Goal: Find specific page/section: Find specific page/section

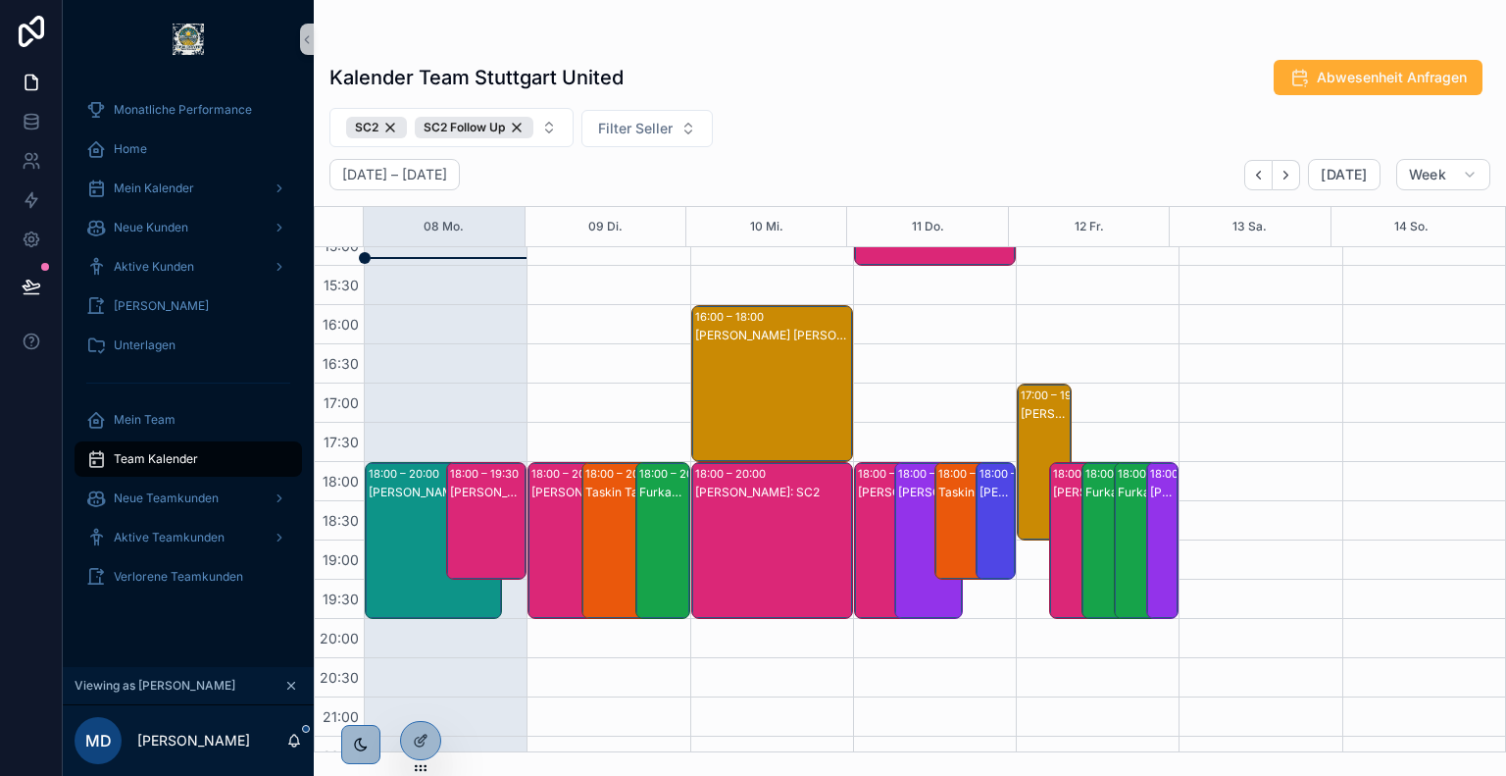
scroll to position [737, 0]
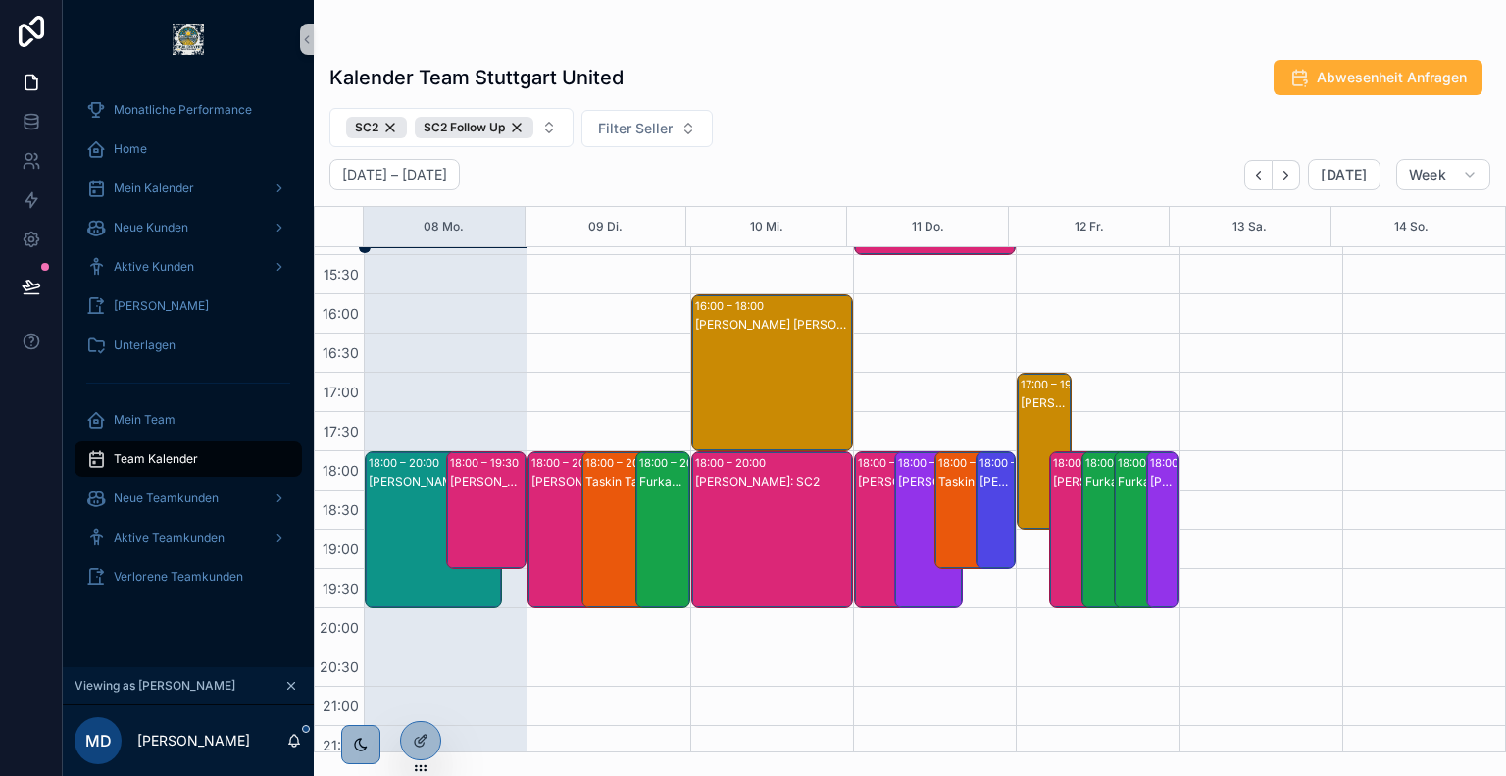
click at [482, 507] on div "[PERSON_NAME]: SC2 Follow Up" at bounding box center [488, 530] width 76 height 114
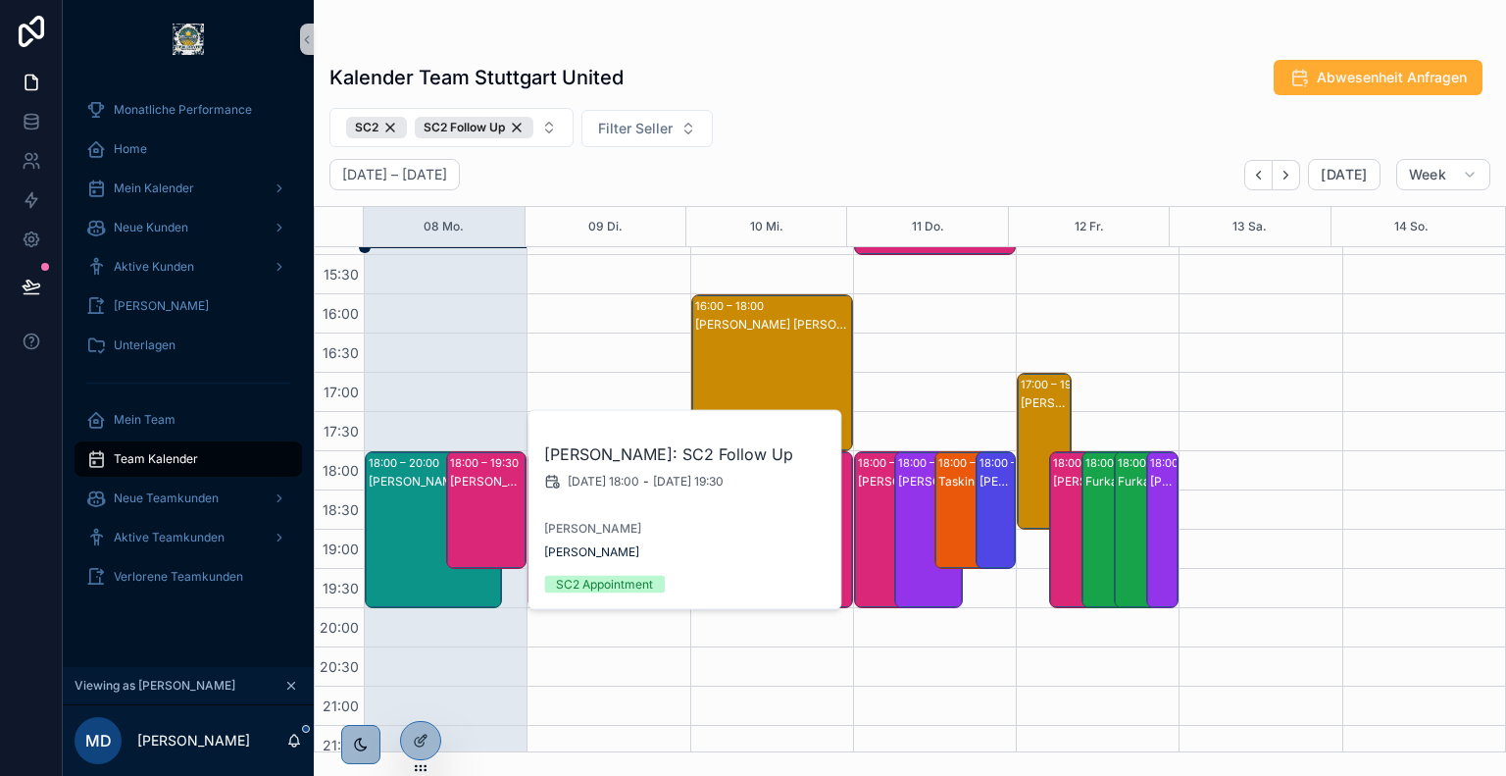
click at [411, 516] on div "[PERSON_NAME]: SC2" at bounding box center [434, 549] width 131 height 153
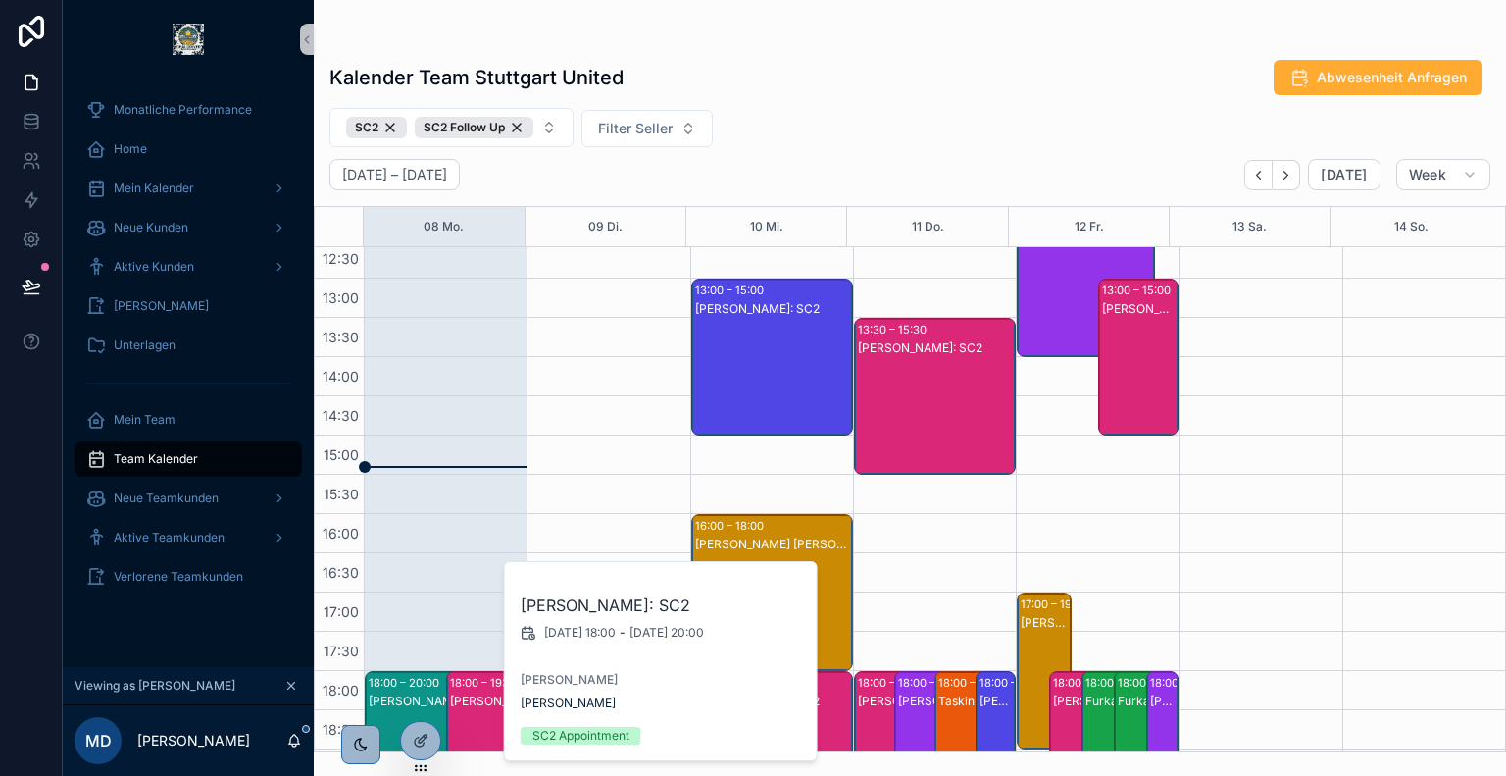
scroll to position [514, 0]
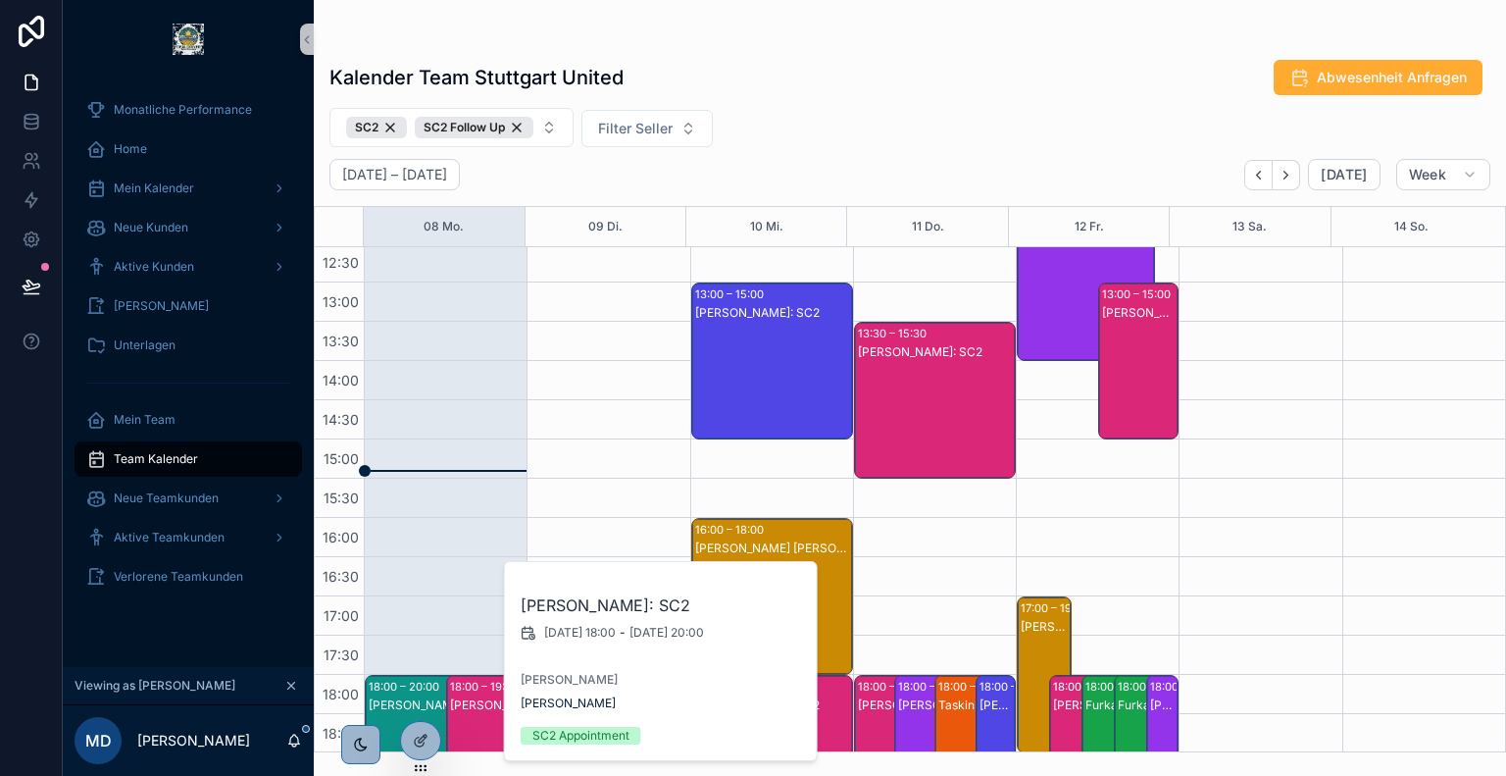
click at [801, 130] on div "SC2 SC2 Follow Up Filter Seller" at bounding box center [910, 127] width 1192 height 39
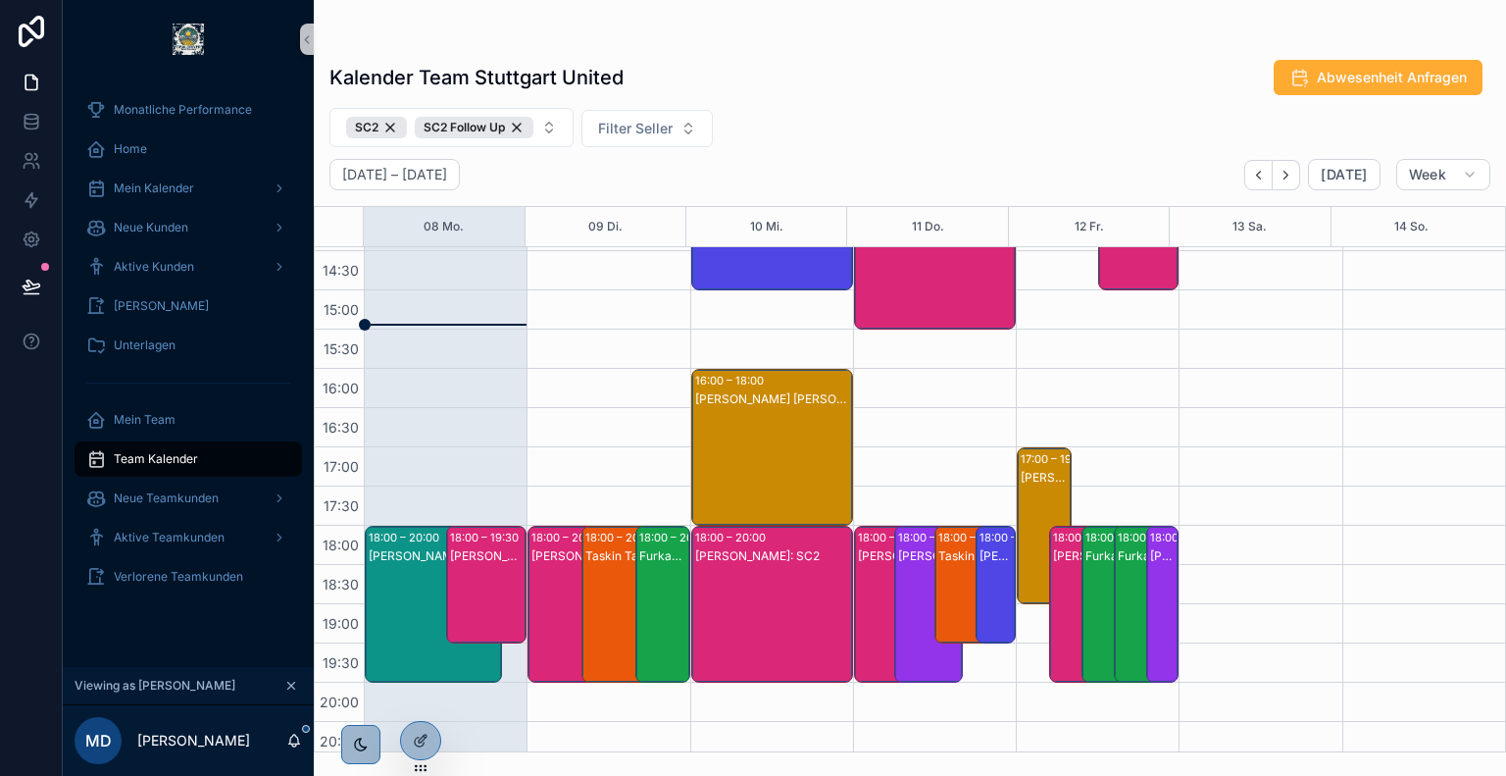
scroll to position [749, 0]
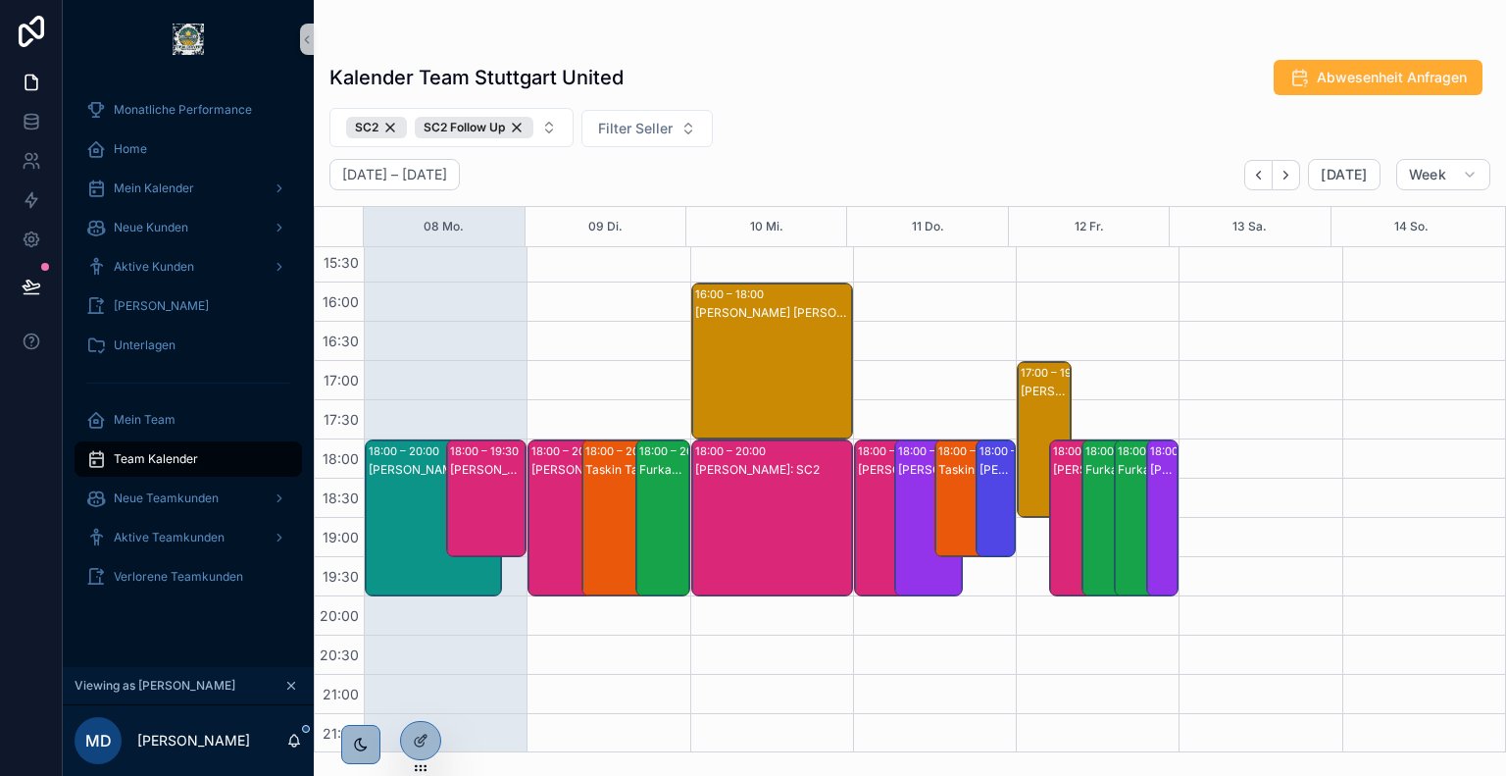
click at [474, 488] on div "[PERSON_NAME]: SC2 Follow Up" at bounding box center [488, 518] width 76 height 114
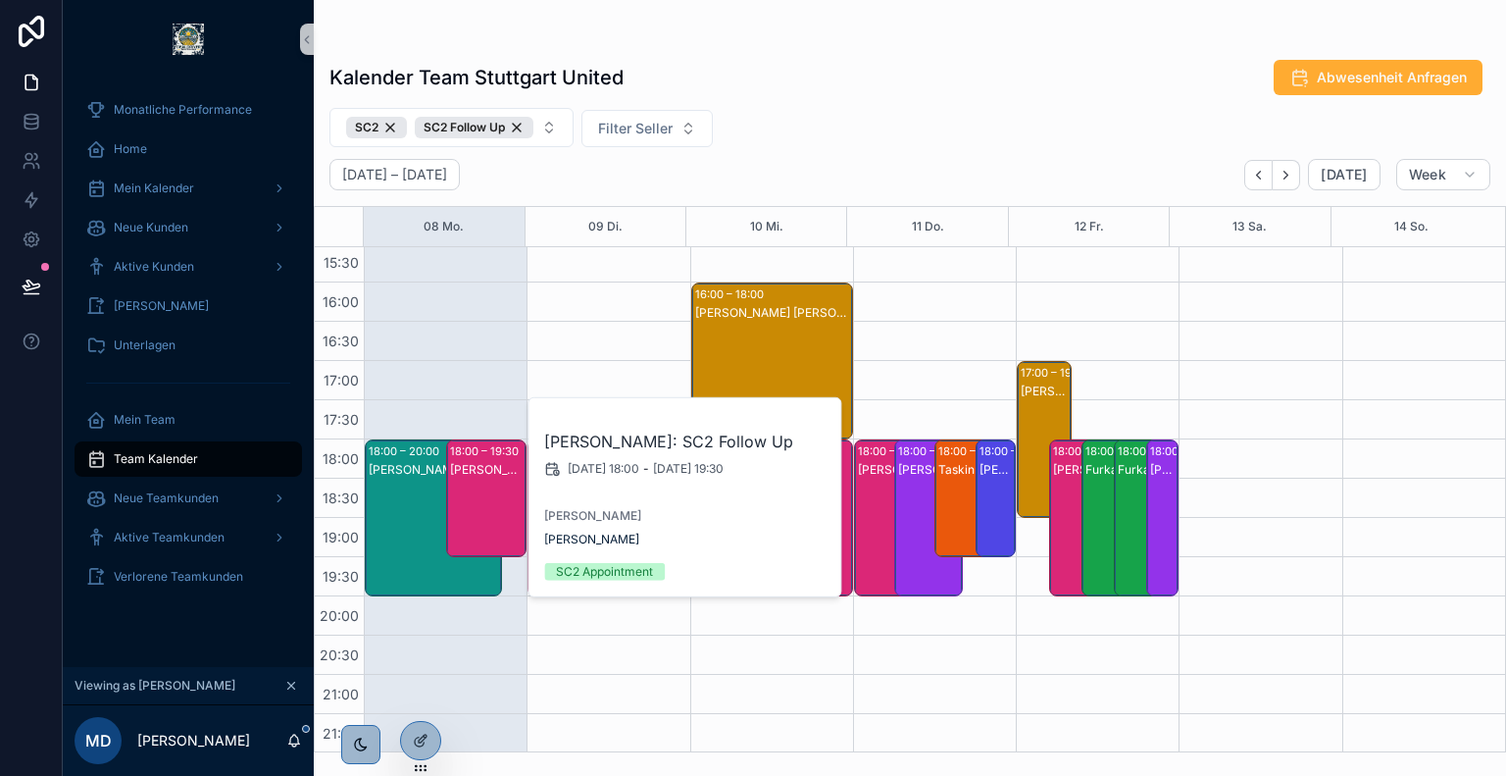
click at [430, 494] on div "[PERSON_NAME]: SC2" at bounding box center [434, 537] width 131 height 153
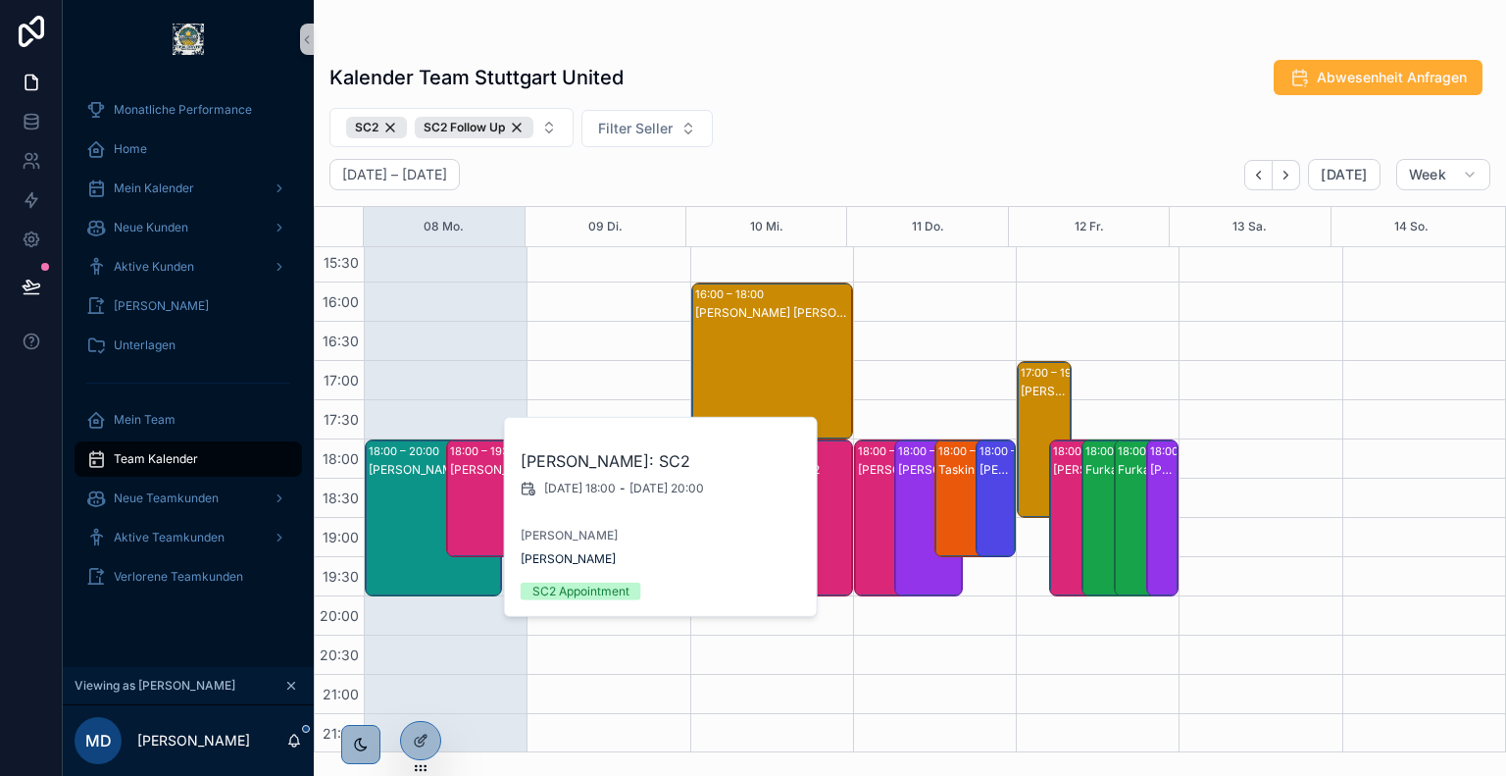
click at [867, 68] on div "Kalender Team Stuttgart United Abwesenheit Anfragen" at bounding box center [909, 77] width 1161 height 37
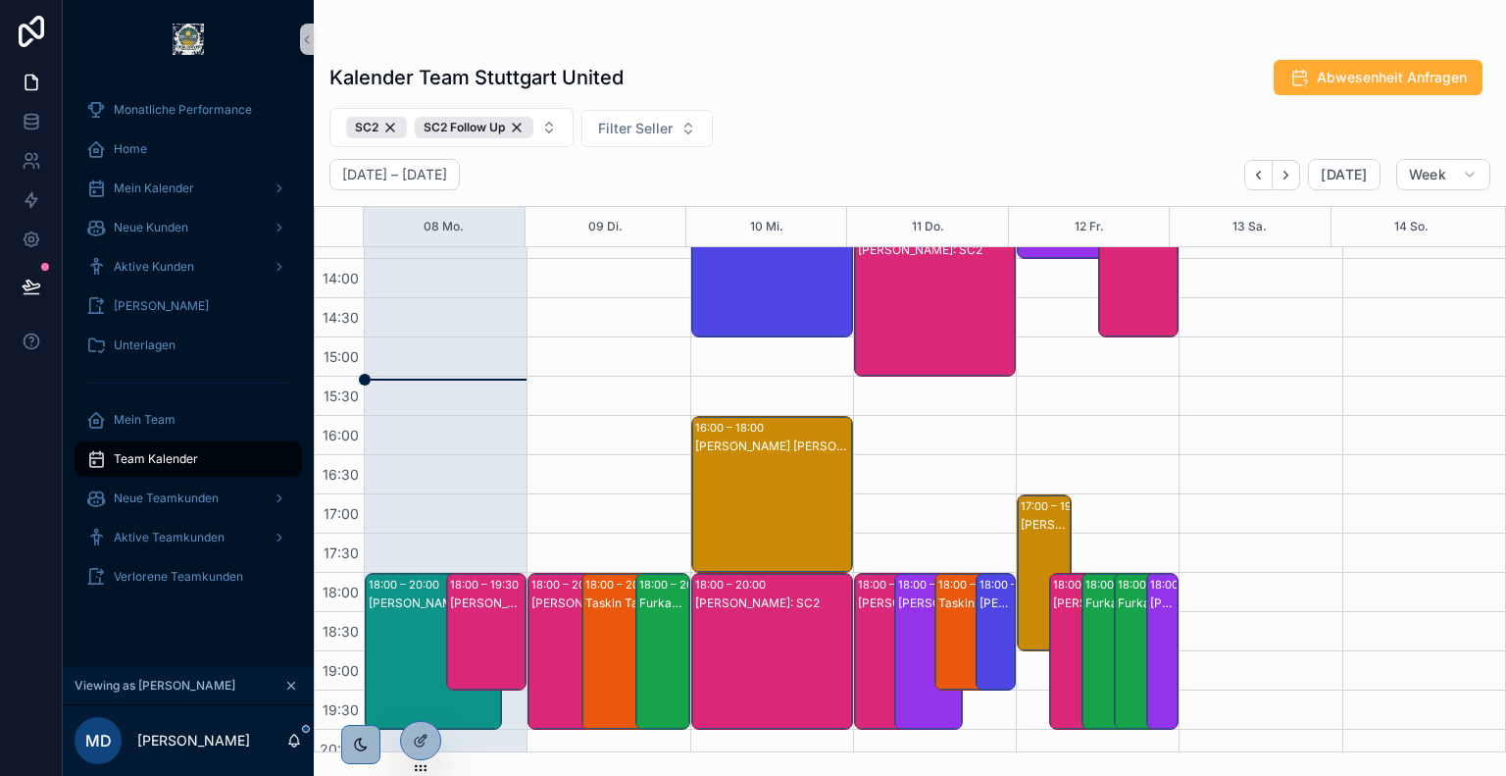
scroll to position [746, 0]
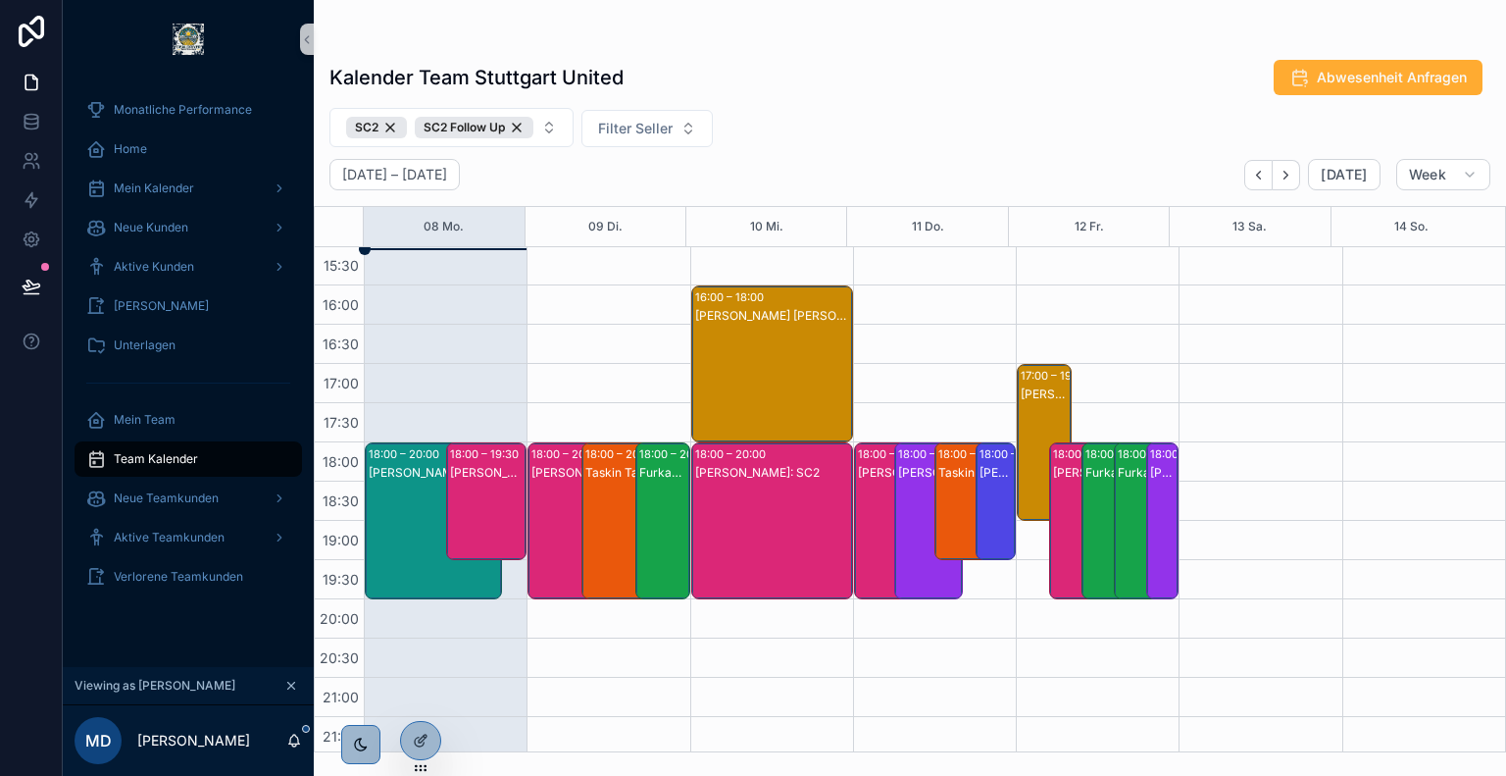
click at [487, 488] on div "[PERSON_NAME]: SC2 Follow Up" at bounding box center [488, 521] width 76 height 114
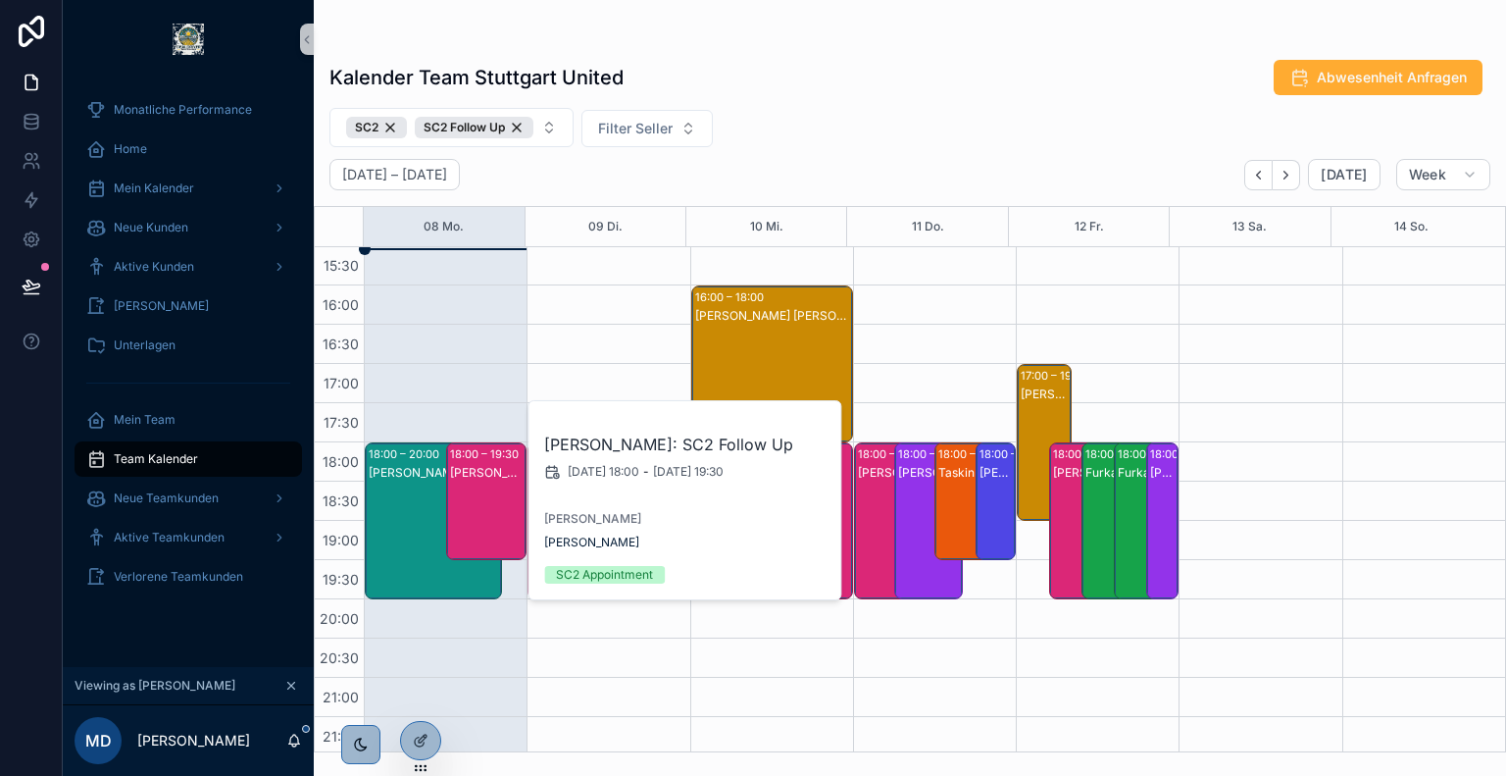
click at [394, 496] on div "[PERSON_NAME]: SC2" at bounding box center [434, 540] width 131 height 153
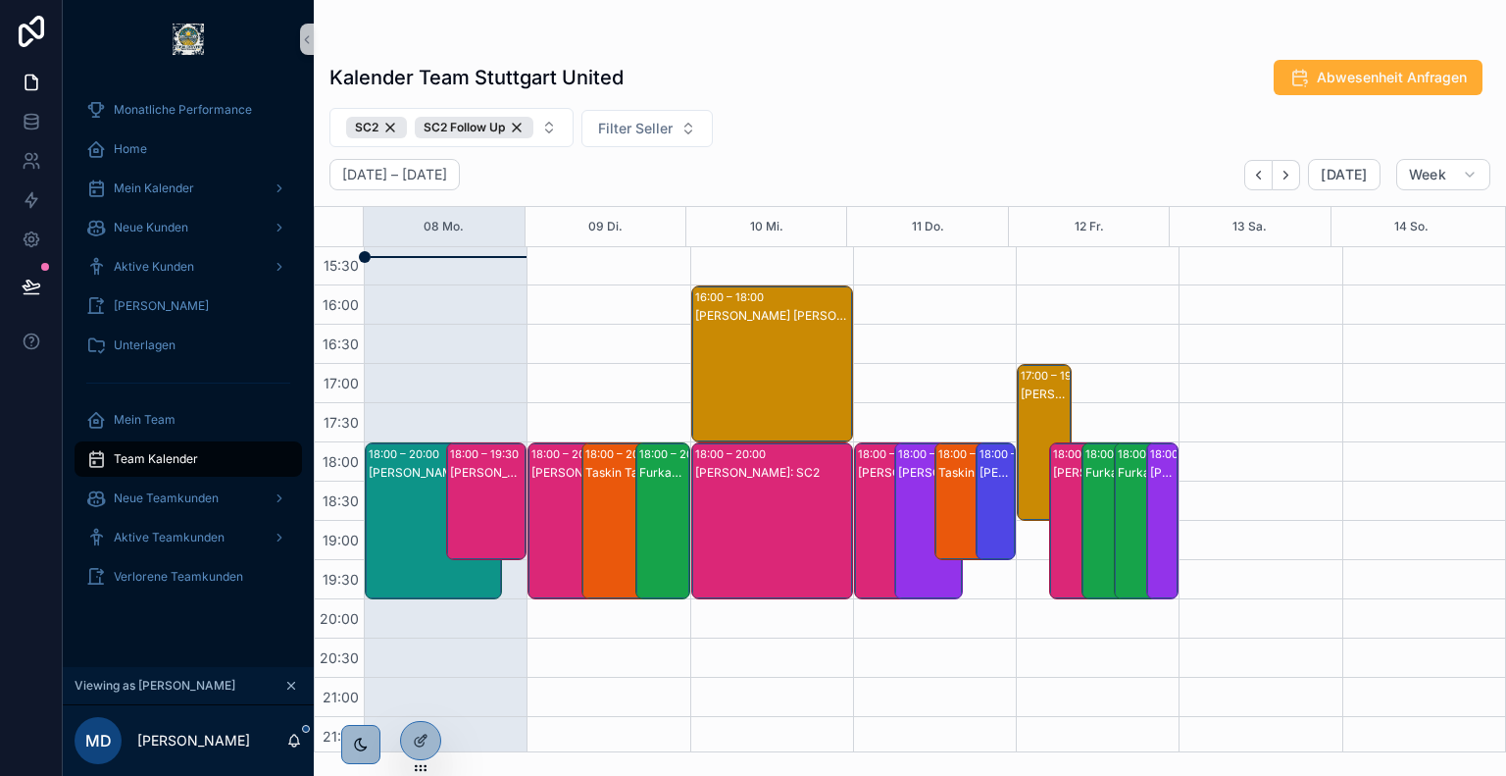
click at [801, 84] on div "Kalender Team Stuttgart United Abwesenheit Anfragen" at bounding box center [909, 77] width 1161 height 37
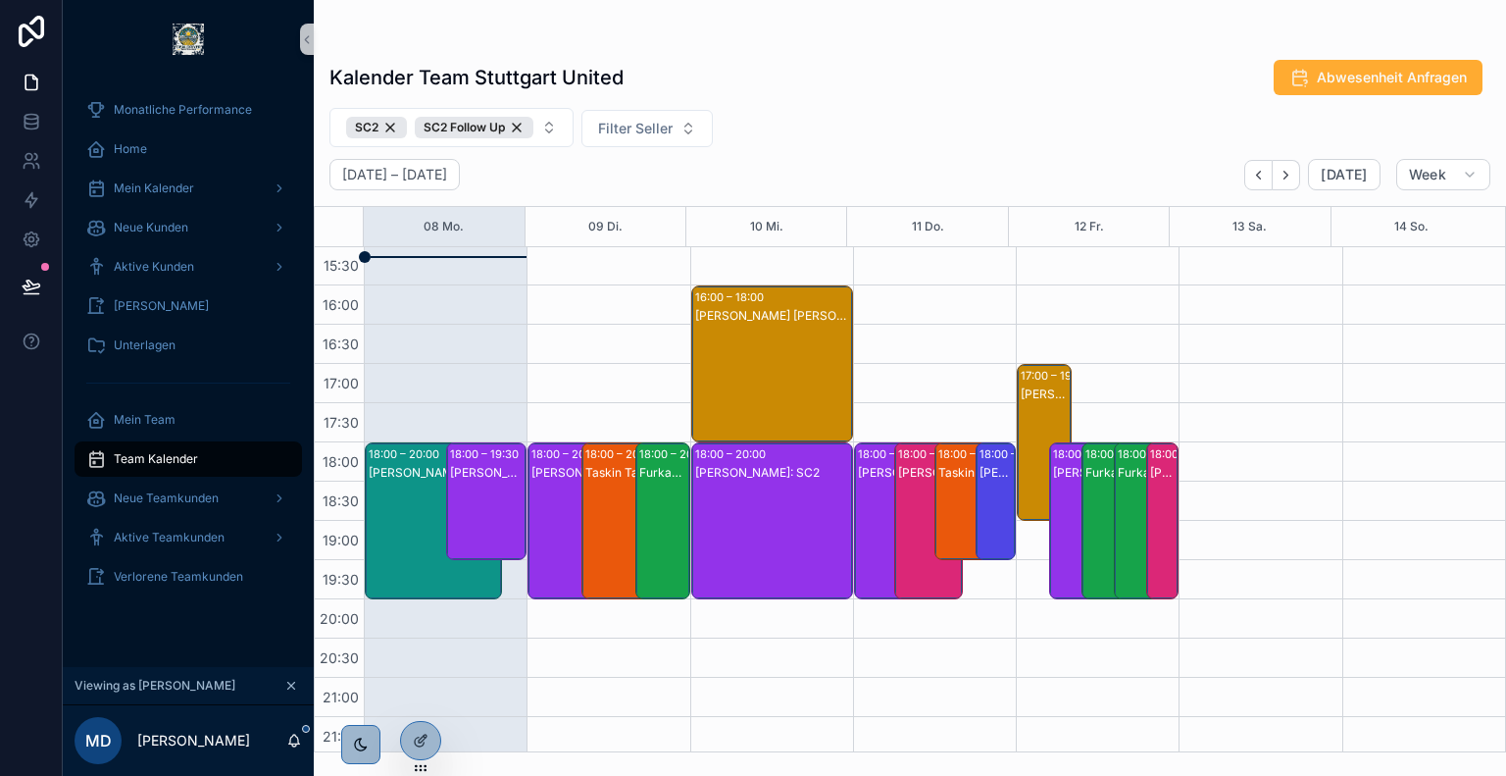
click at [1118, 465] on div "Furkan Deligöz: SC2" at bounding box center [1142, 473] width 49 height 16
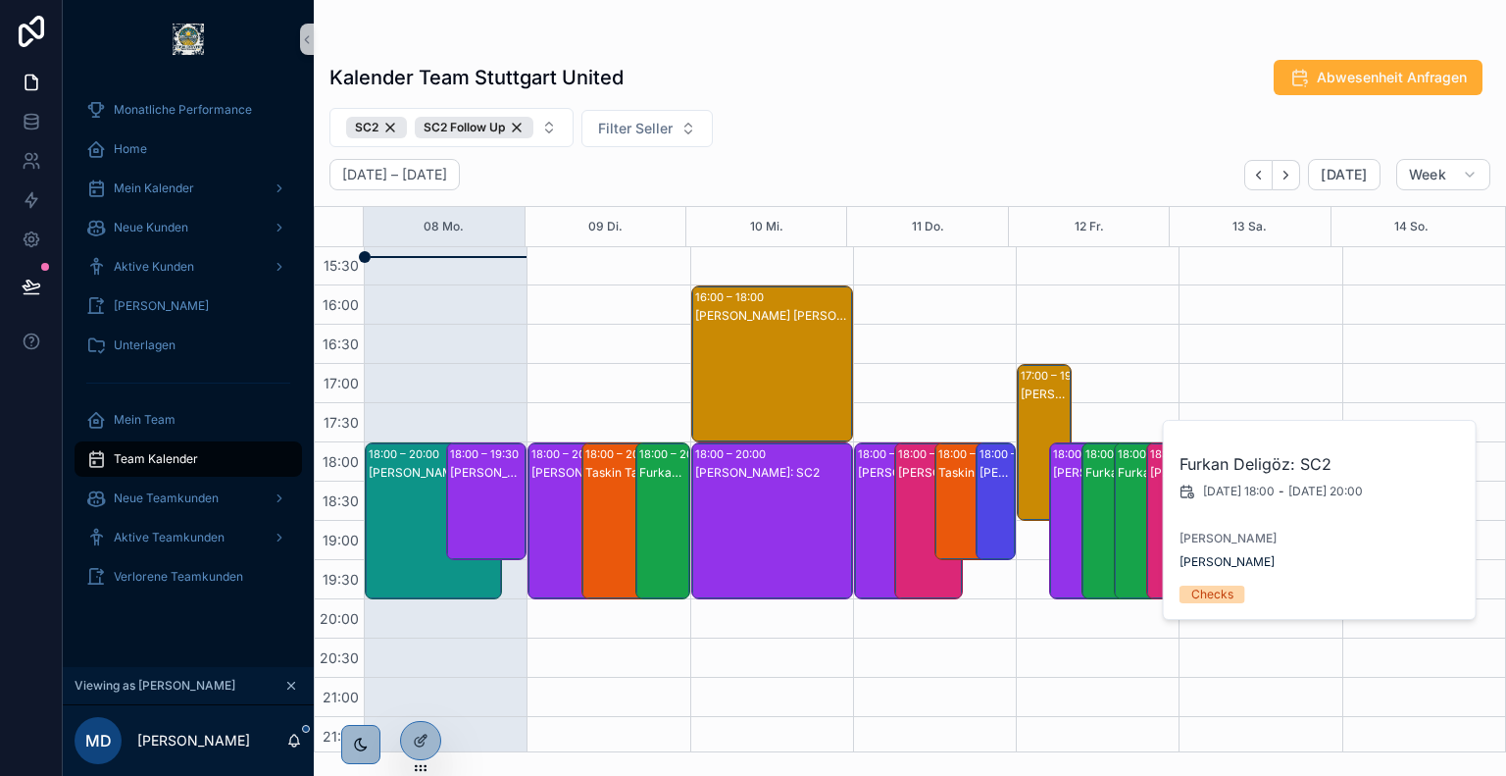
click at [1090, 470] on div "Furkan Deligöz: SC2" at bounding box center [1110, 473] width 49 height 16
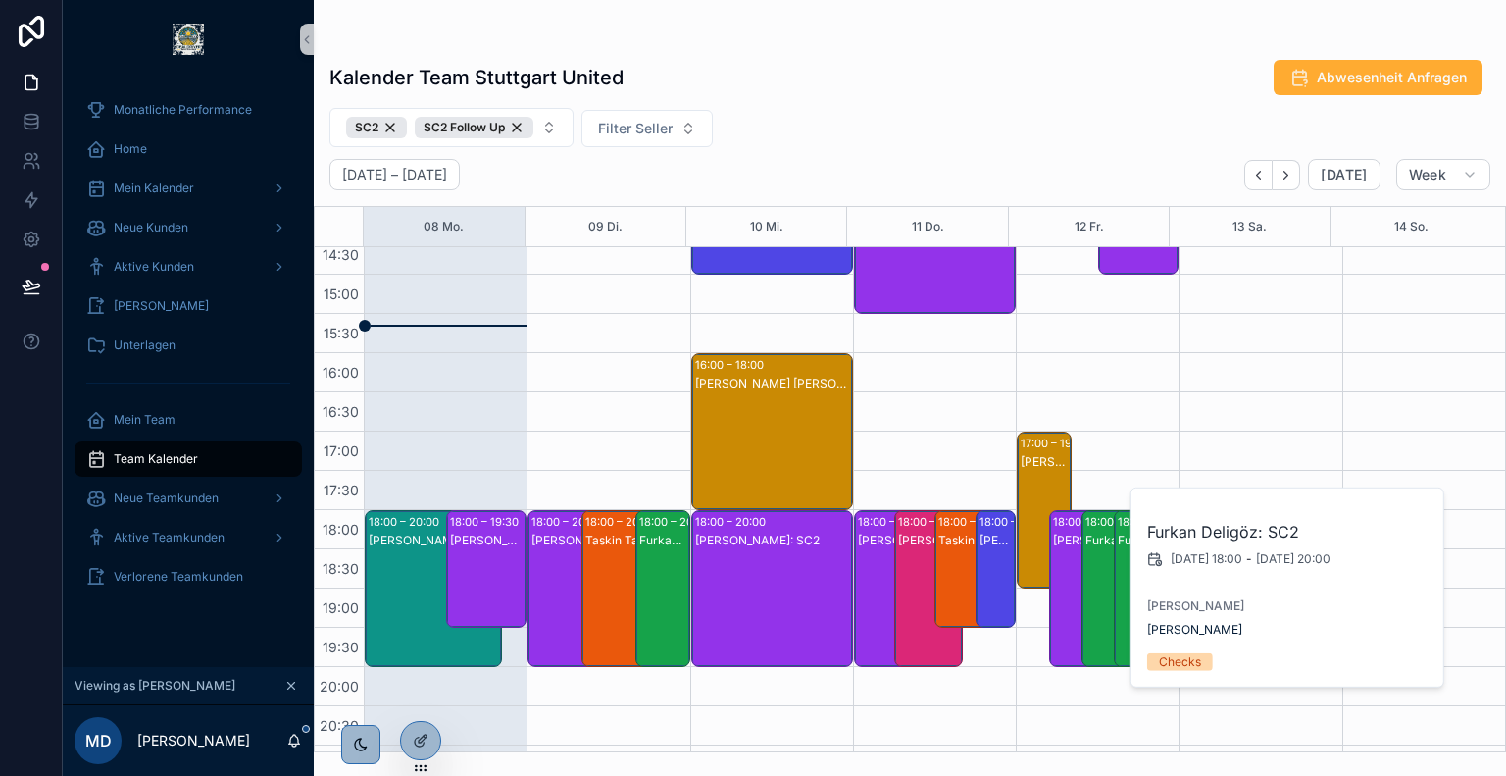
scroll to position [679, 0]
click at [1184, 626] on span "[PERSON_NAME]" at bounding box center [1194, 630] width 95 height 16
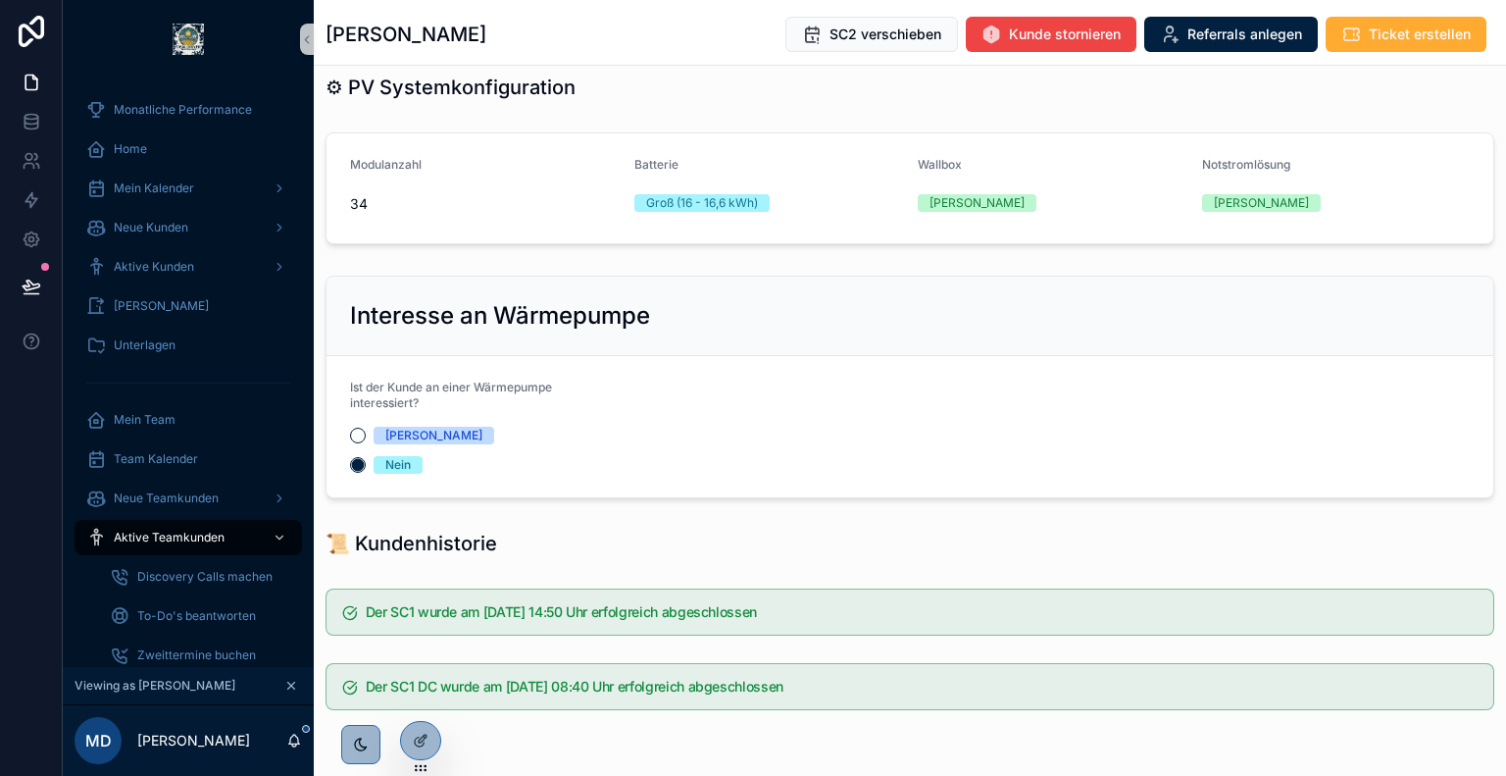
scroll to position [1605, 0]
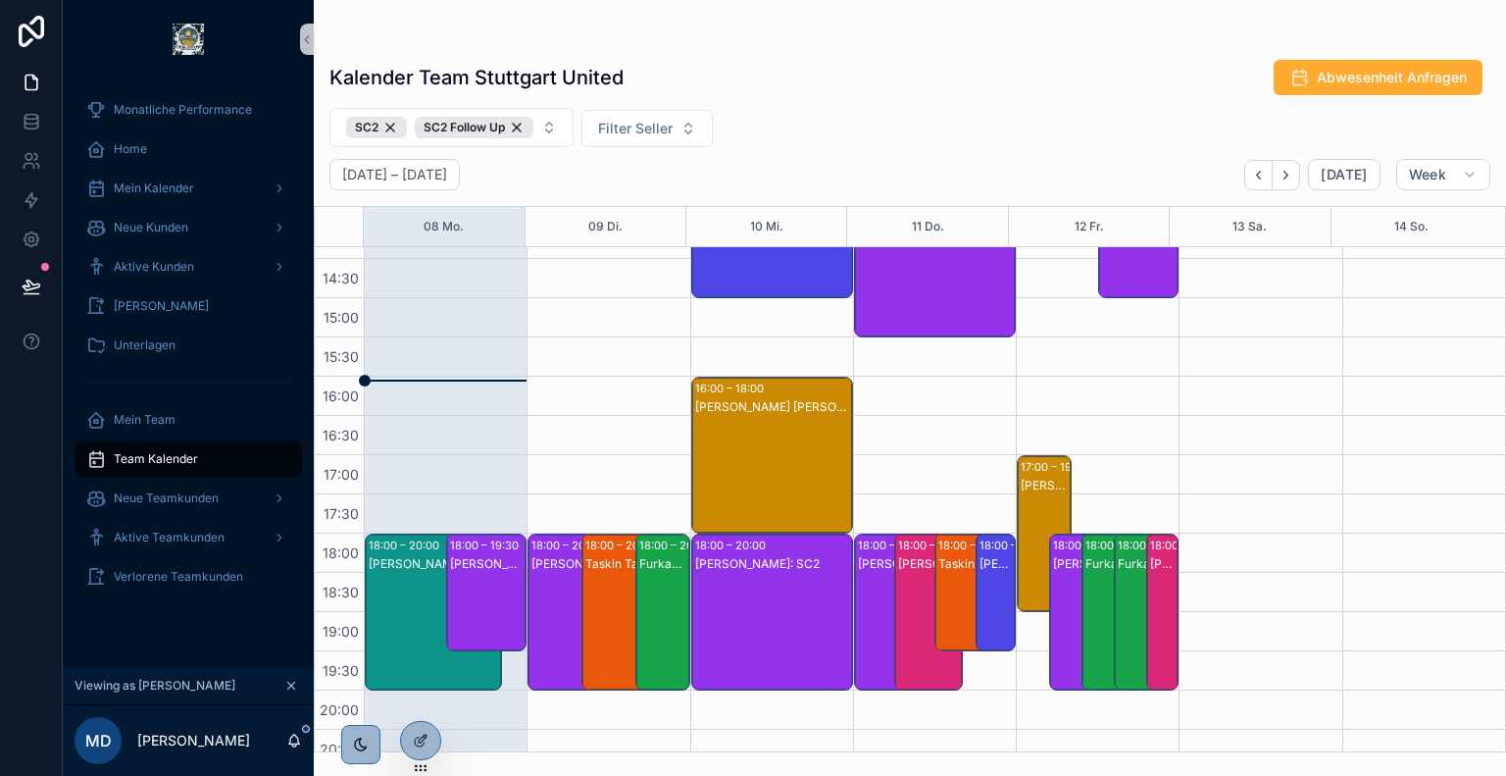
scroll to position [749, 0]
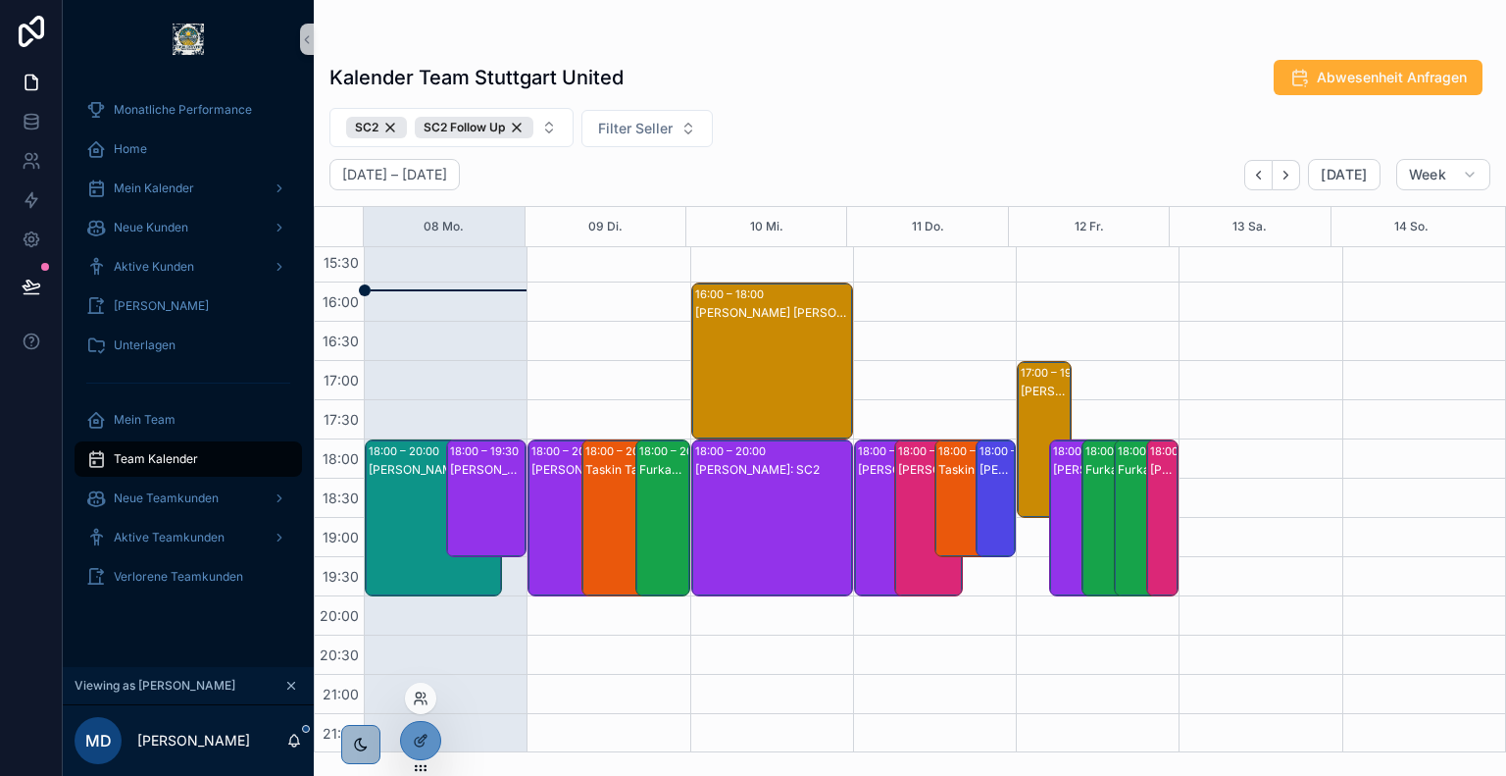
click at [422, 688] on div at bounding box center [420, 697] width 31 height 31
click at [417, 696] on icon at bounding box center [418, 694] width 5 height 5
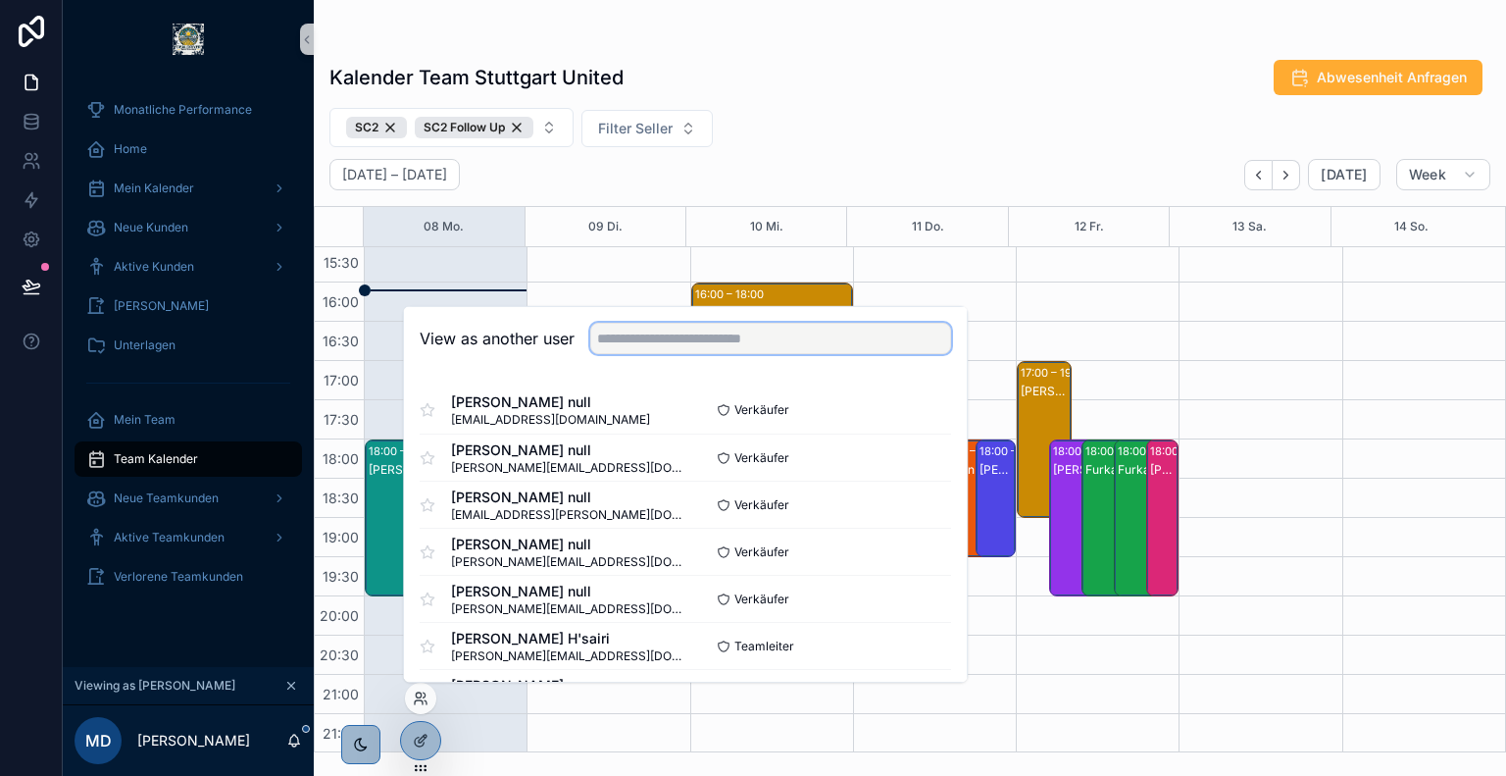
click at [744, 340] on input "text" at bounding box center [770, 338] width 361 height 31
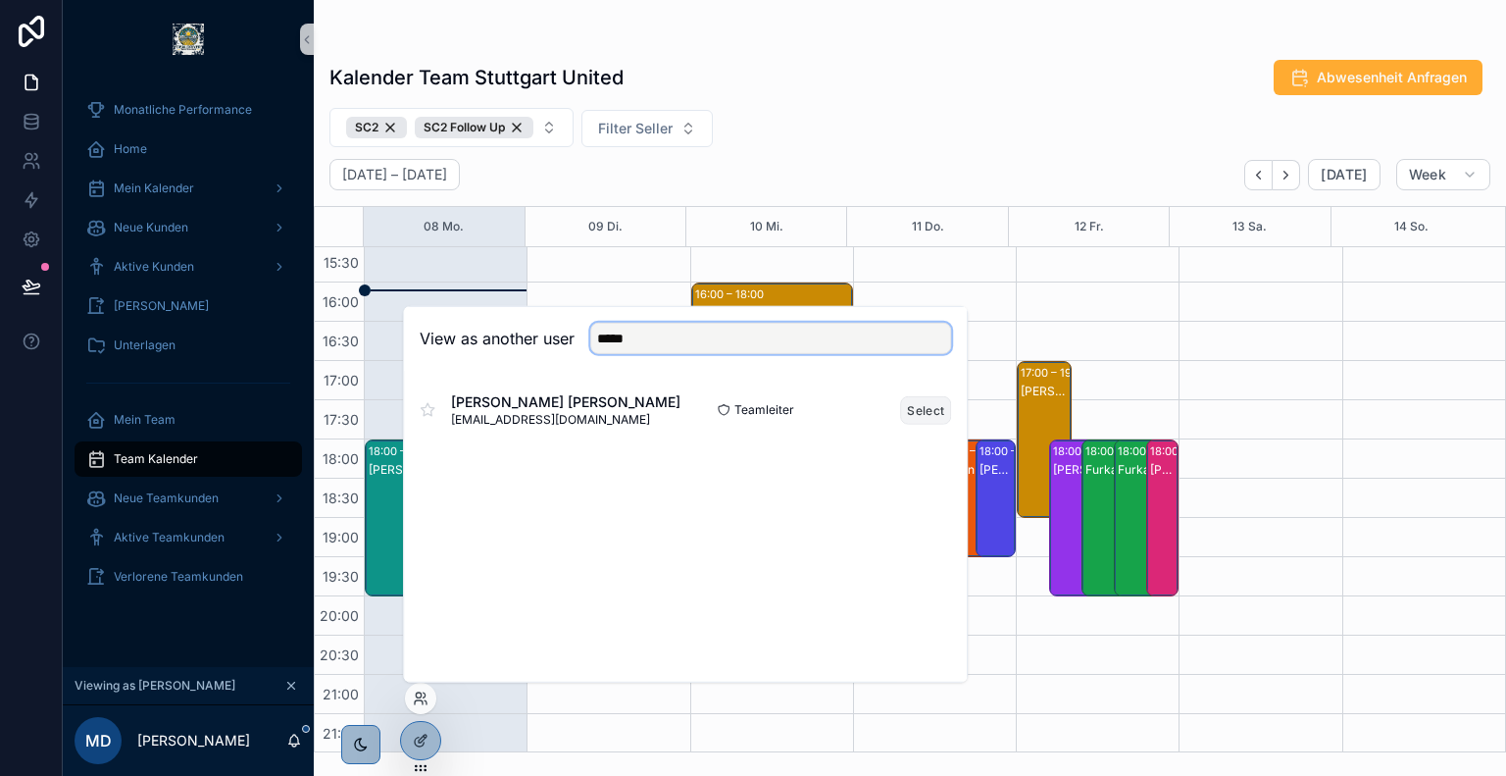
type input "*****"
click at [926, 413] on button "Select" at bounding box center [925, 409] width 51 height 28
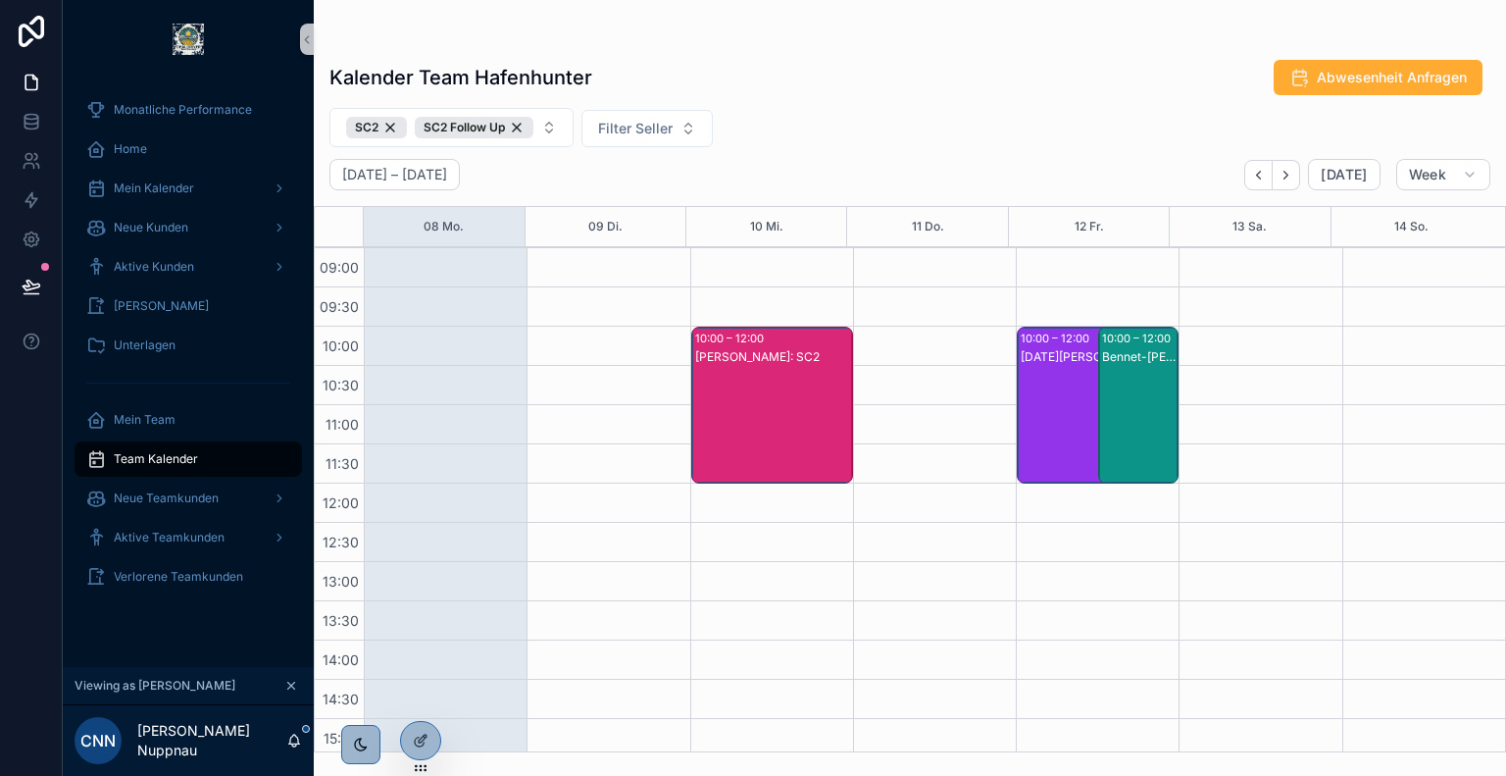
scroll to position [157, 0]
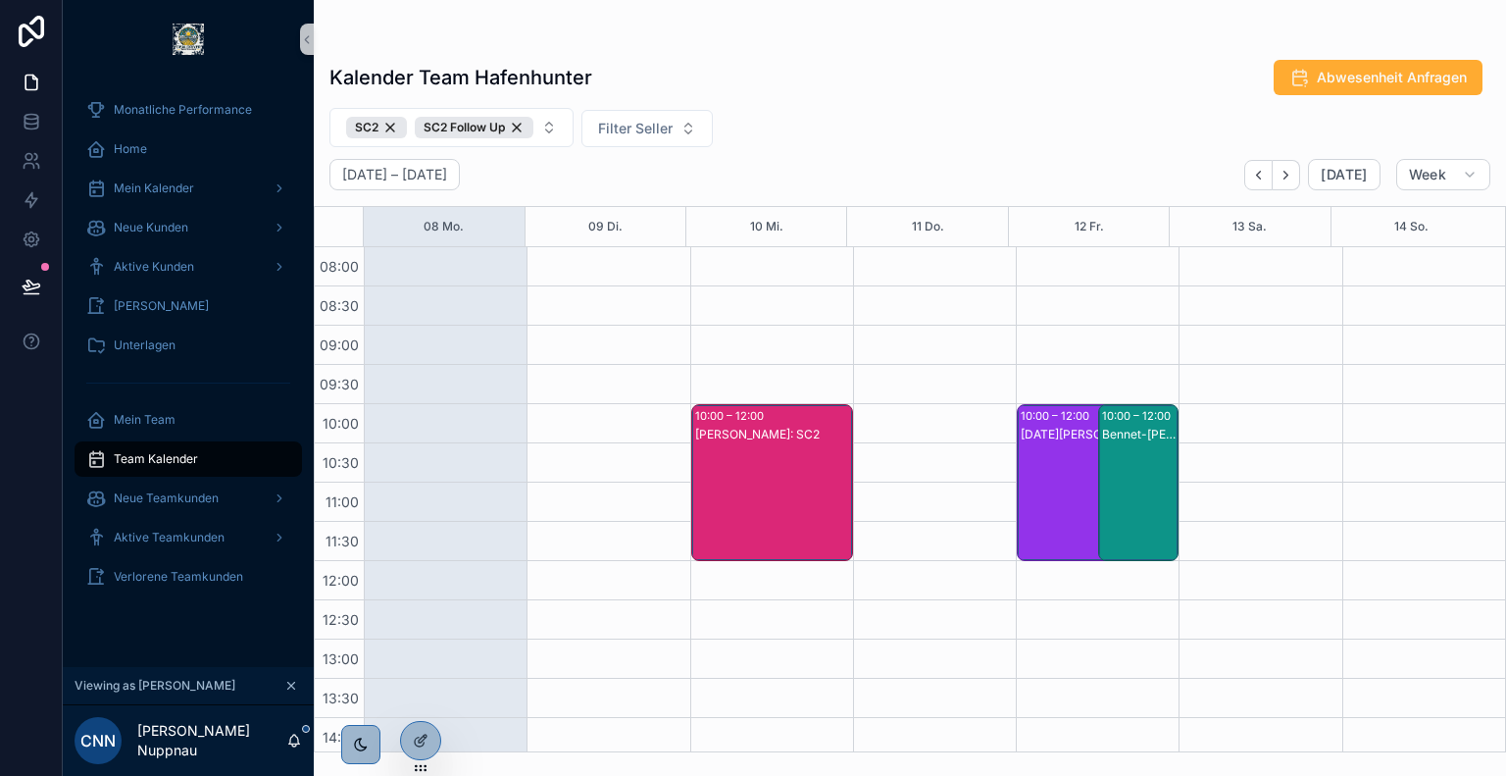
click at [1123, 483] on div "Bennet-Etienne Hohler: SC2" at bounding box center [1140, 502] width 76 height 153
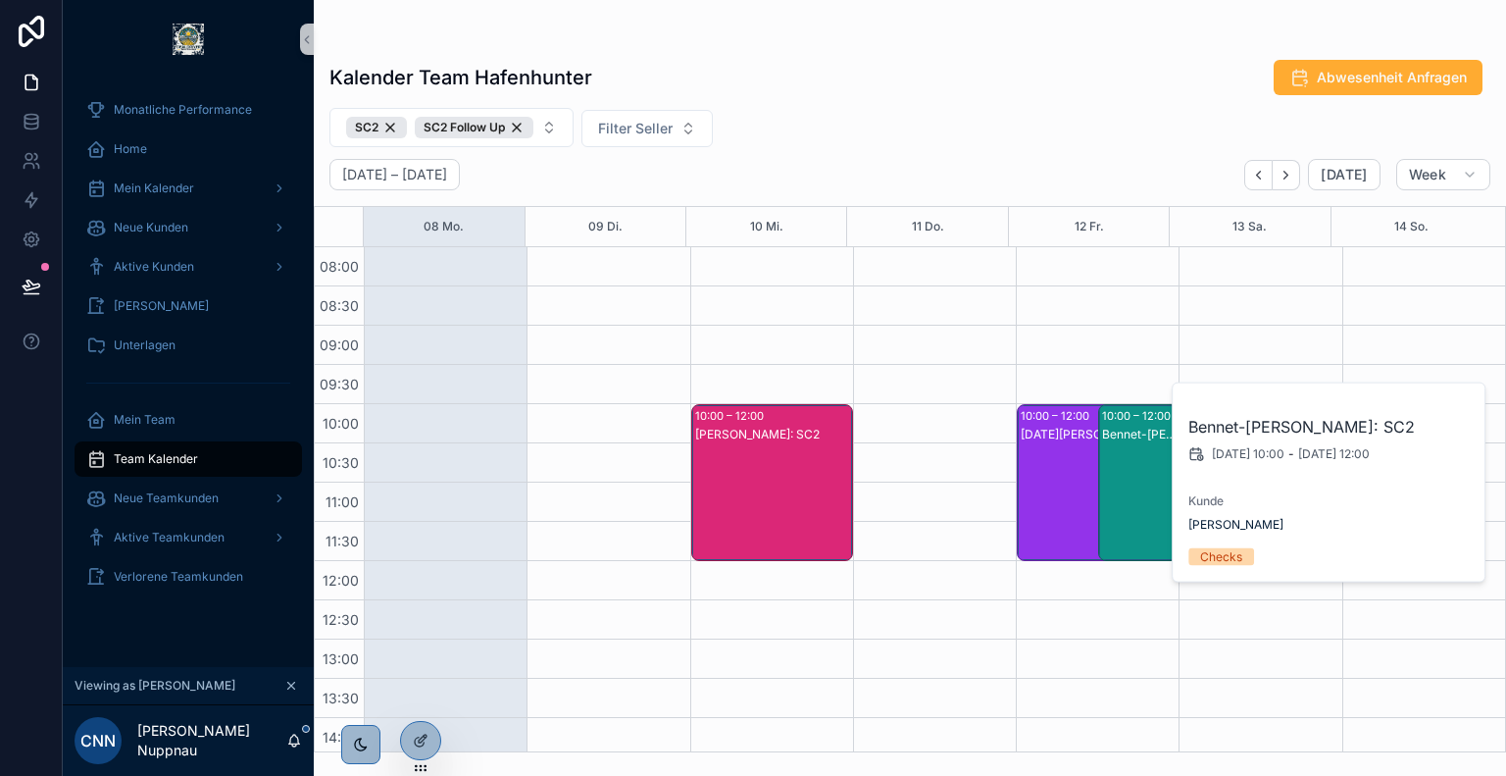
click at [1058, 471] on div "Noel Krieger: SC2" at bounding box center [1086, 502] width 131 height 153
click at [820, 483] on div "Franklyn Meier: SC2" at bounding box center [773, 502] width 156 height 153
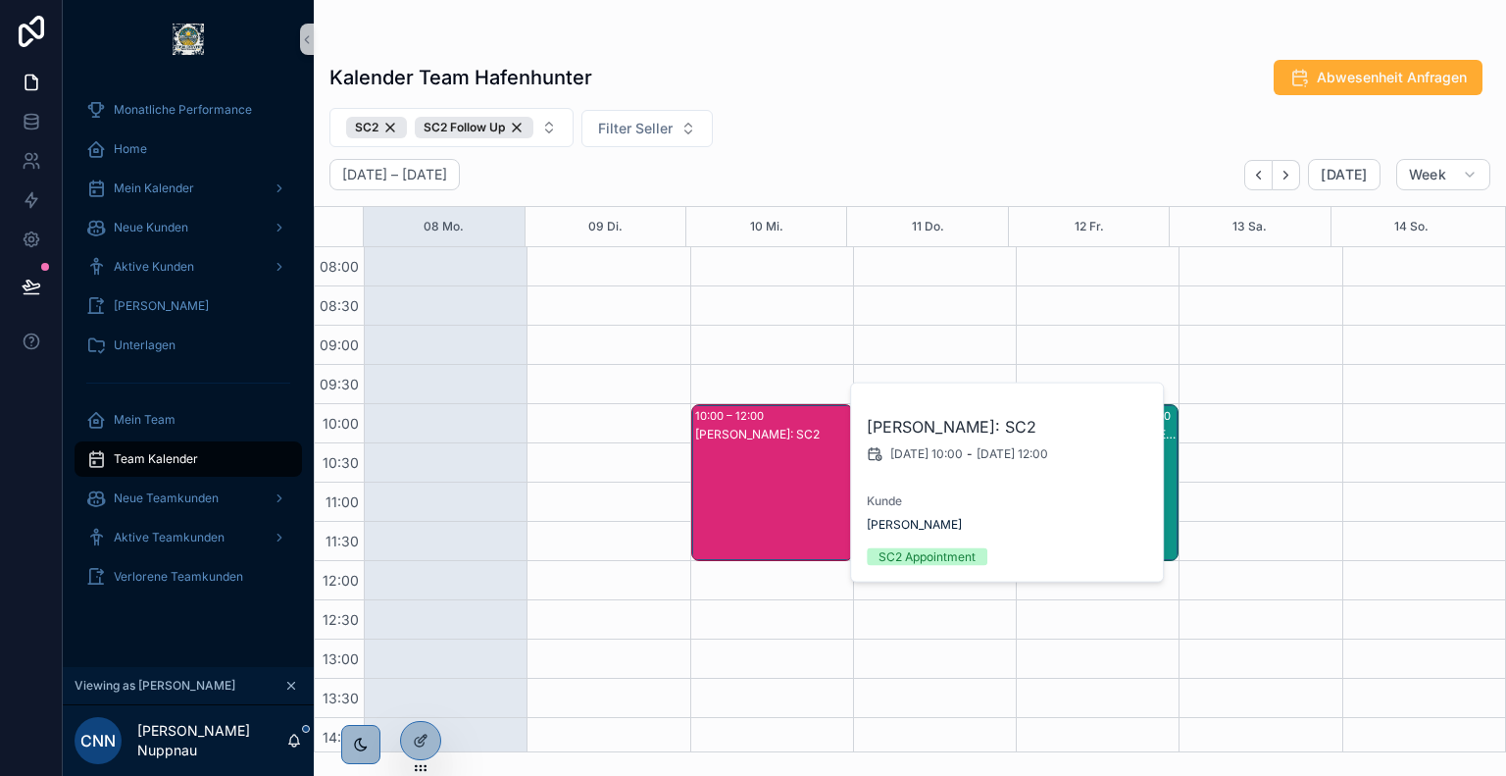
click at [823, 121] on div "SC2 SC2 Follow Up Filter Seller" at bounding box center [910, 127] width 1192 height 39
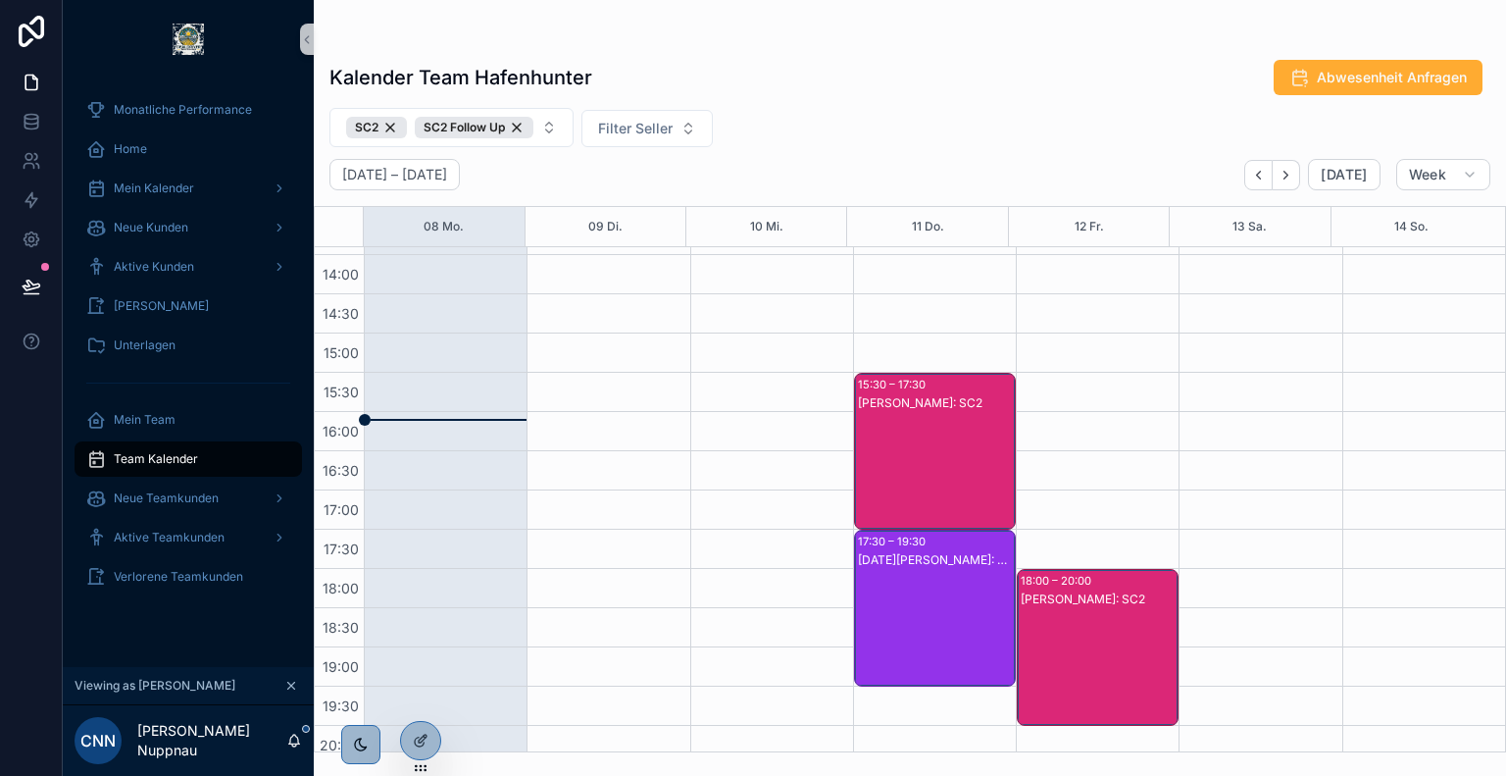
scroll to position [659, 0]
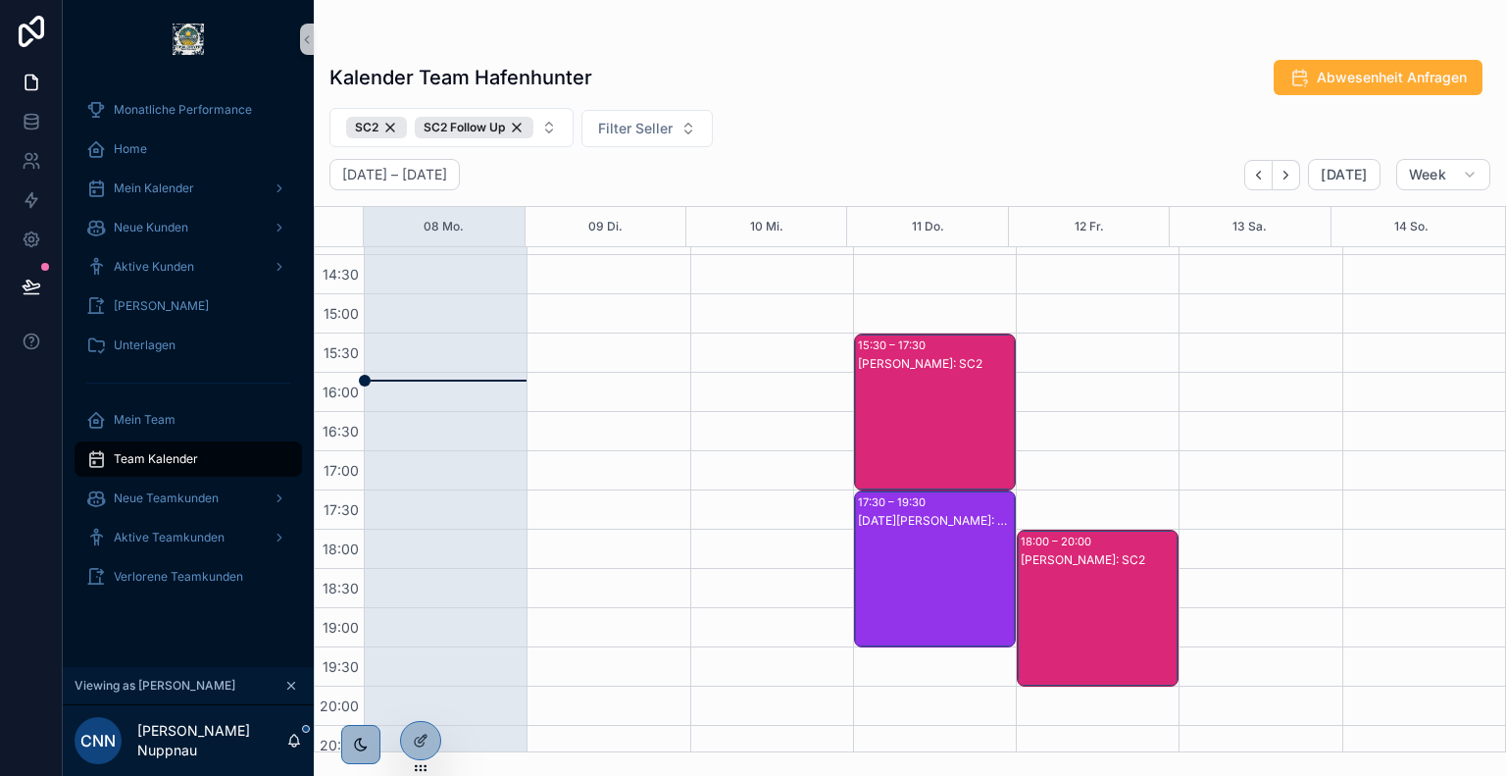
click at [1064, 604] on div "Franklyn Meier: SC2" at bounding box center [1099, 627] width 156 height 153
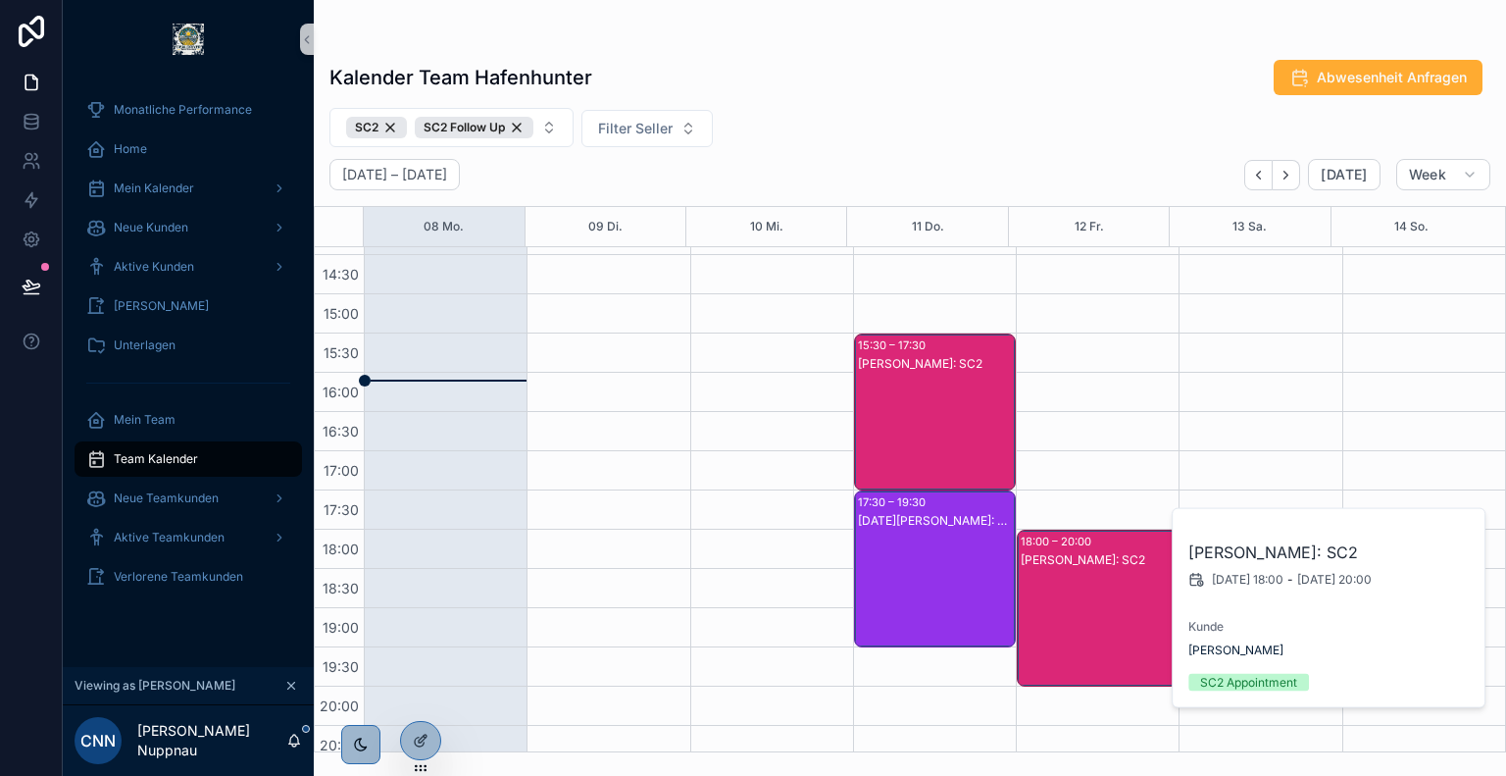
click at [937, 568] on div "Noel Krieger: SC2" at bounding box center [936, 588] width 156 height 153
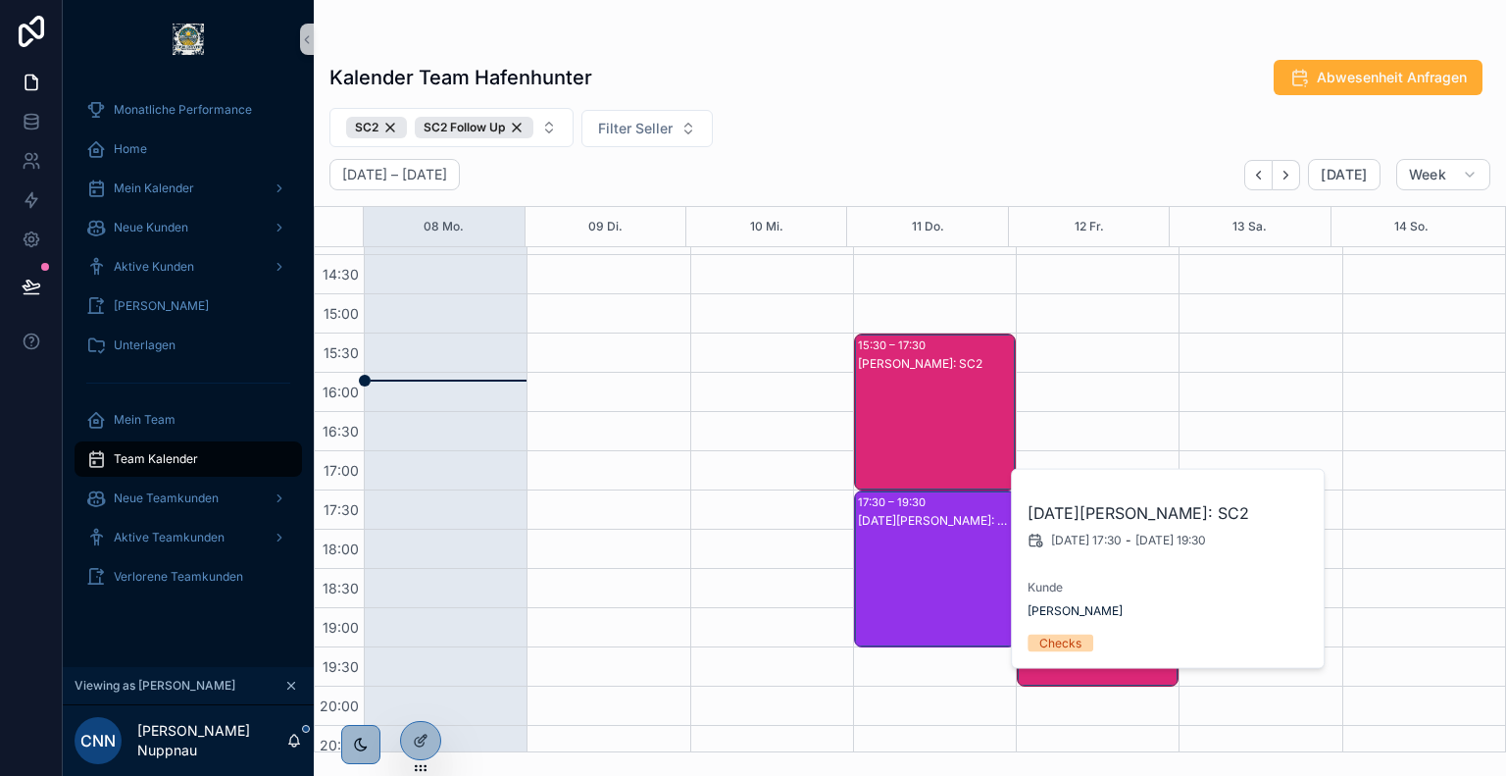
click at [915, 372] on div "Franklyn Meier: SC2" at bounding box center [936, 431] width 156 height 153
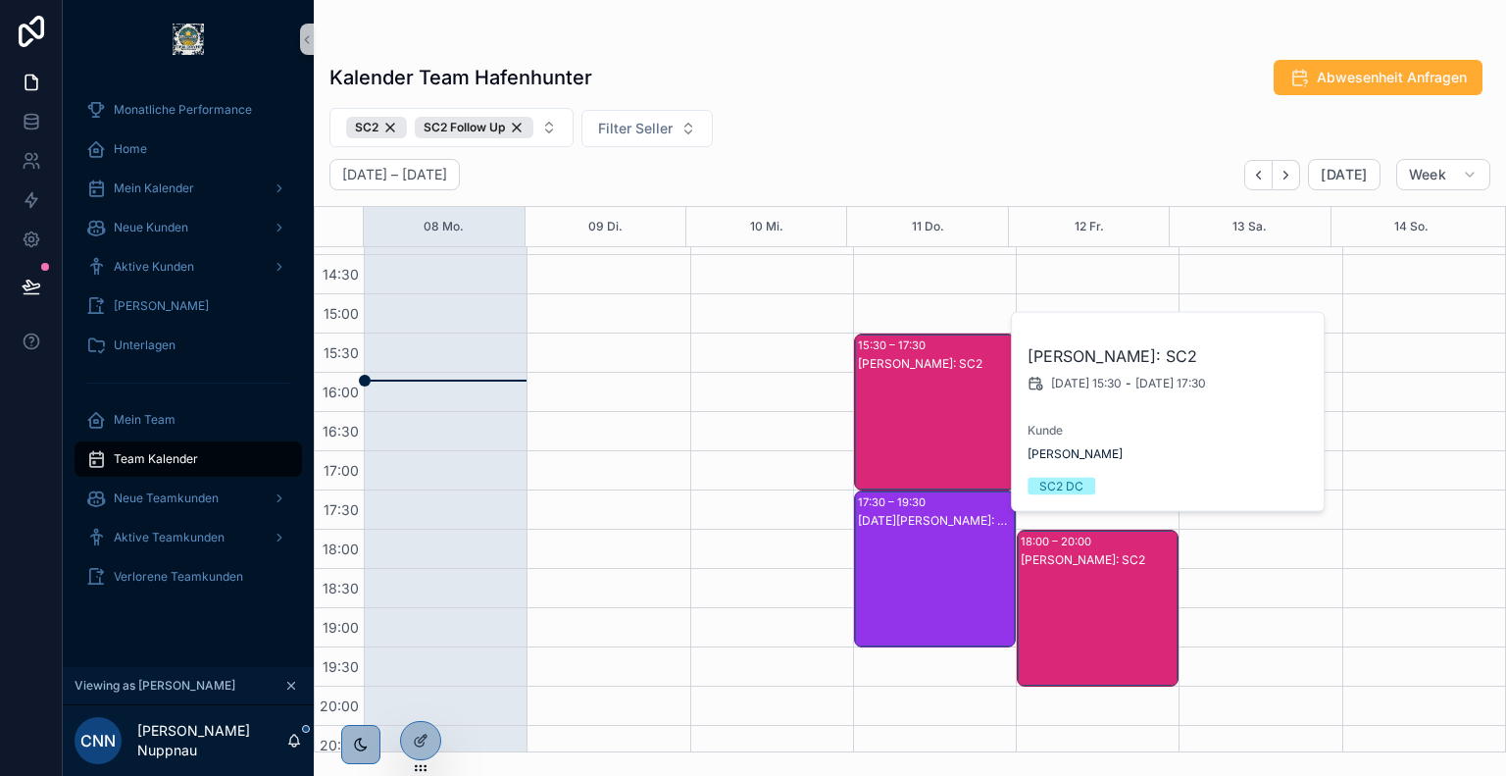
click at [867, 116] on div "SC2 SC2 Follow Up Filter Seller" at bounding box center [910, 127] width 1192 height 39
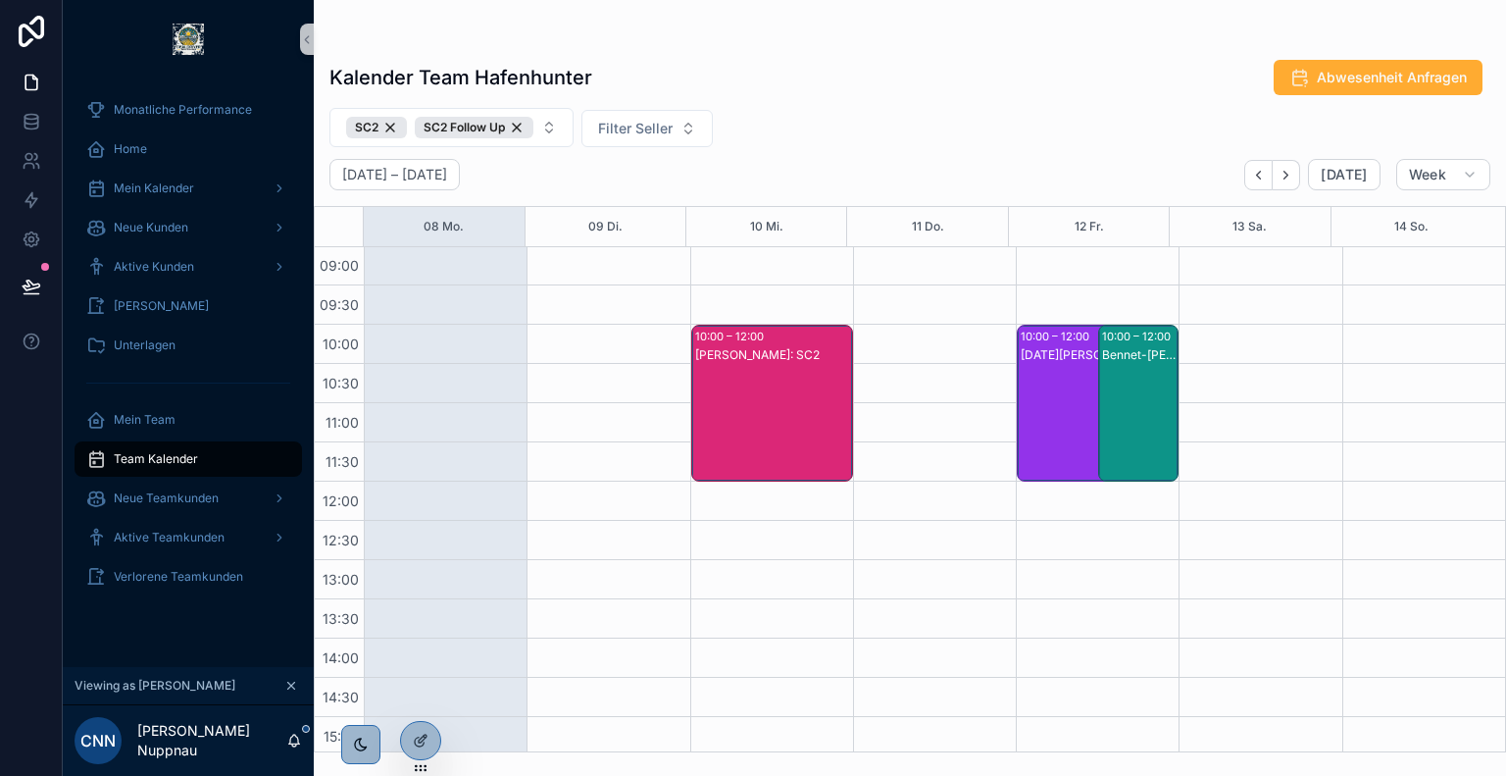
scroll to position [235, 0]
click at [421, 697] on icon at bounding box center [421, 698] width 16 height 16
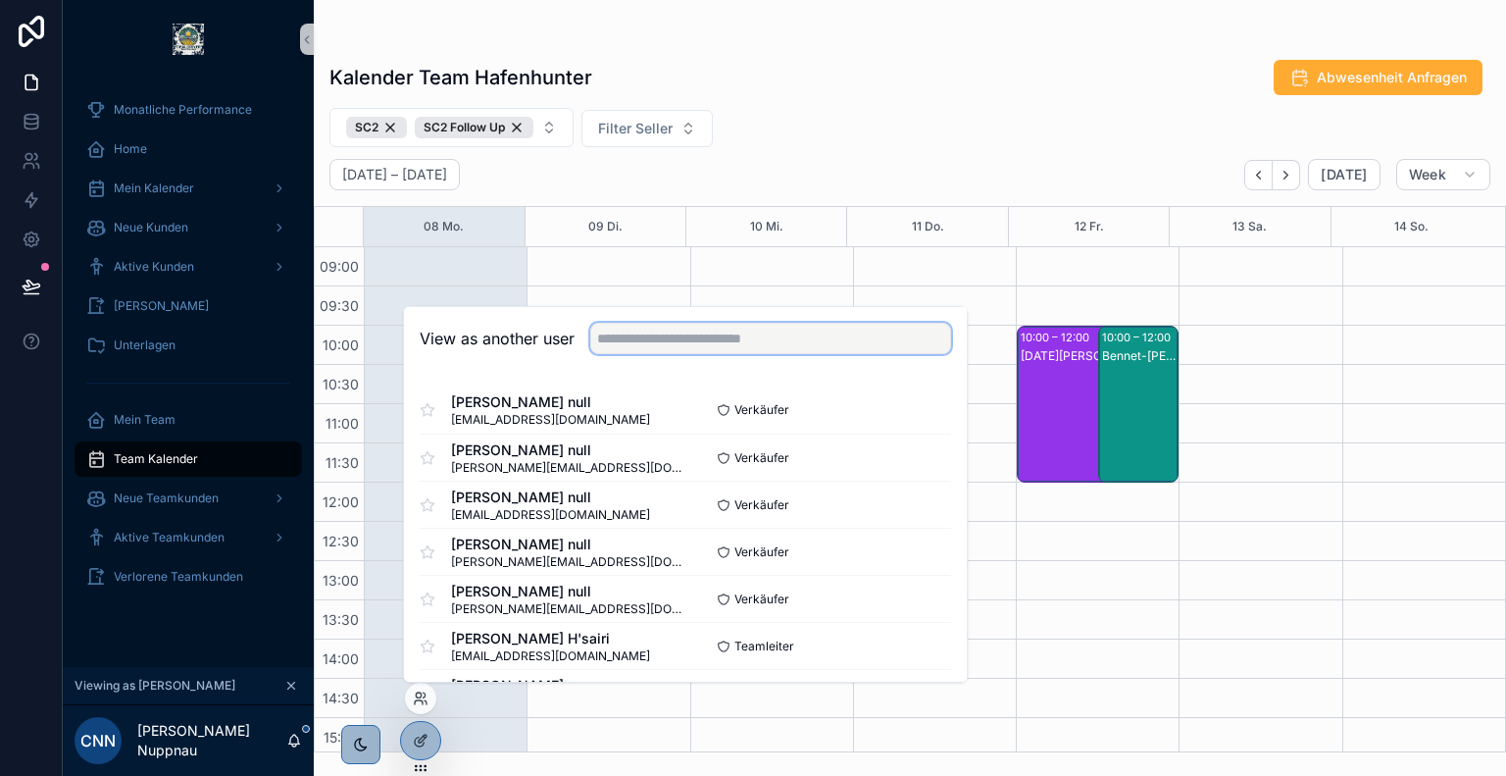
click at [656, 345] on input "text" at bounding box center [770, 338] width 361 height 31
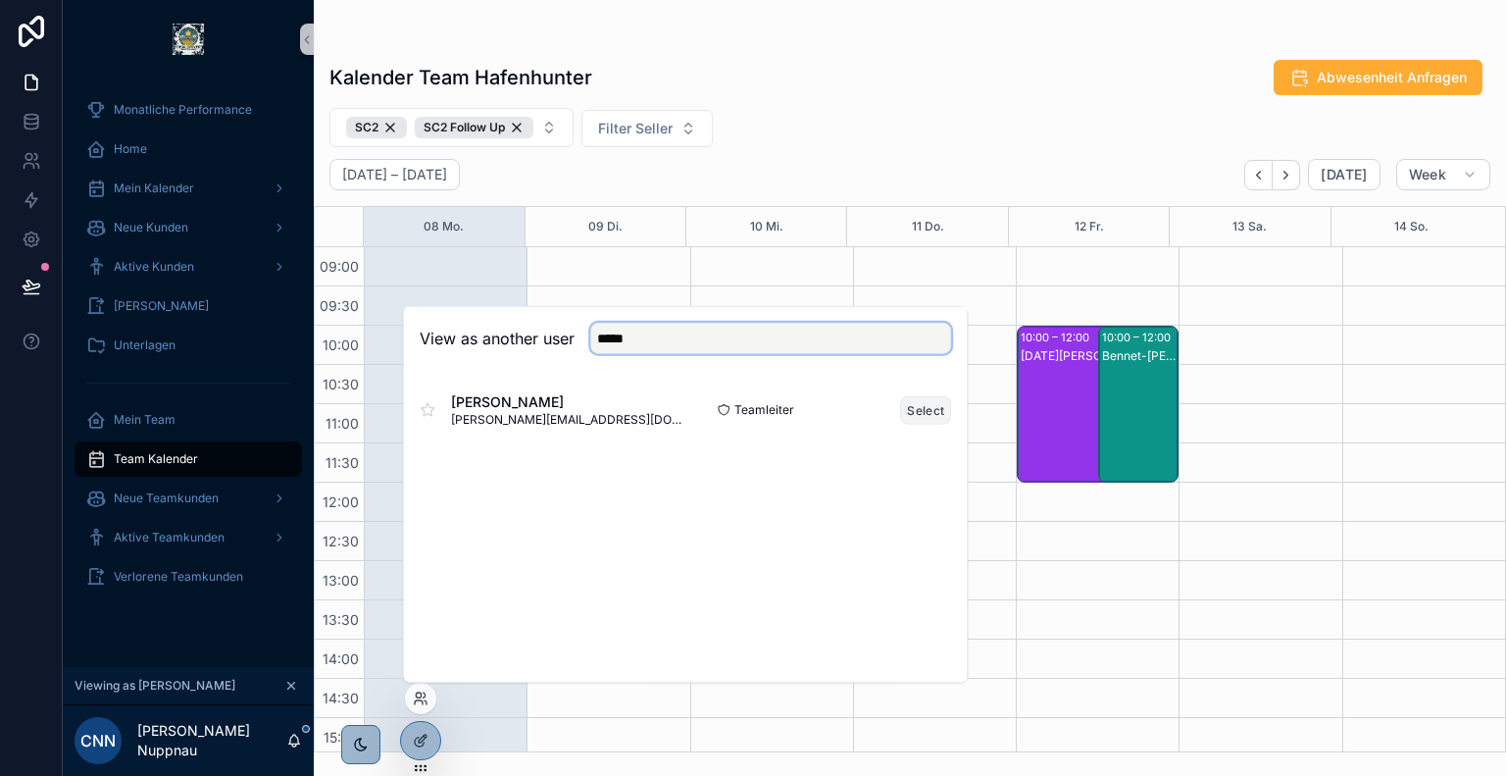
type input "*****"
click at [923, 412] on button "Select" at bounding box center [925, 409] width 51 height 28
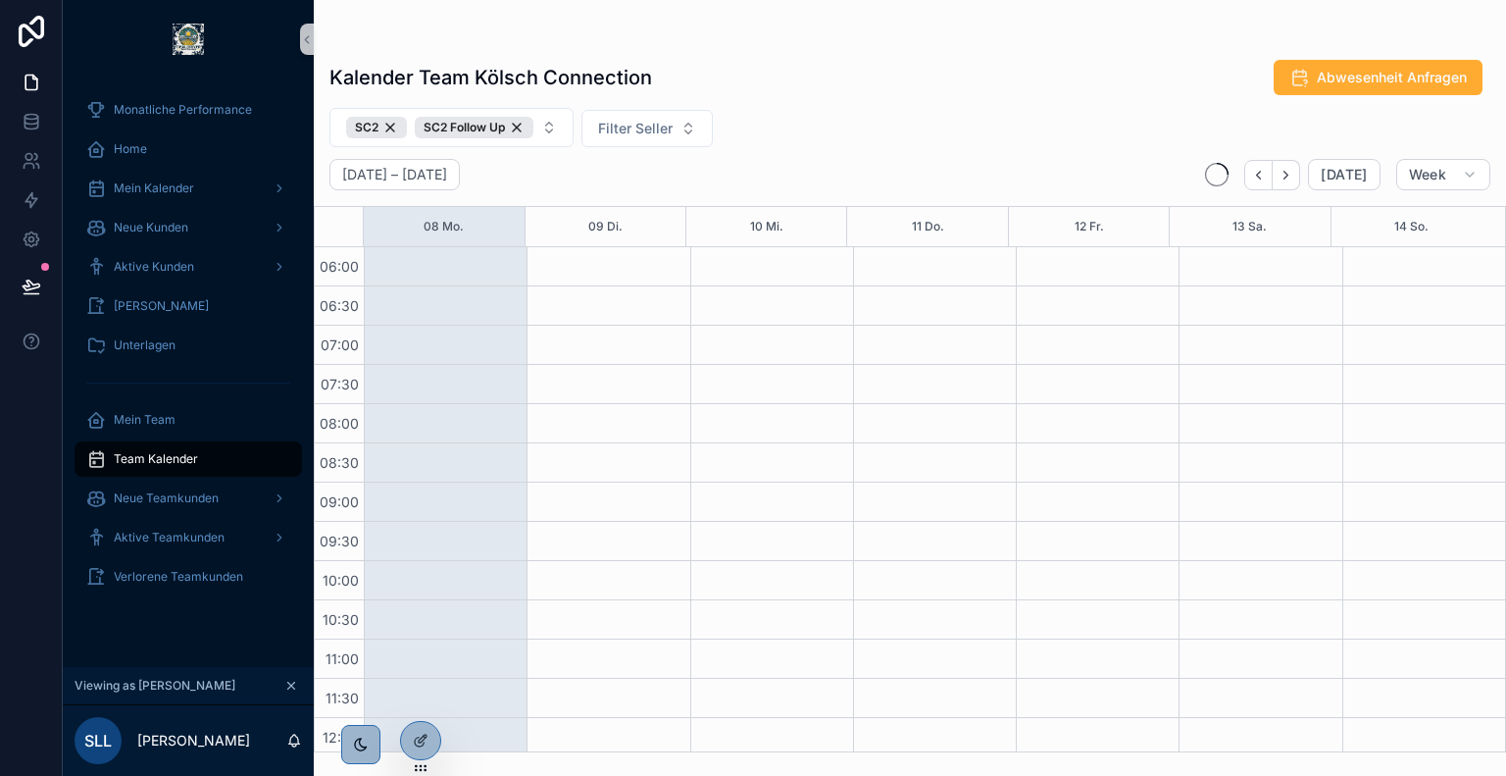
scroll to position [471, 0]
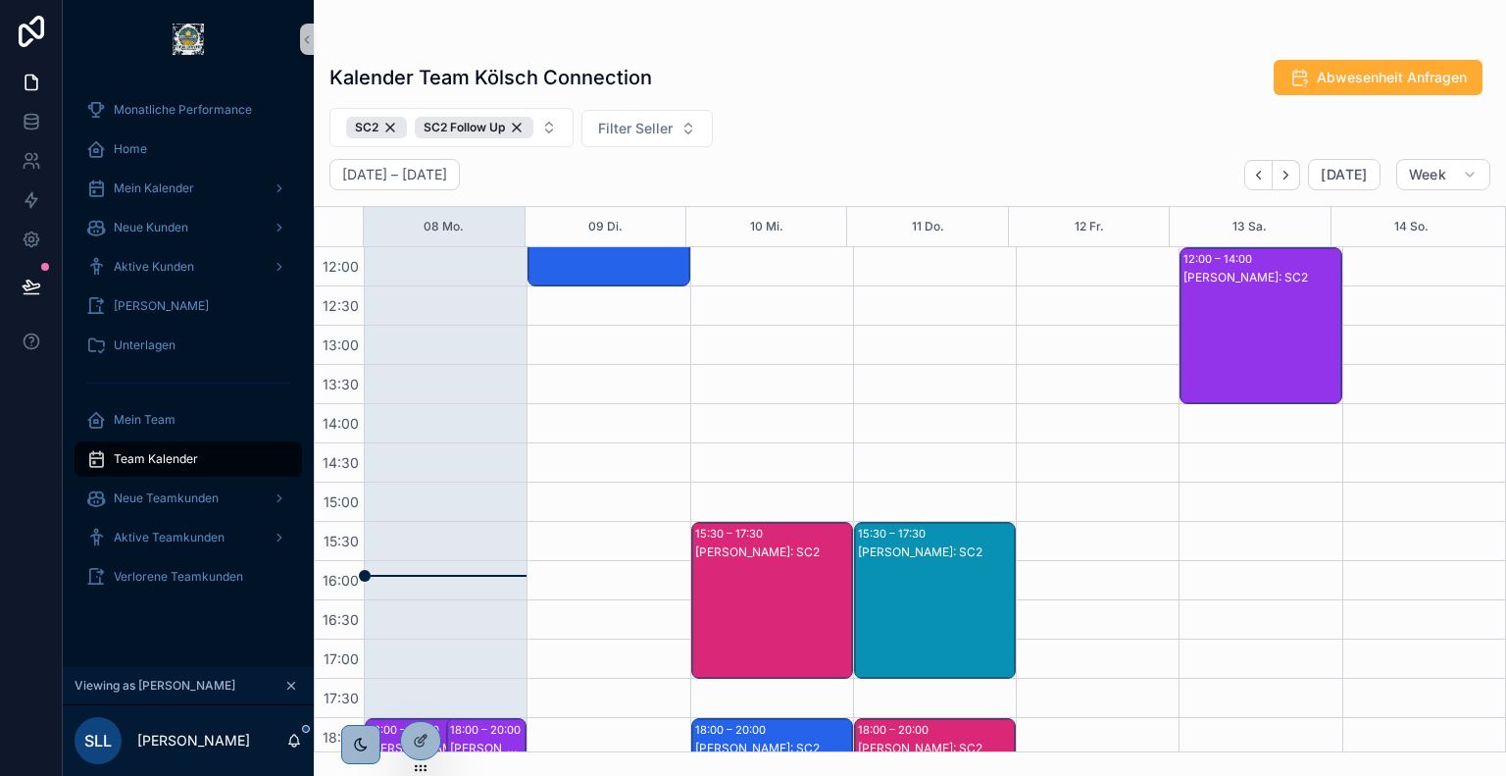
click at [778, 121] on div "SC2 SC2 Follow Up Filter Seller" at bounding box center [910, 127] width 1192 height 39
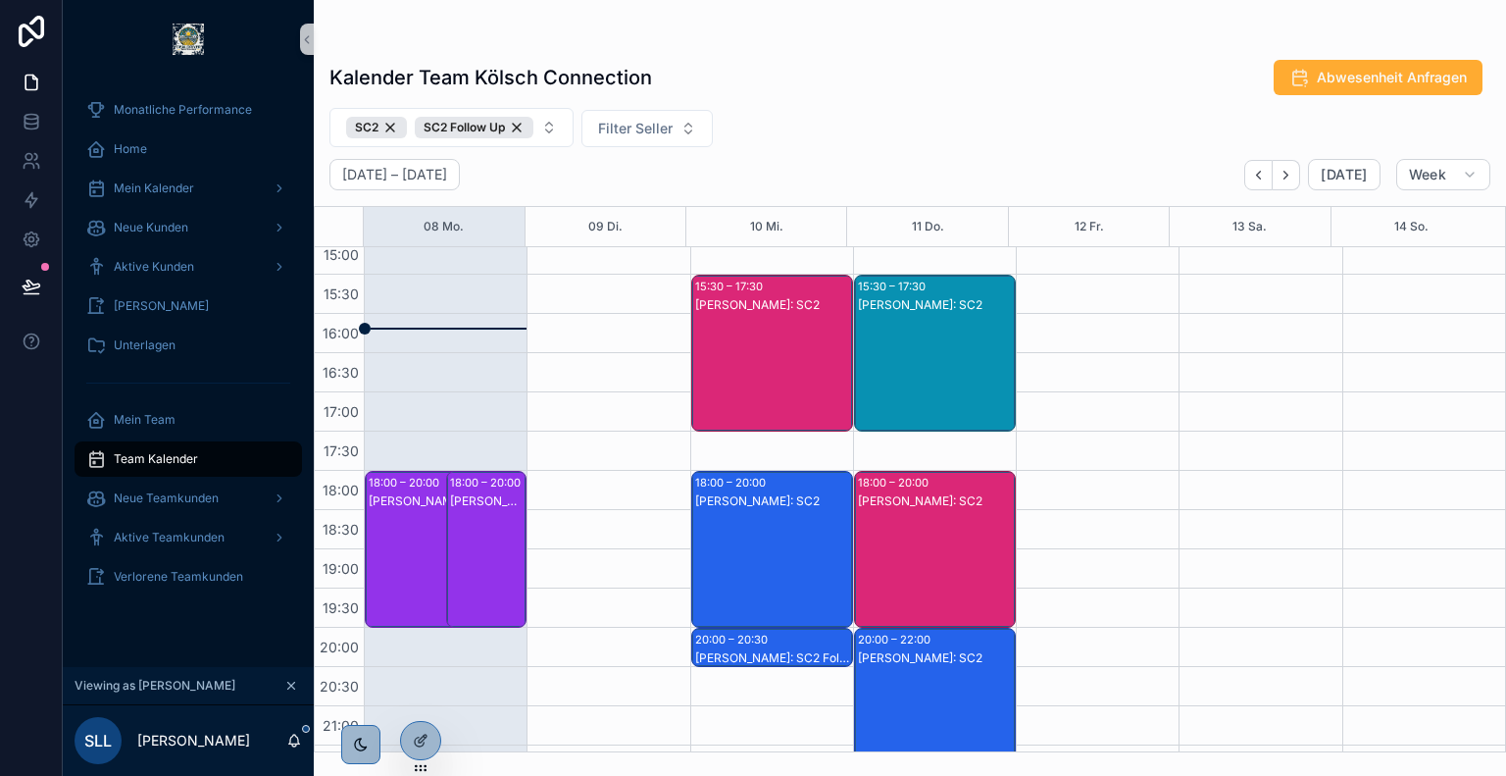
scroll to position [749, 0]
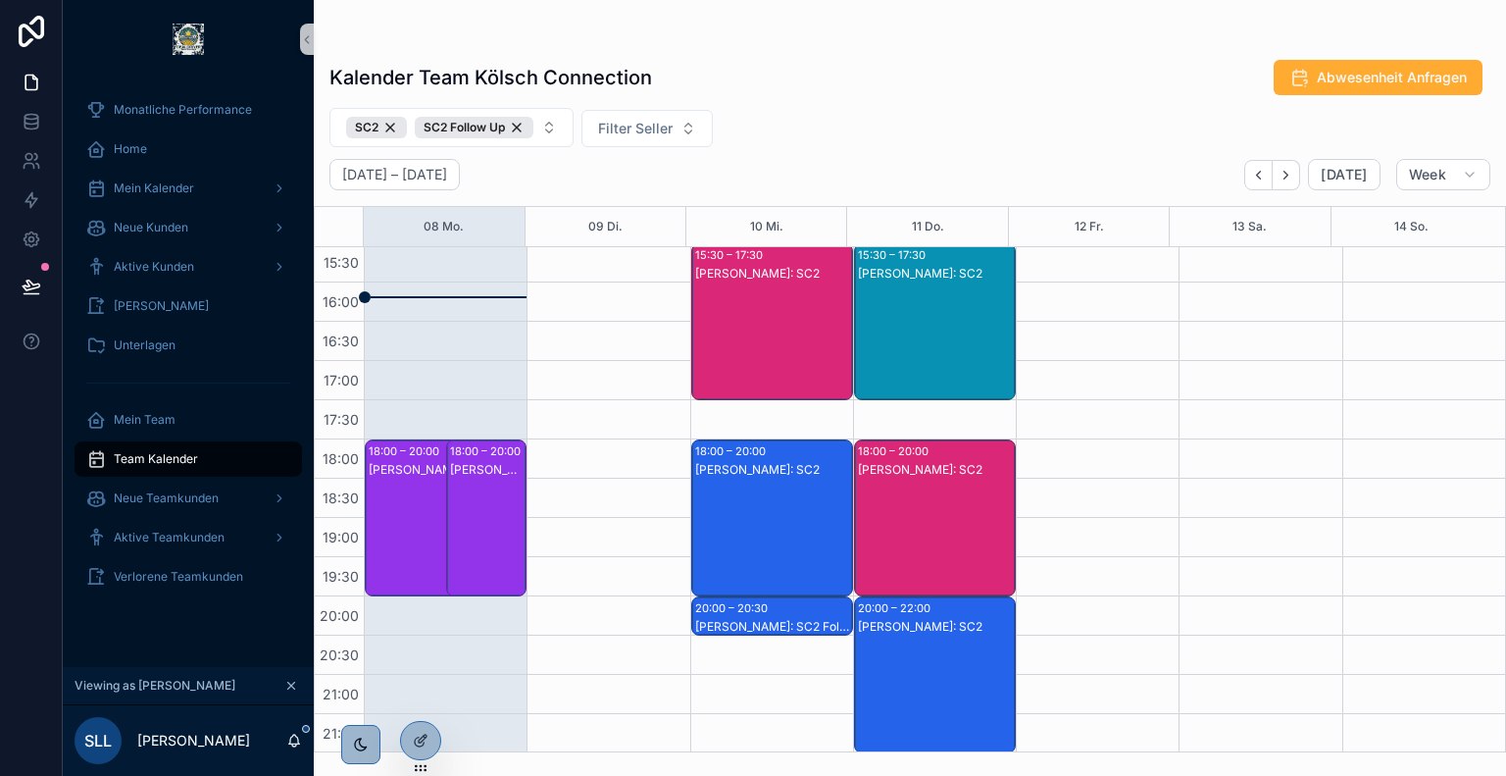
click at [490, 465] on div "Sebastian Leverkus: SC2" at bounding box center [488, 470] width 76 height 16
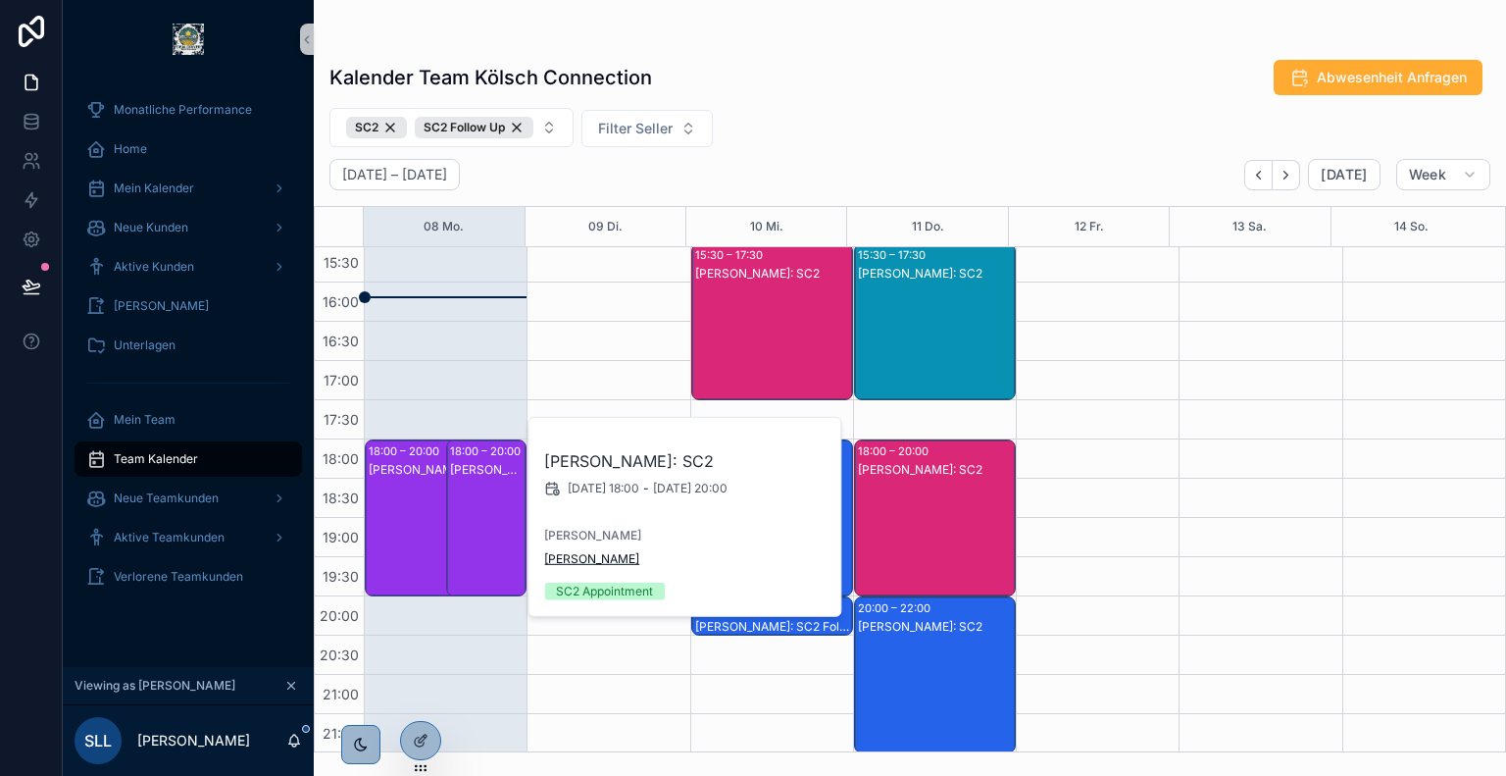
click at [572, 561] on span "Daniel Bahlke" at bounding box center [591, 559] width 95 height 16
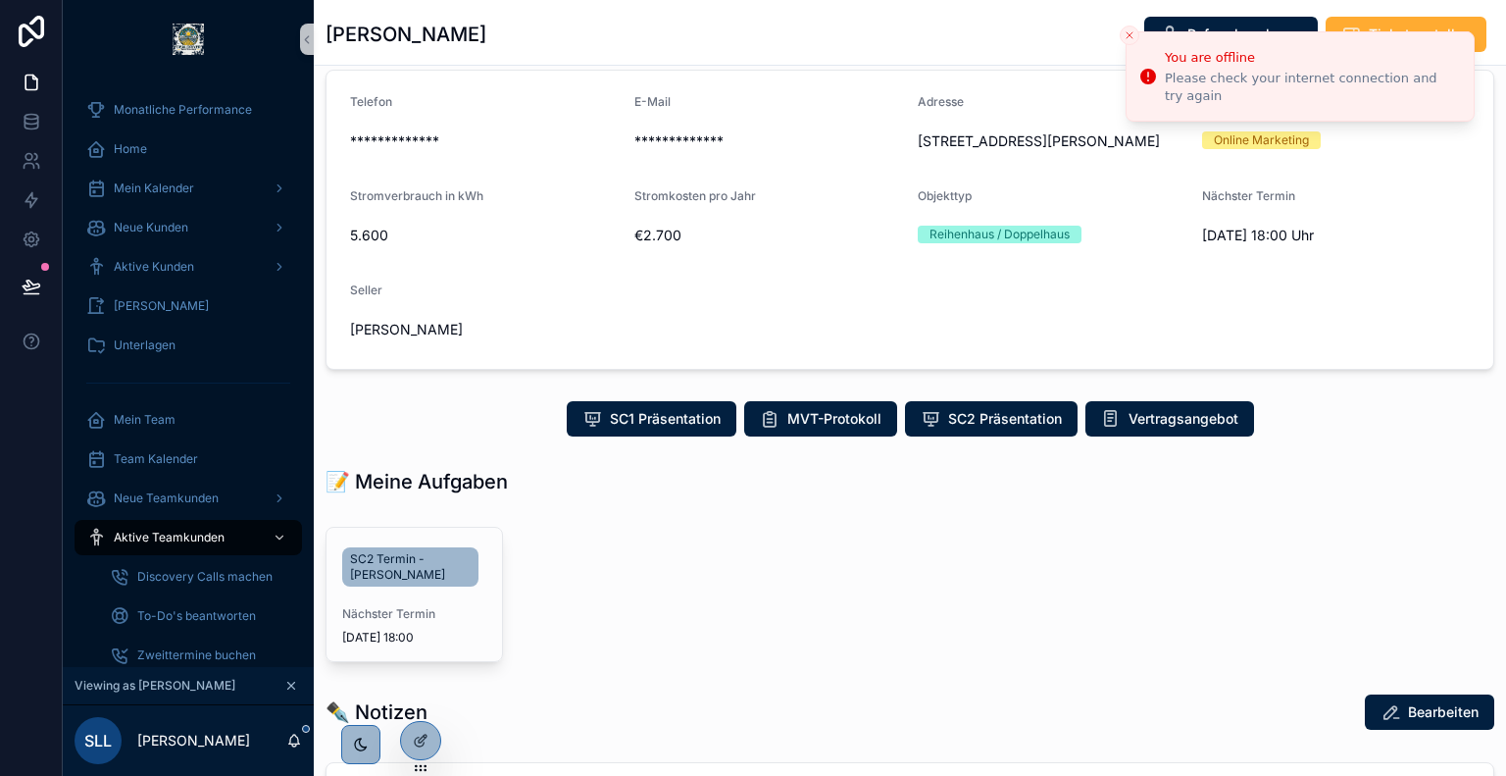
scroll to position [207, 0]
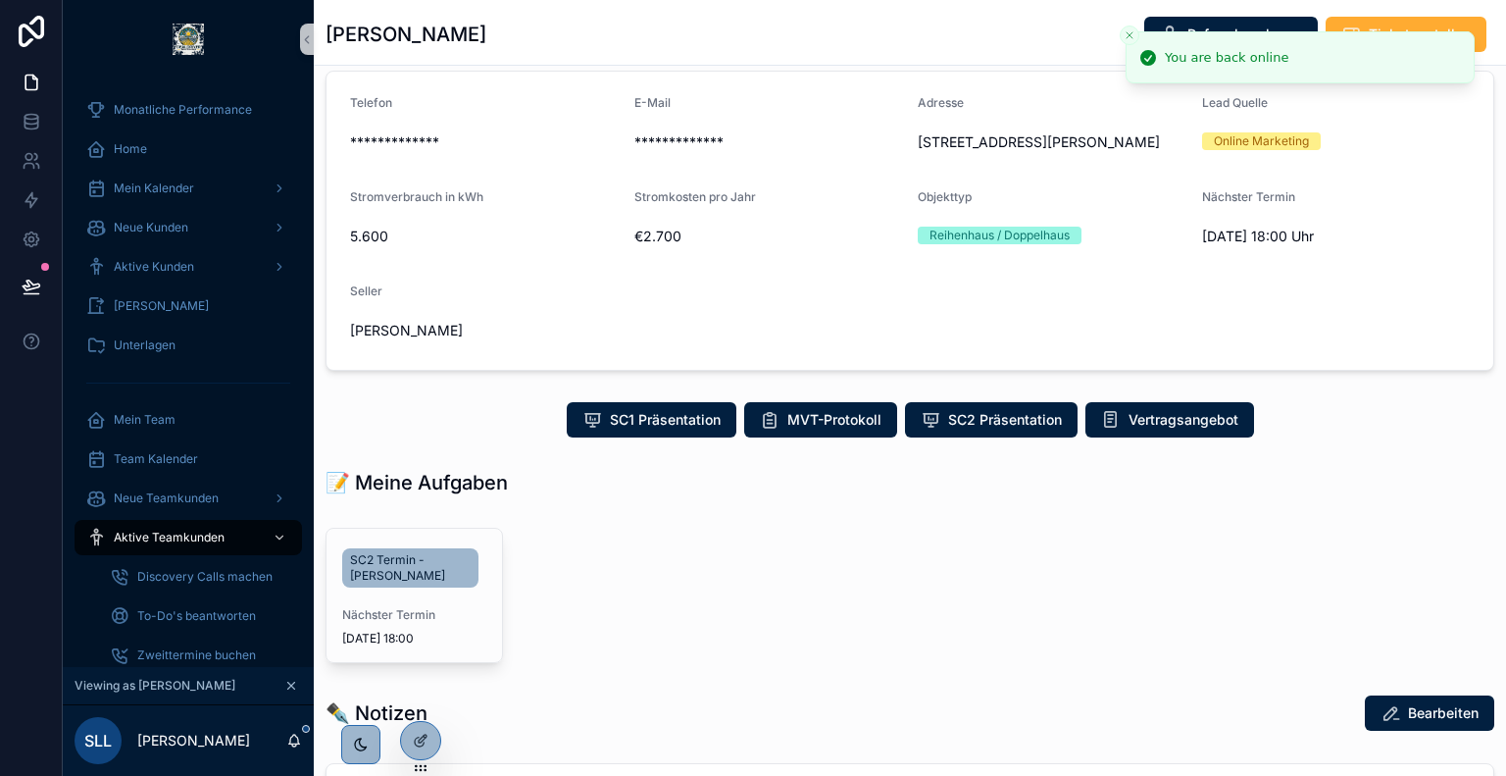
click at [1128, 34] on icon "Close toast" at bounding box center [1130, 35] width 12 height 12
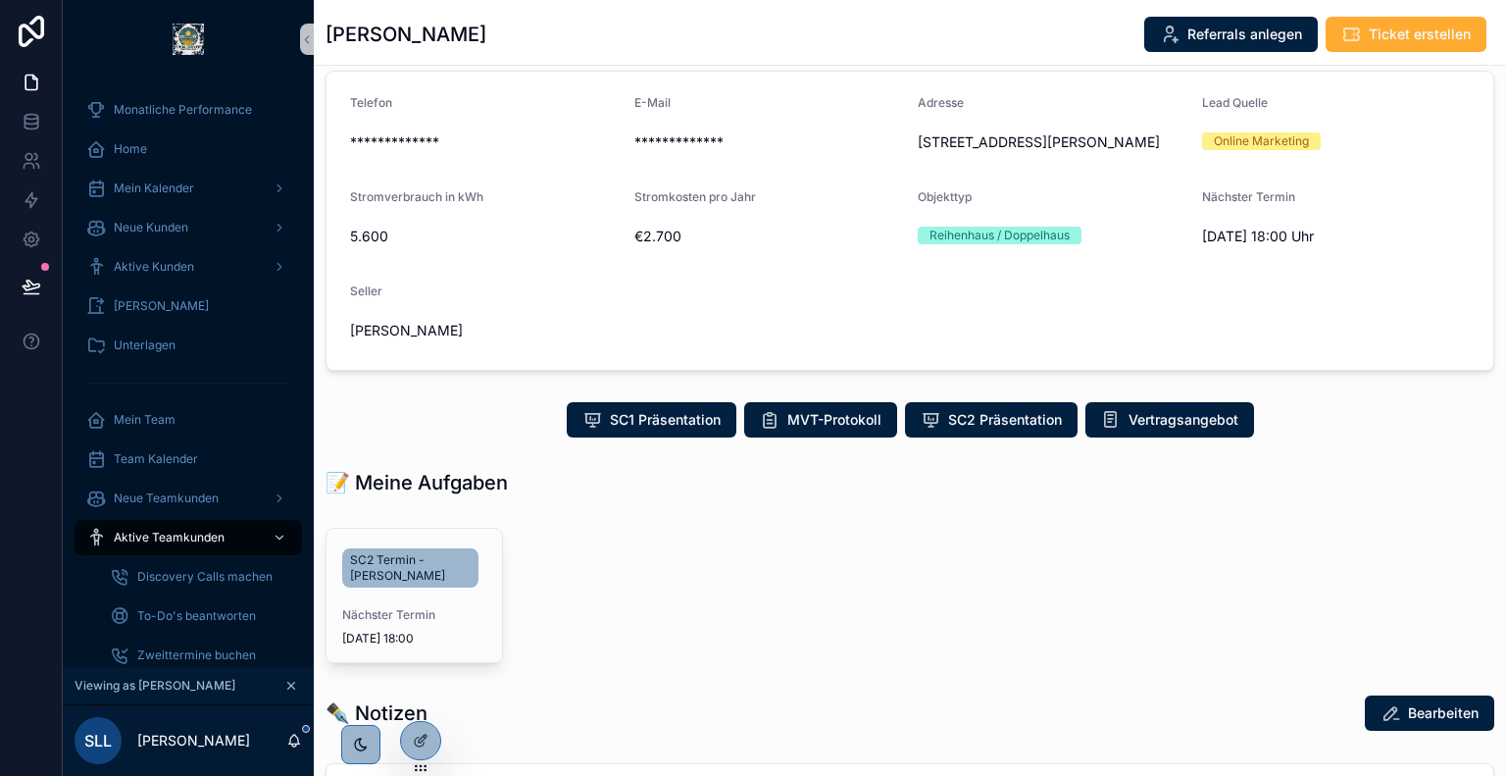
scroll to position [0, 0]
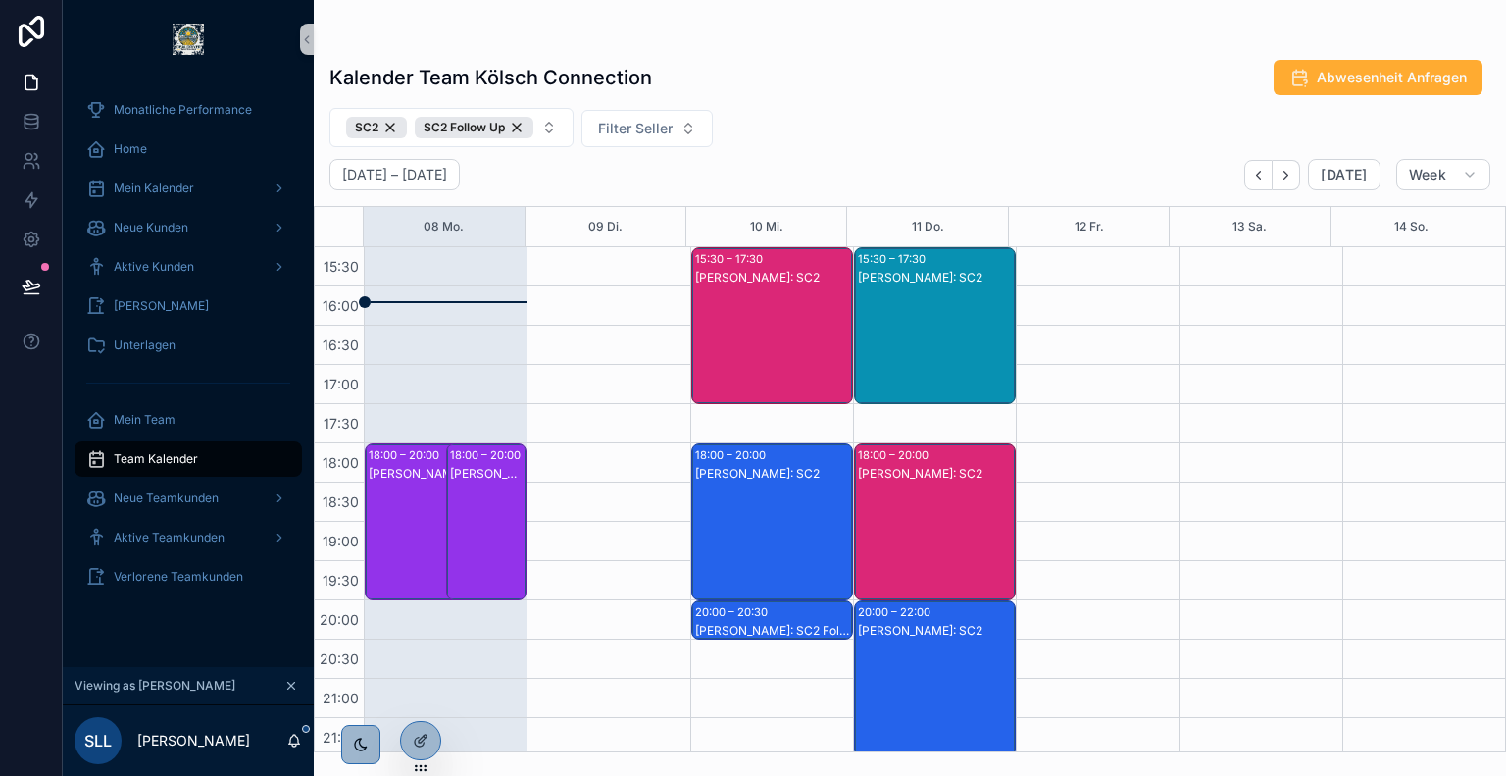
scroll to position [745, 0]
click at [424, 697] on icon at bounding box center [425, 694] width 2 height 5
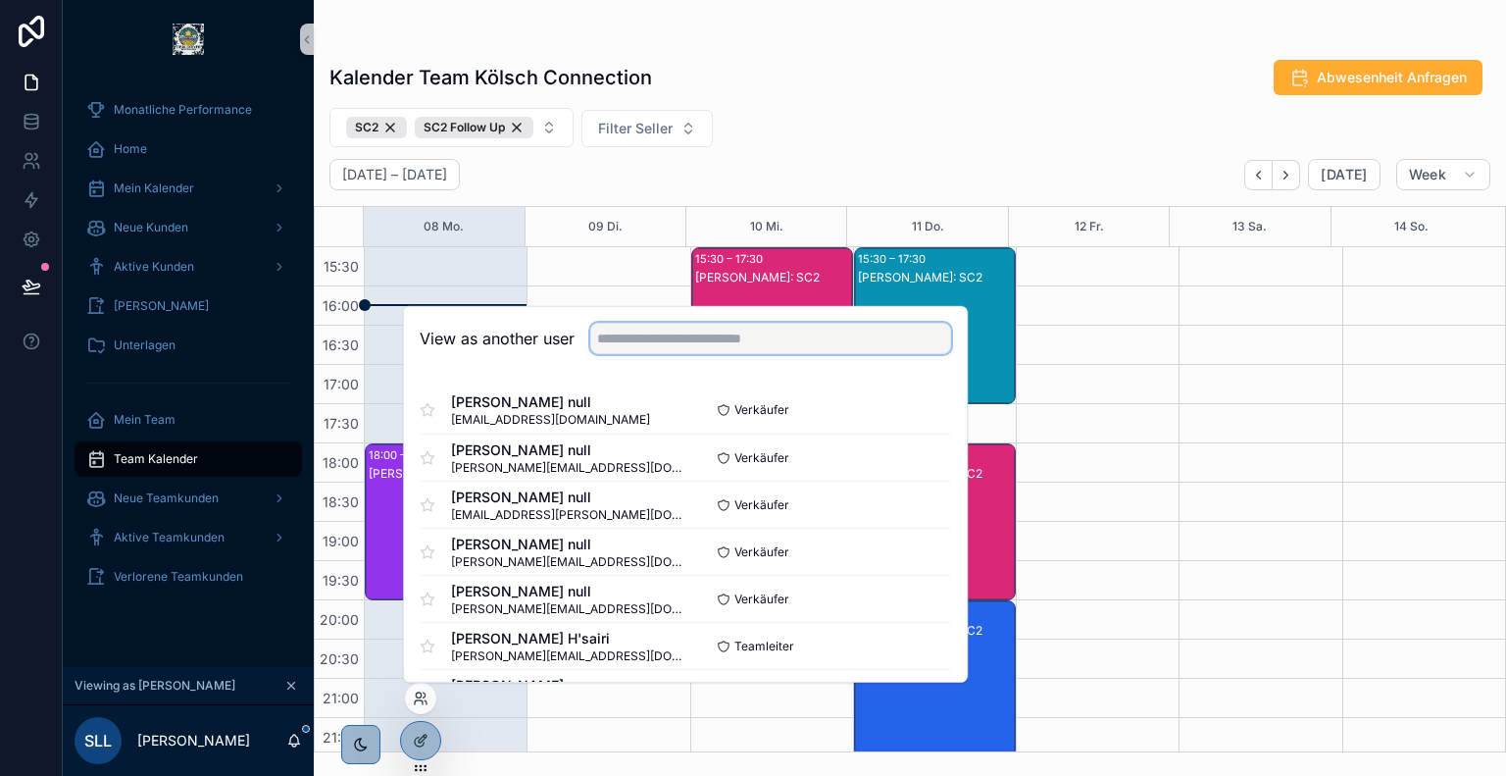
click at [655, 333] on input "text" at bounding box center [770, 338] width 361 height 31
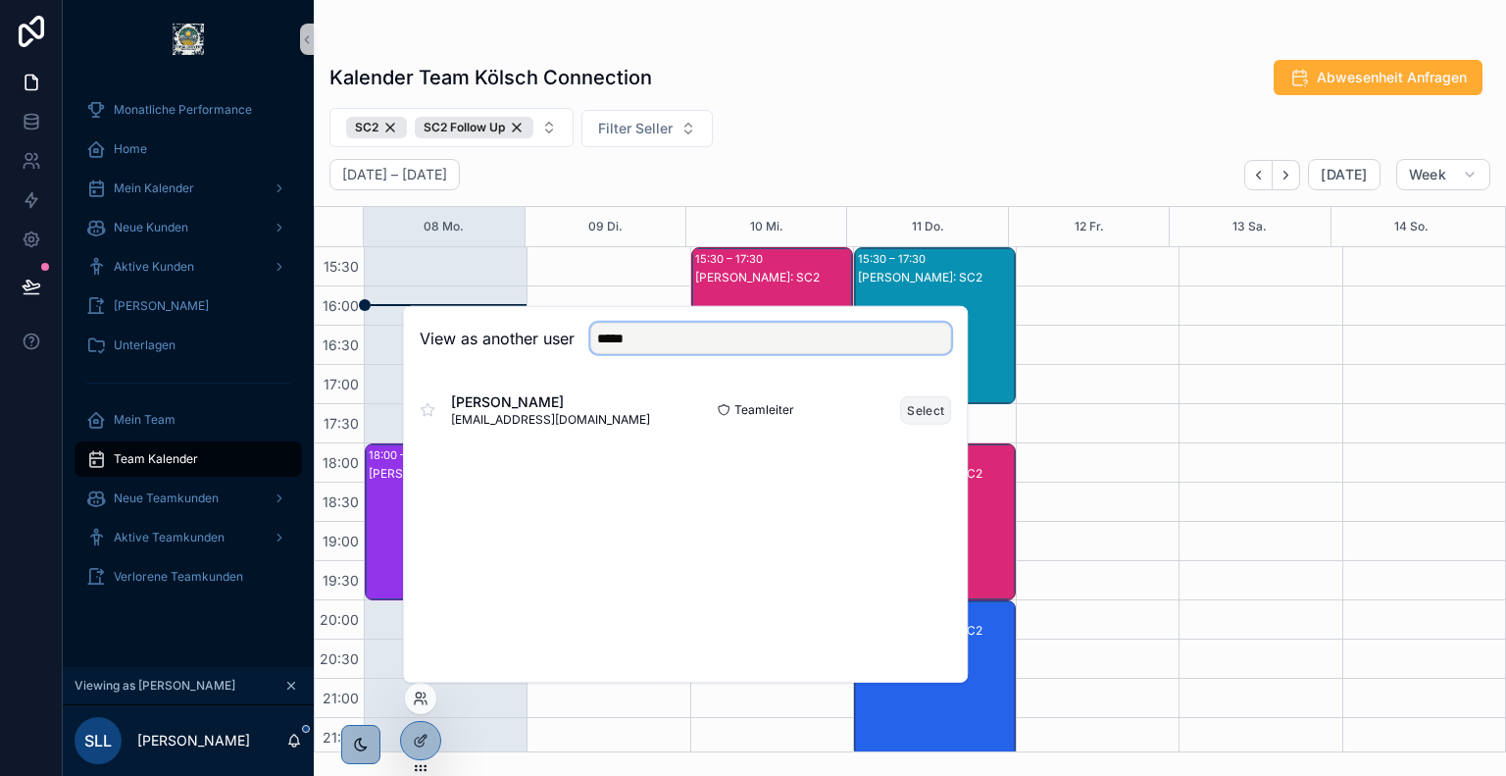
type input "*****"
click at [920, 407] on button "Select" at bounding box center [925, 409] width 51 height 28
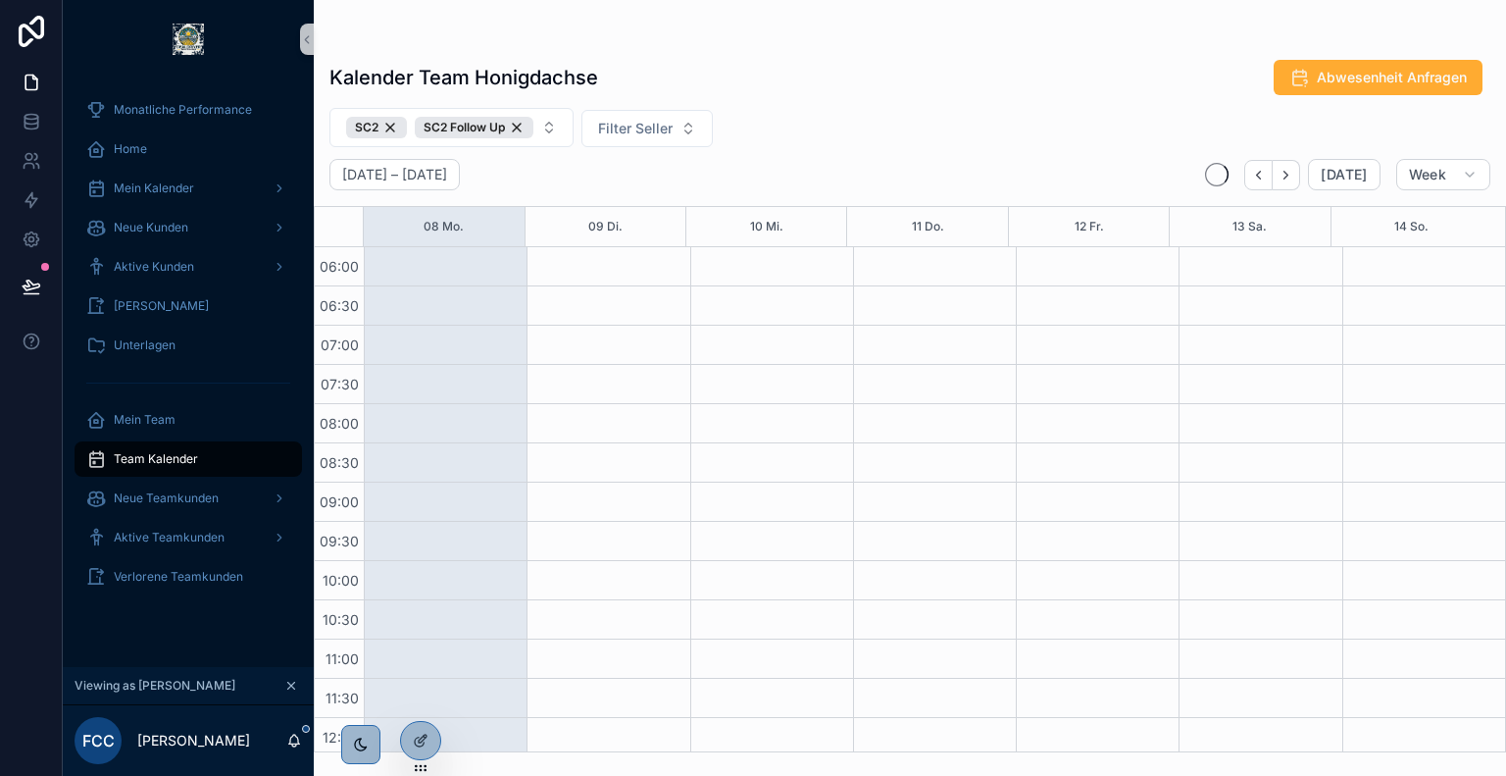
scroll to position [471, 0]
click at [390, 129] on div "SC2" at bounding box center [376, 128] width 61 height 22
click at [451, 128] on div "SC2 Follow Up" at bounding box center [405, 128] width 119 height 22
click at [451, 128] on span "Filter Ereignistyp" at bounding box center [402, 127] width 112 height 20
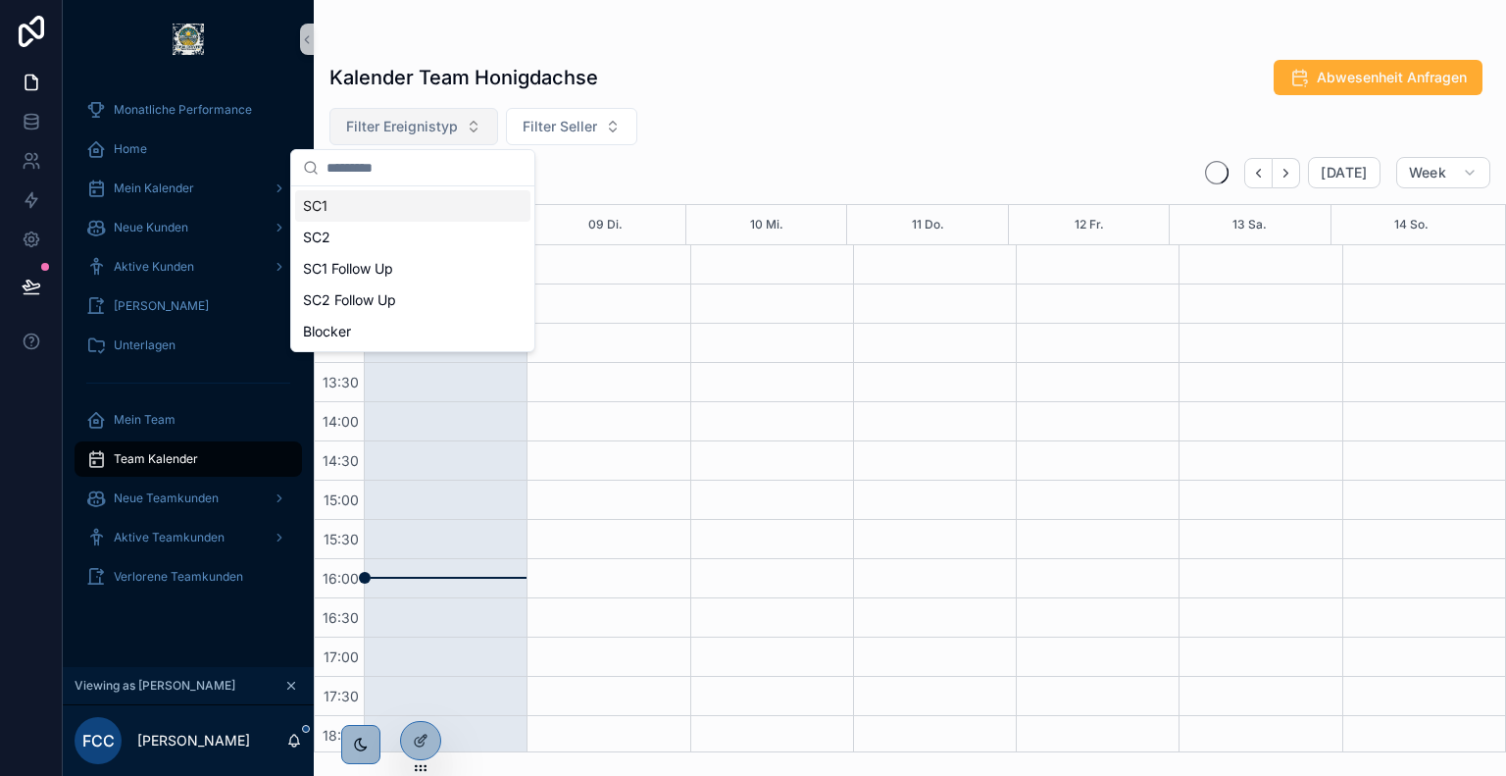
click at [379, 211] on div "SC1" at bounding box center [412, 205] width 235 height 31
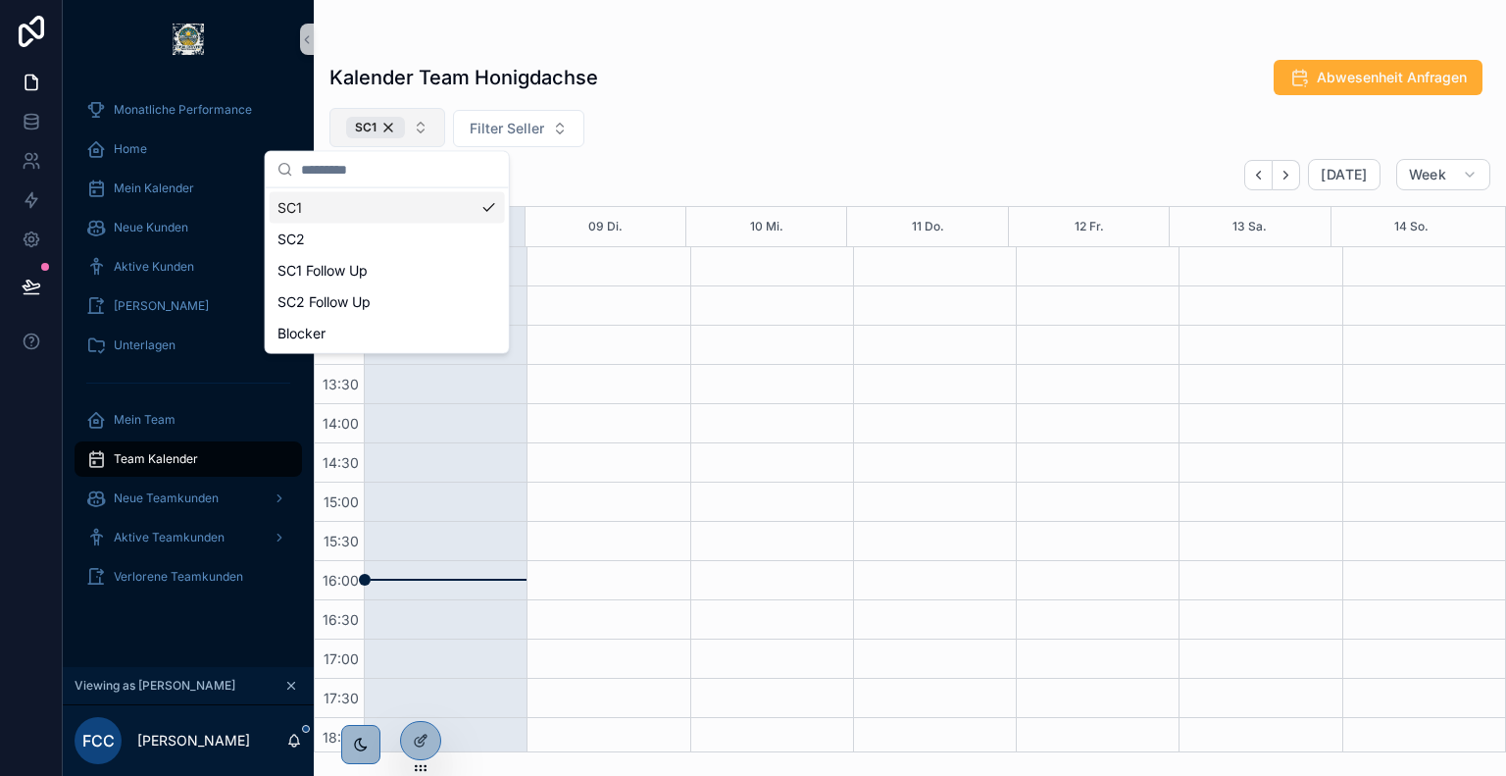
click at [754, 138] on div "SC1 Filter Seller" at bounding box center [910, 127] width 1192 height 39
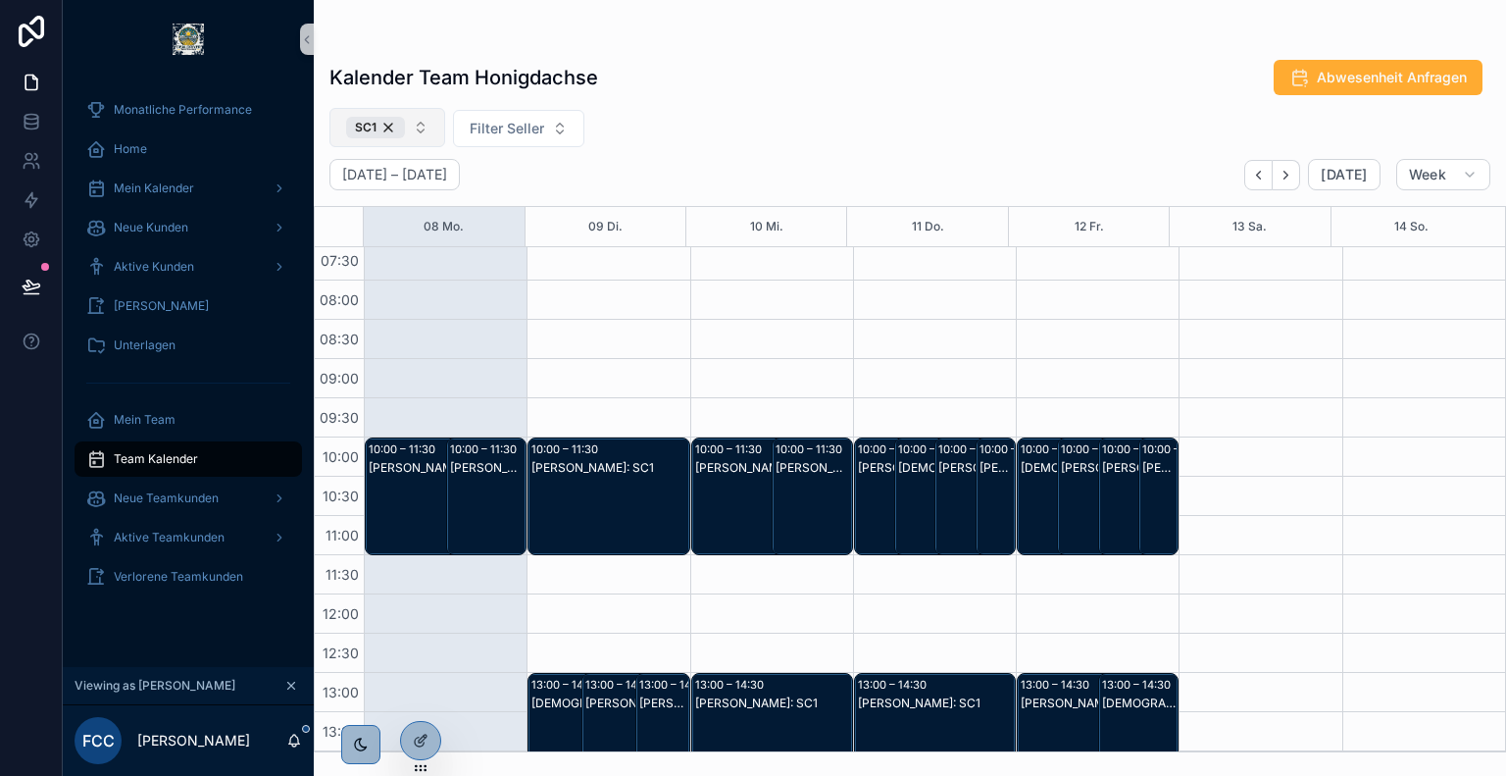
scroll to position [196, 0]
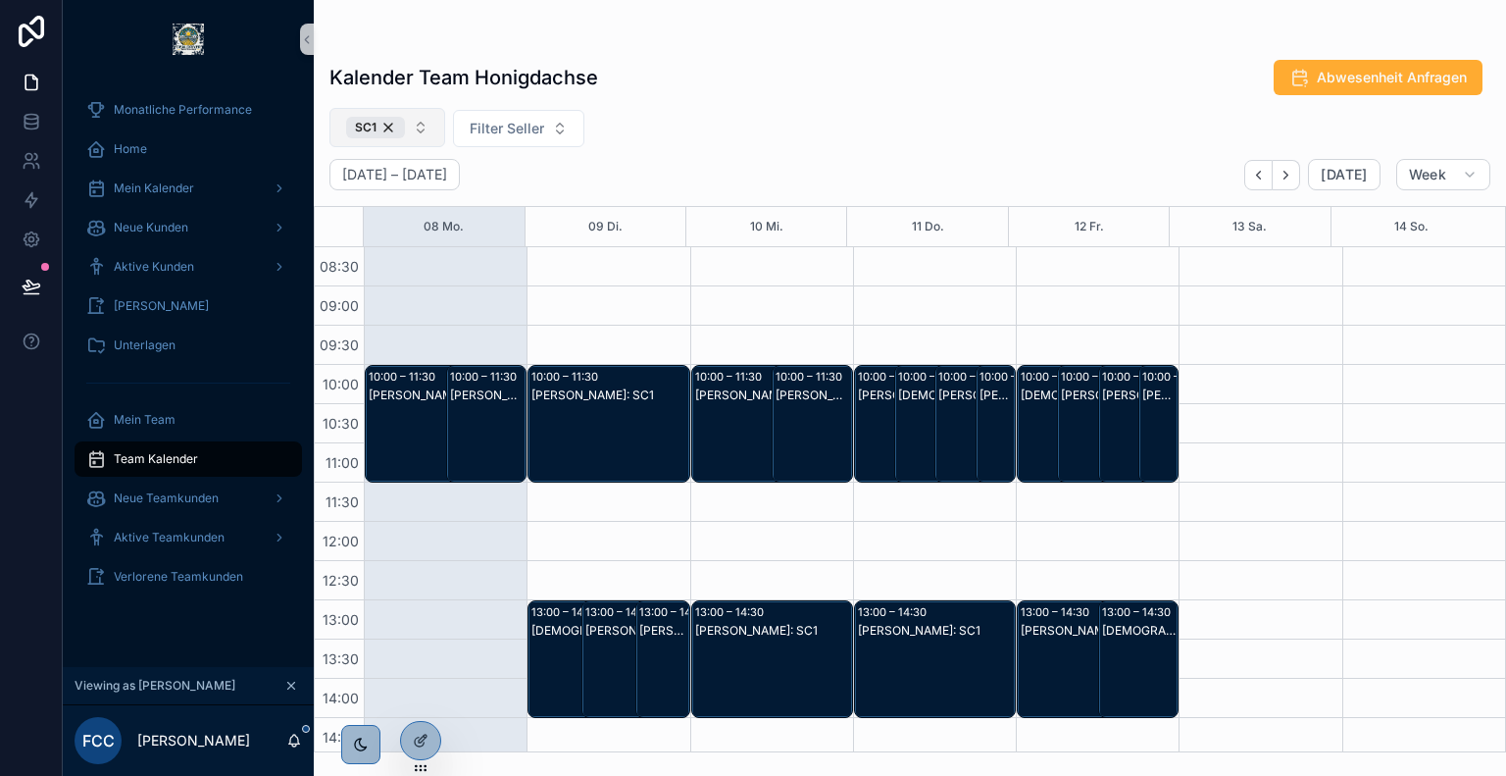
click at [473, 396] on div "Frederic Leißring: SC1" at bounding box center [488, 395] width 76 height 16
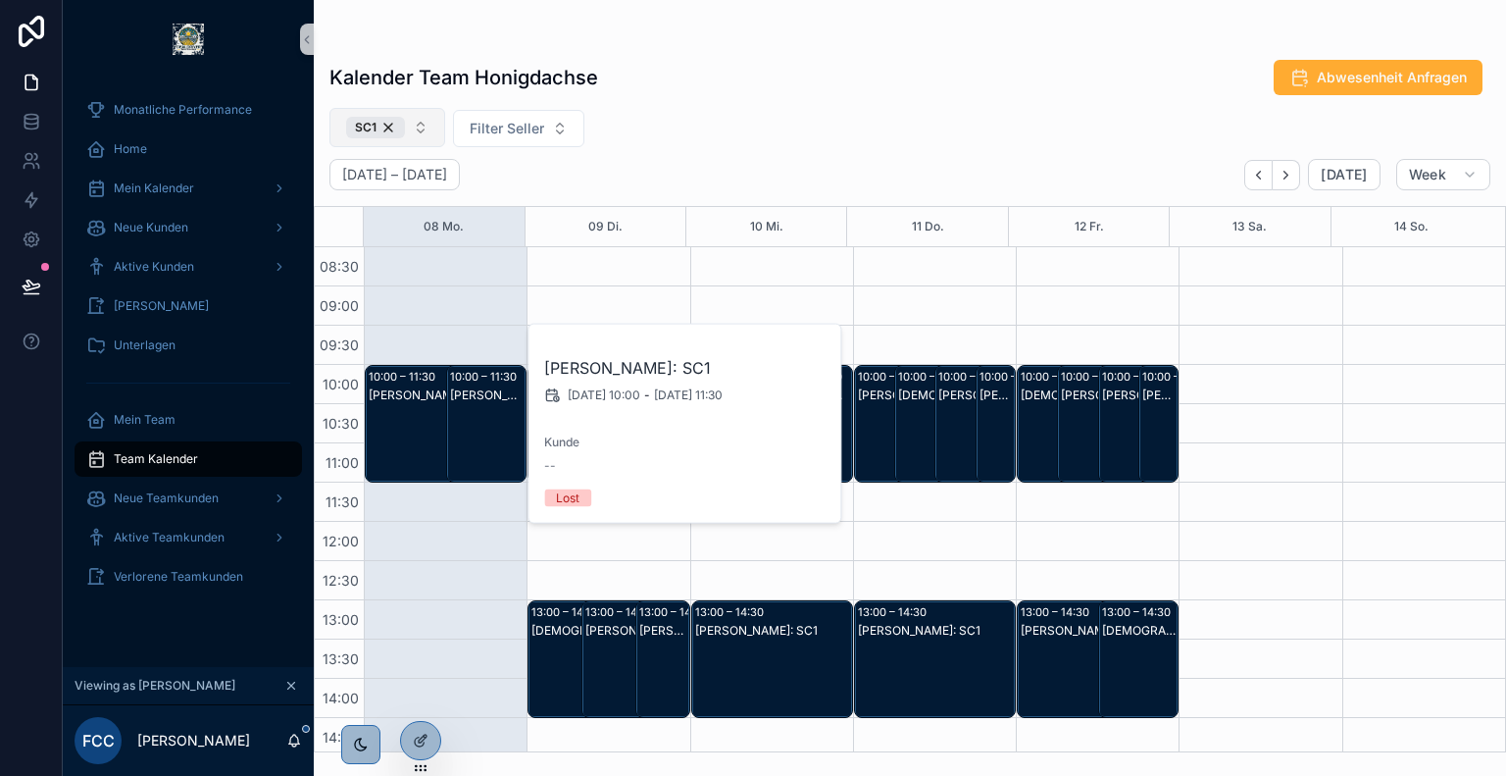
click at [414, 411] on div "Claas-Oliver Seedler: SC1" at bounding box center [434, 443] width 131 height 114
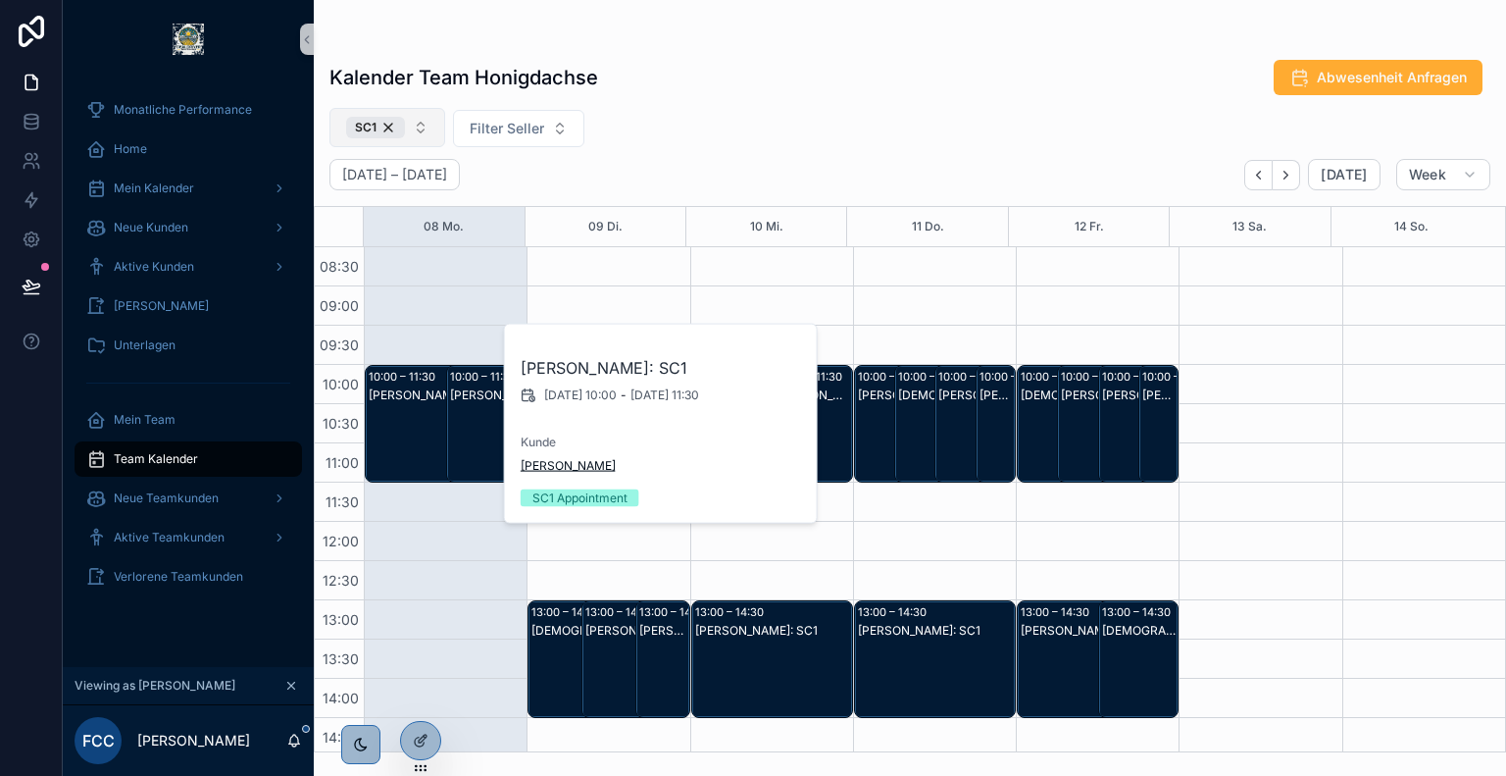
click at [541, 462] on span "Ulrich Otte" at bounding box center [568, 466] width 95 height 16
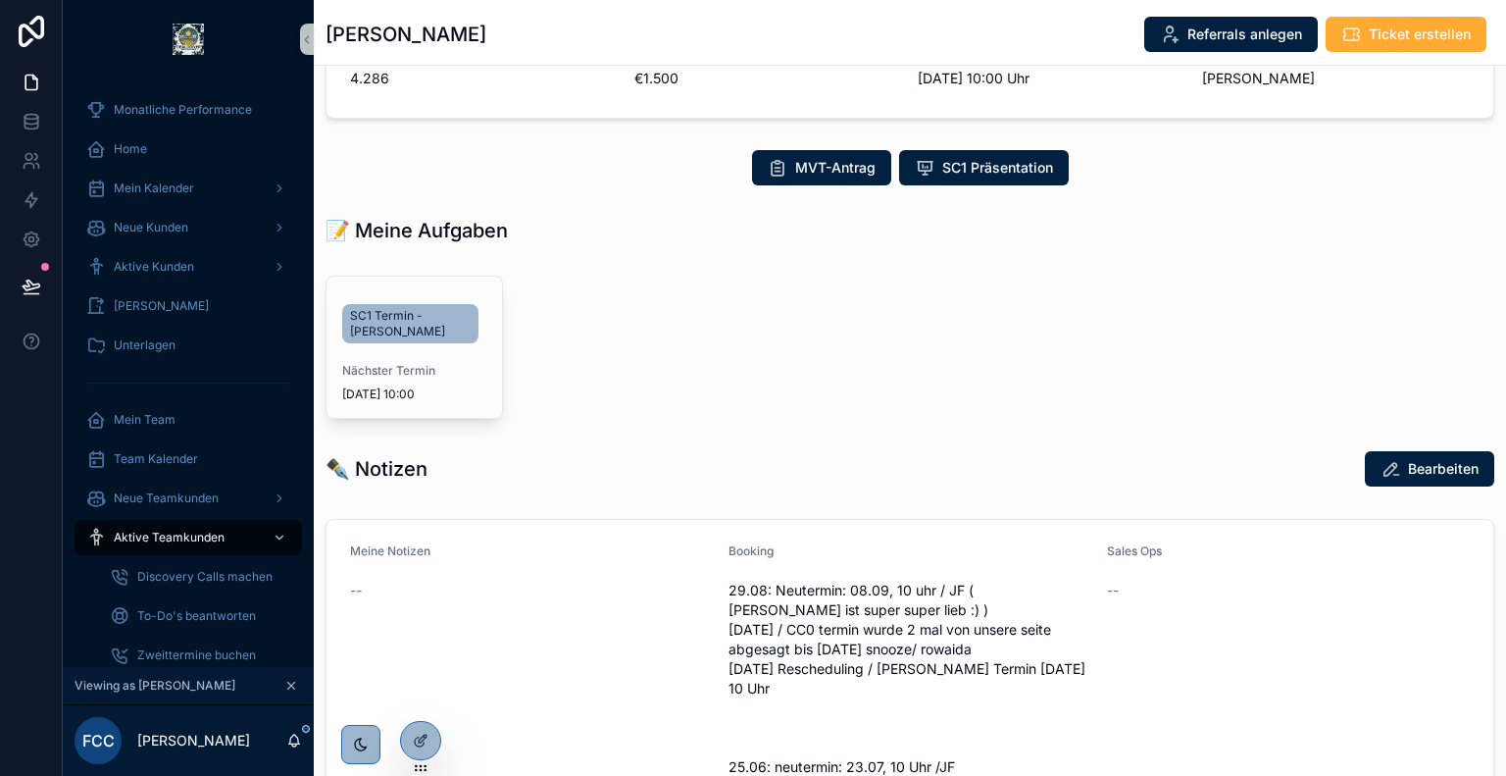
scroll to position [306, 0]
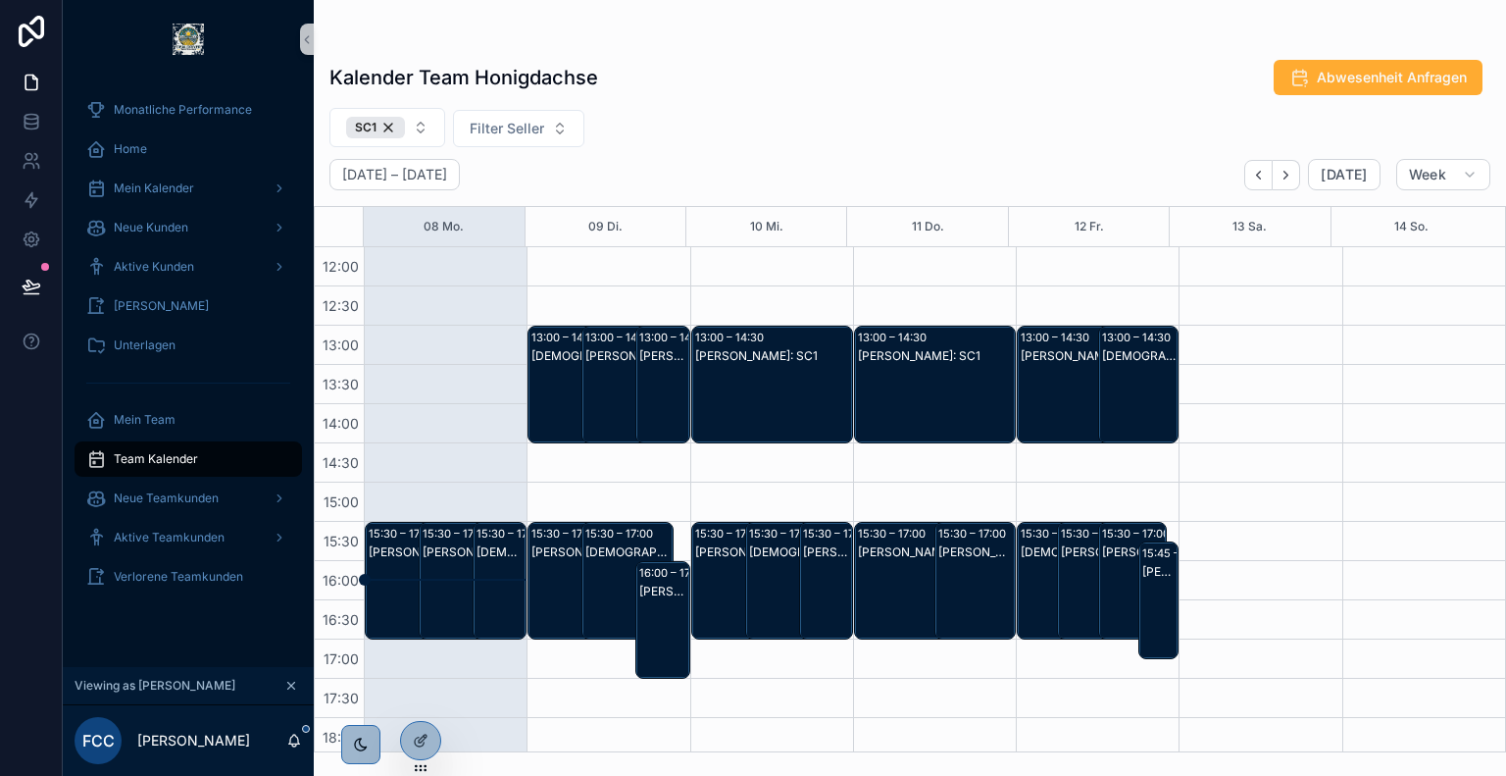
scroll to position [592, 0]
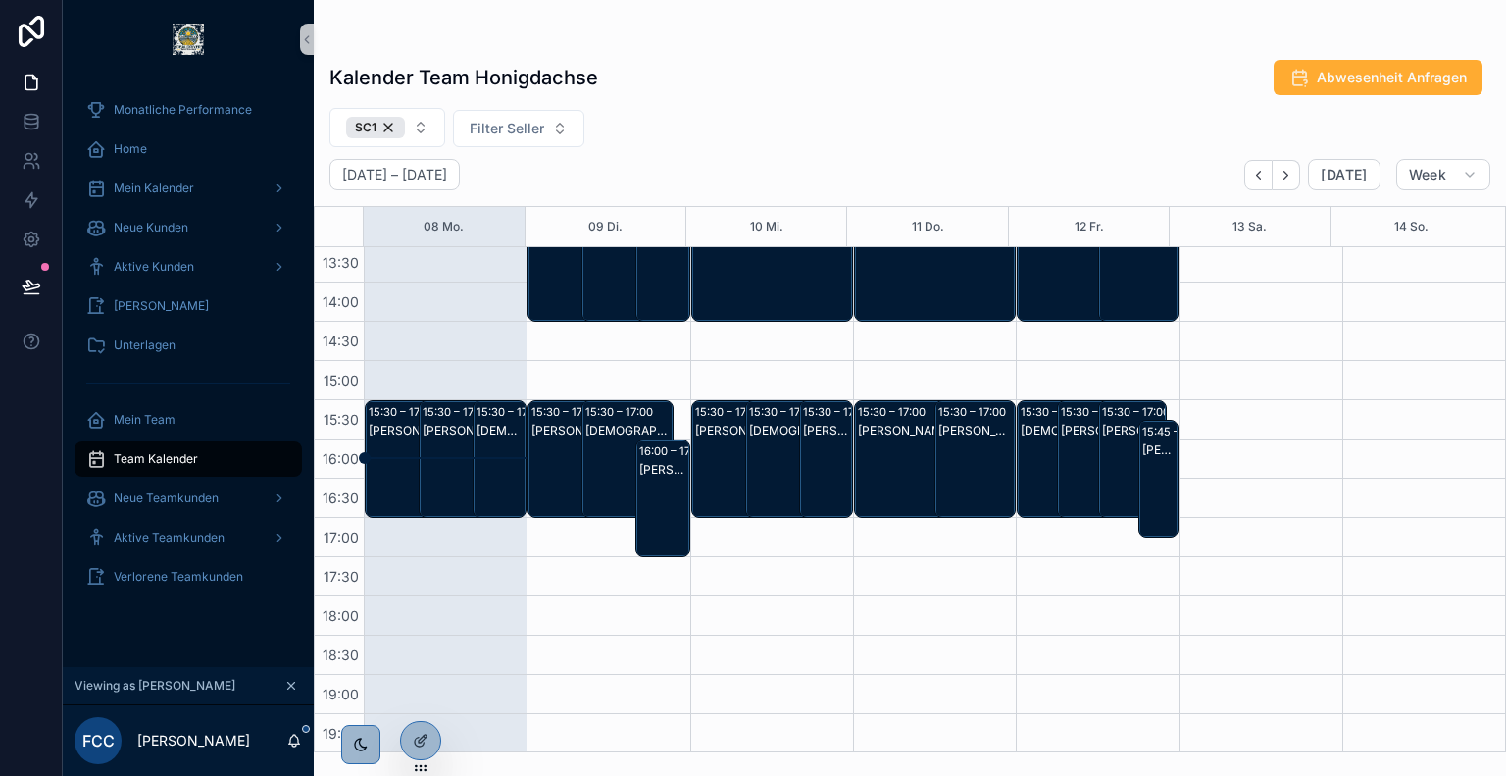
click at [490, 429] on div "Christian Kauk: SC1" at bounding box center [501, 431] width 48 height 16
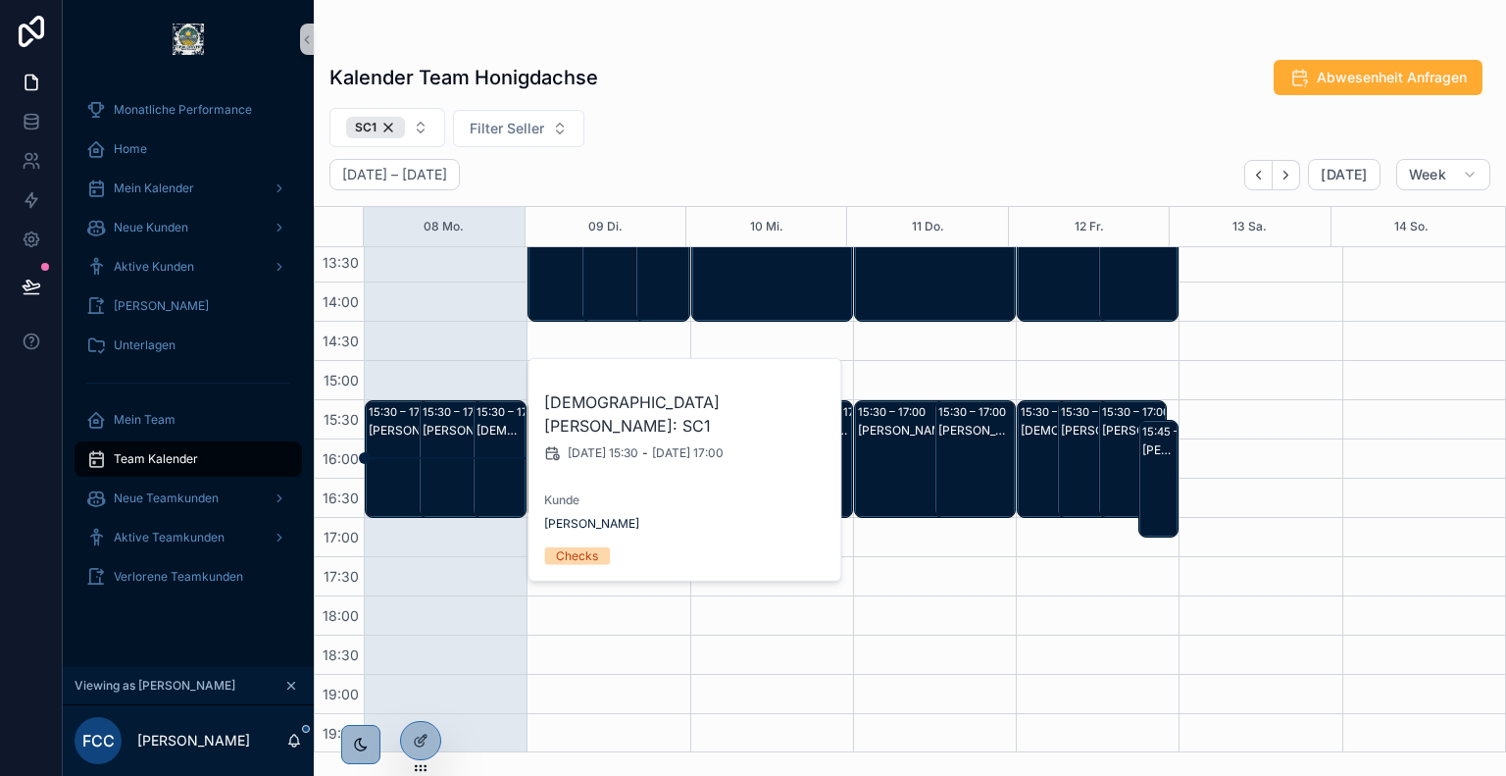
click at [461, 436] on div "Jose Rubiano Mora: SC1" at bounding box center [466, 431] width 86 height 18
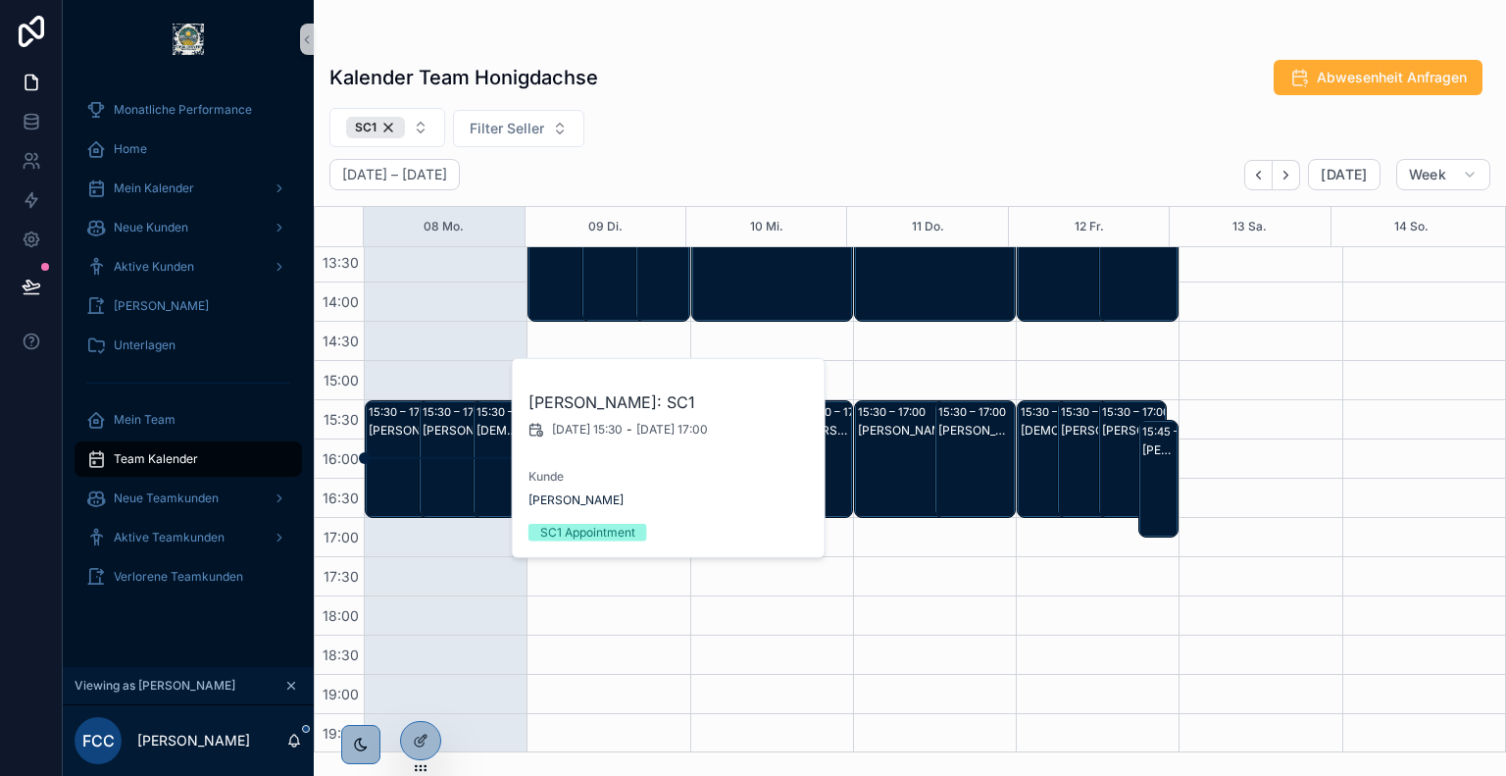
click at [387, 439] on div "Claas-Oliver Seedler: SC1" at bounding box center [412, 479] width 86 height 114
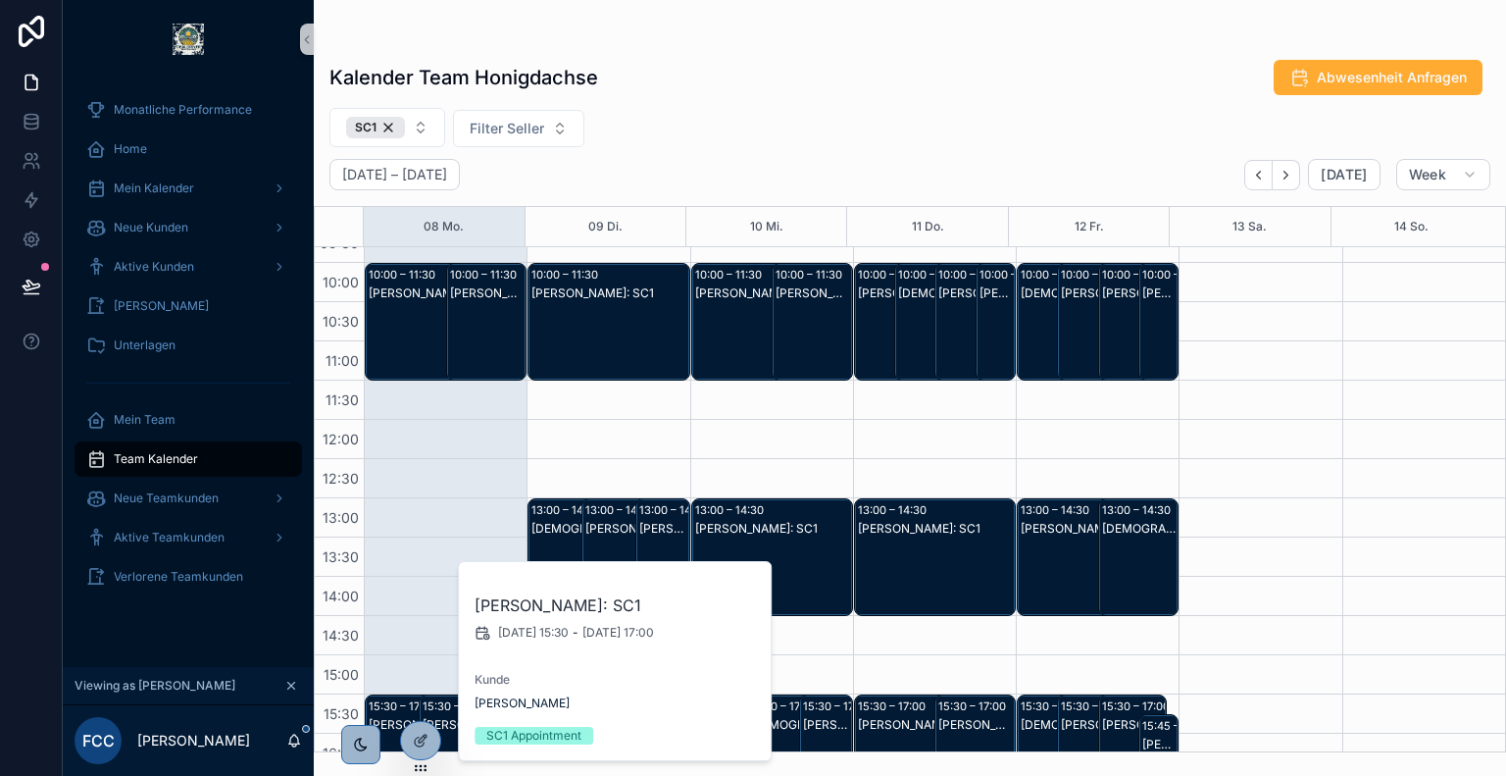
scroll to position [297, 0]
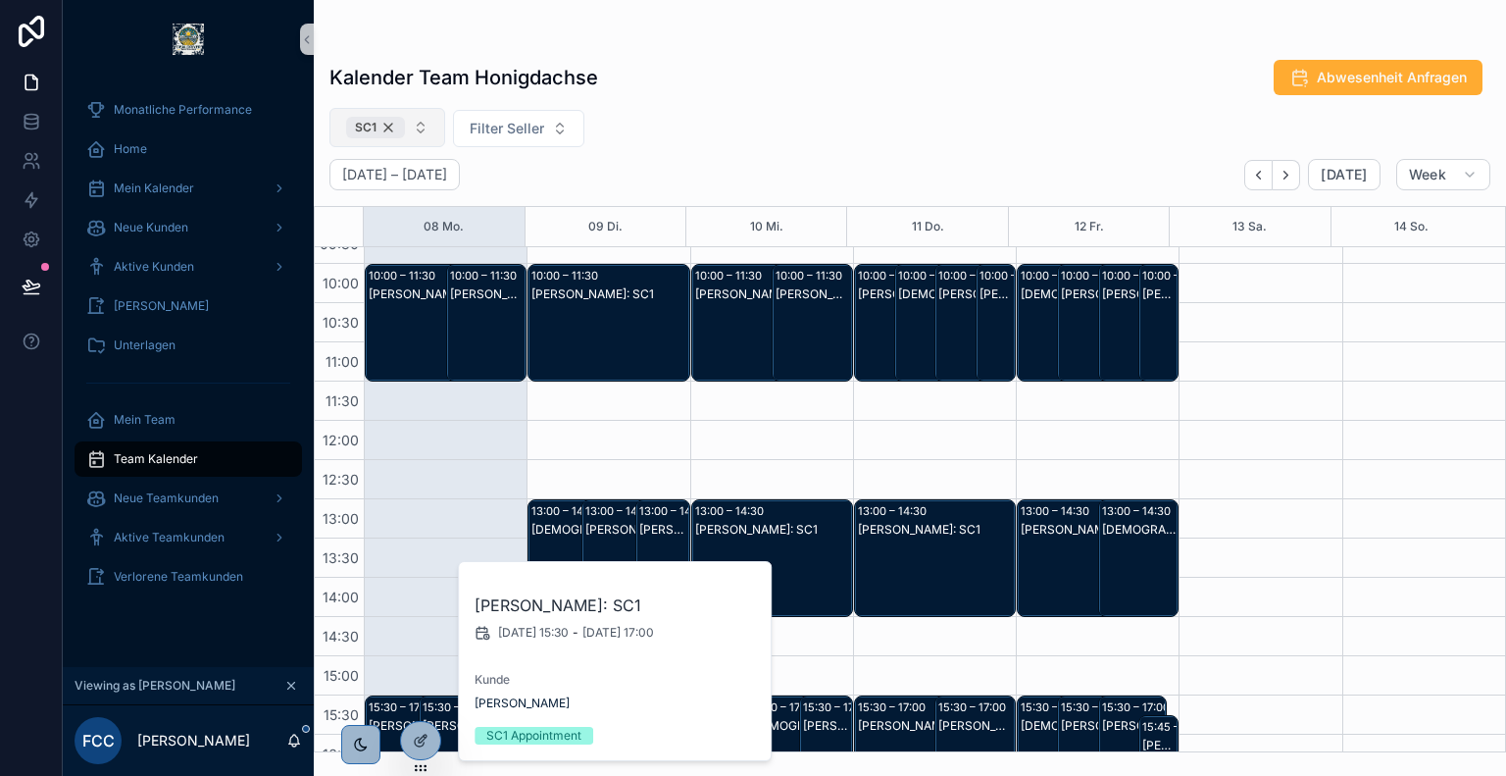
click at [390, 130] on div "SC1" at bounding box center [375, 128] width 59 height 22
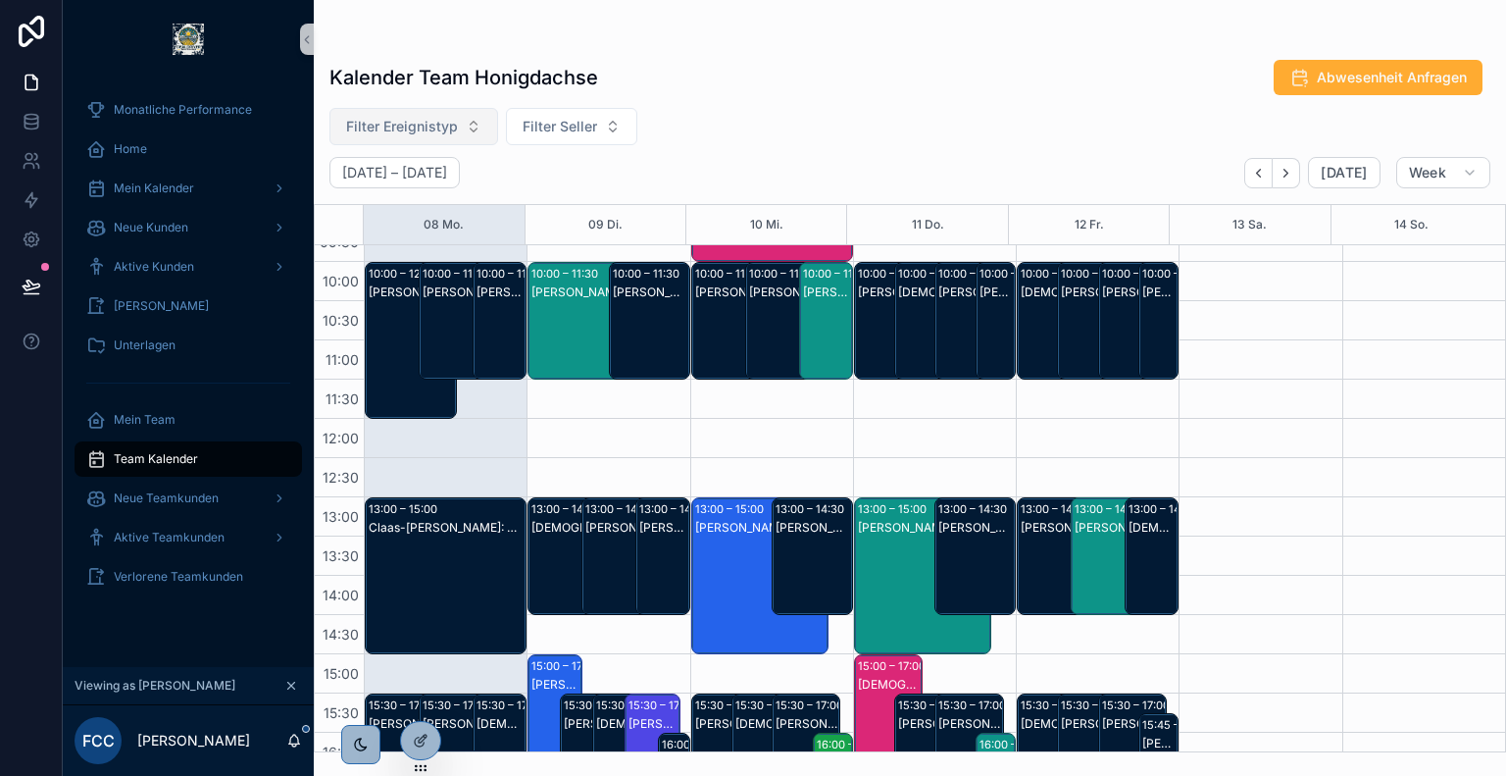
click at [420, 122] on span "Filter Ereignistyp" at bounding box center [402, 127] width 112 height 20
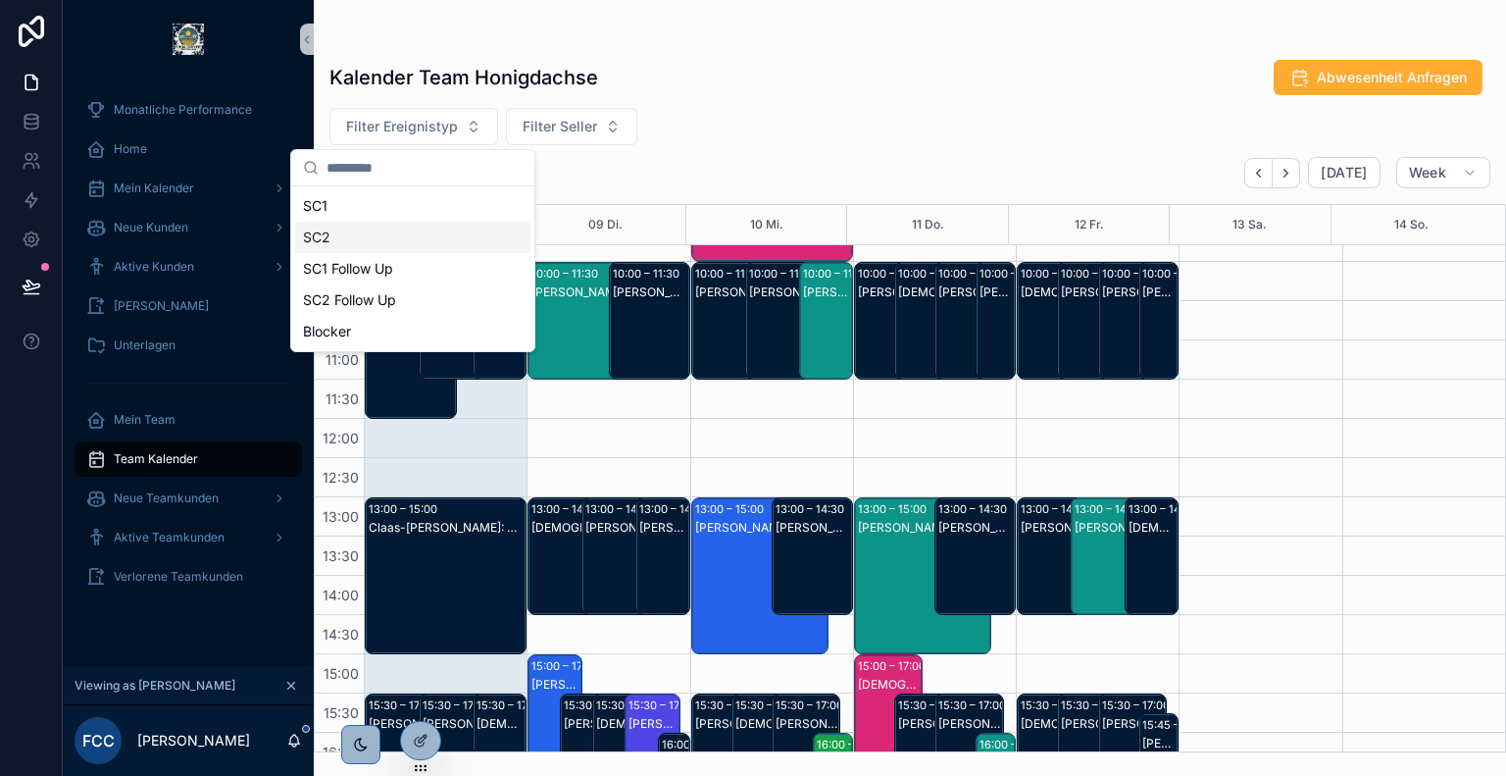
click at [360, 237] on div "SC2" at bounding box center [412, 237] width 235 height 31
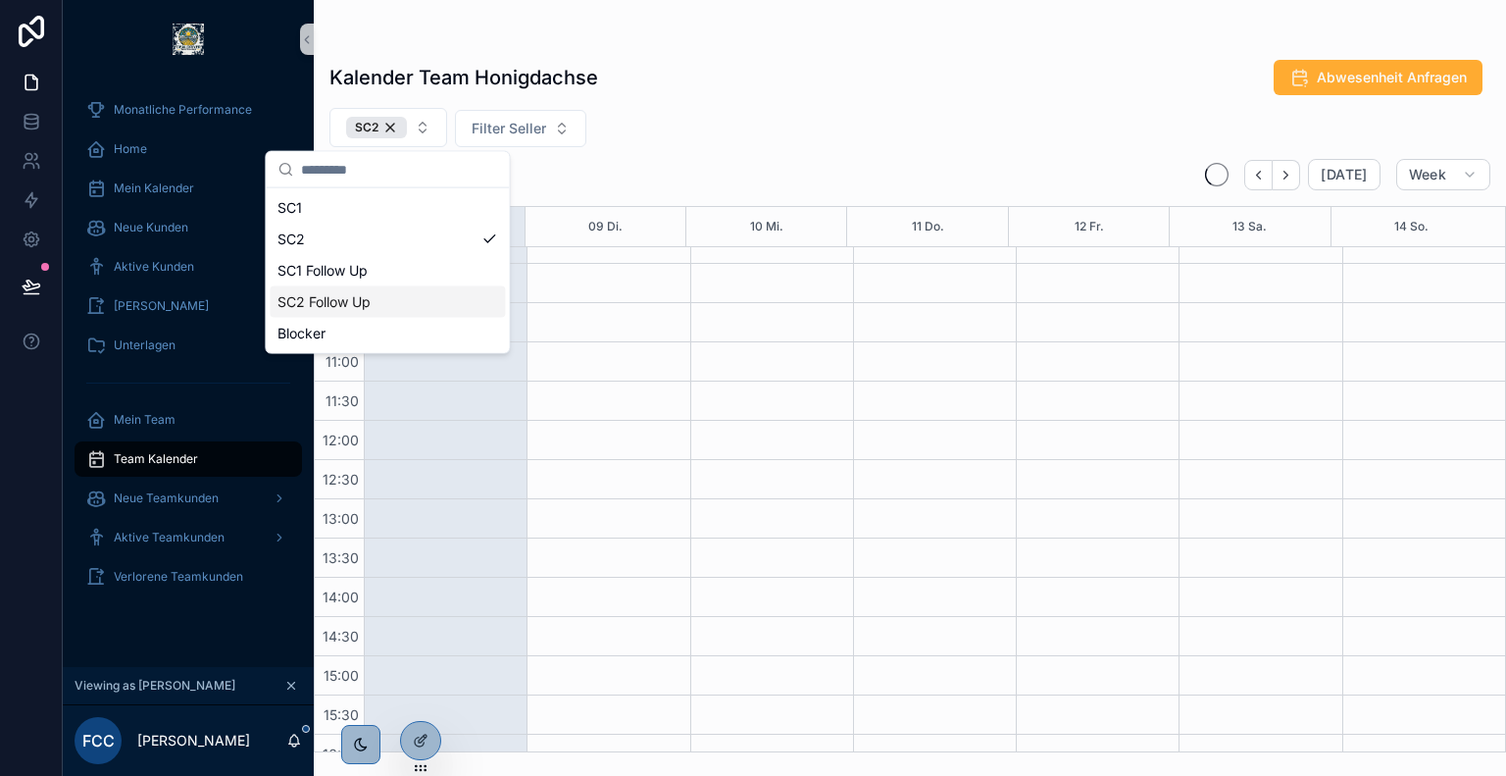
click at [380, 297] on div "SC2 Follow Up" at bounding box center [387, 301] width 235 height 31
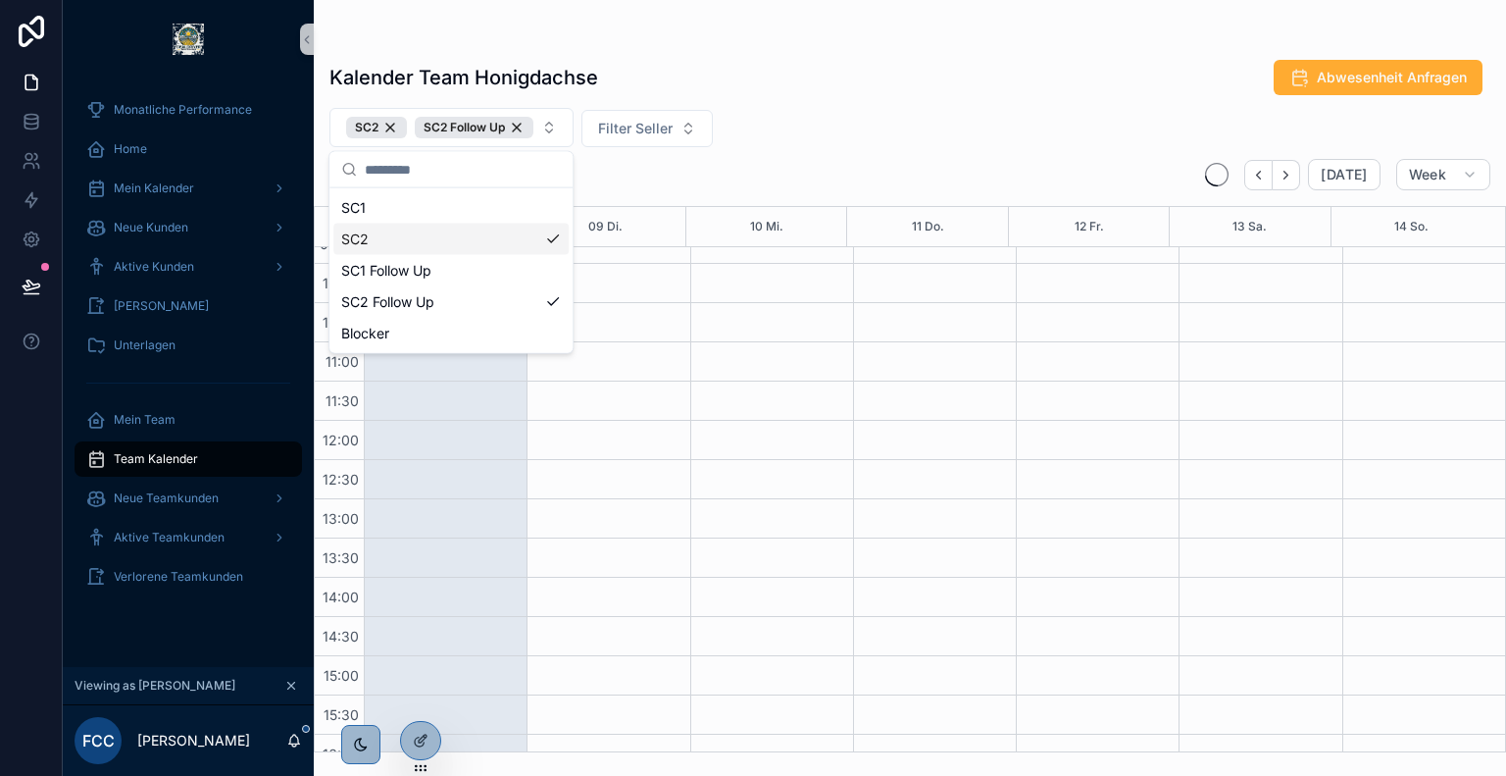
click at [900, 137] on div "SC2 SC2 Follow Up Filter Seller" at bounding box center [910, 127] width 1192 height 39
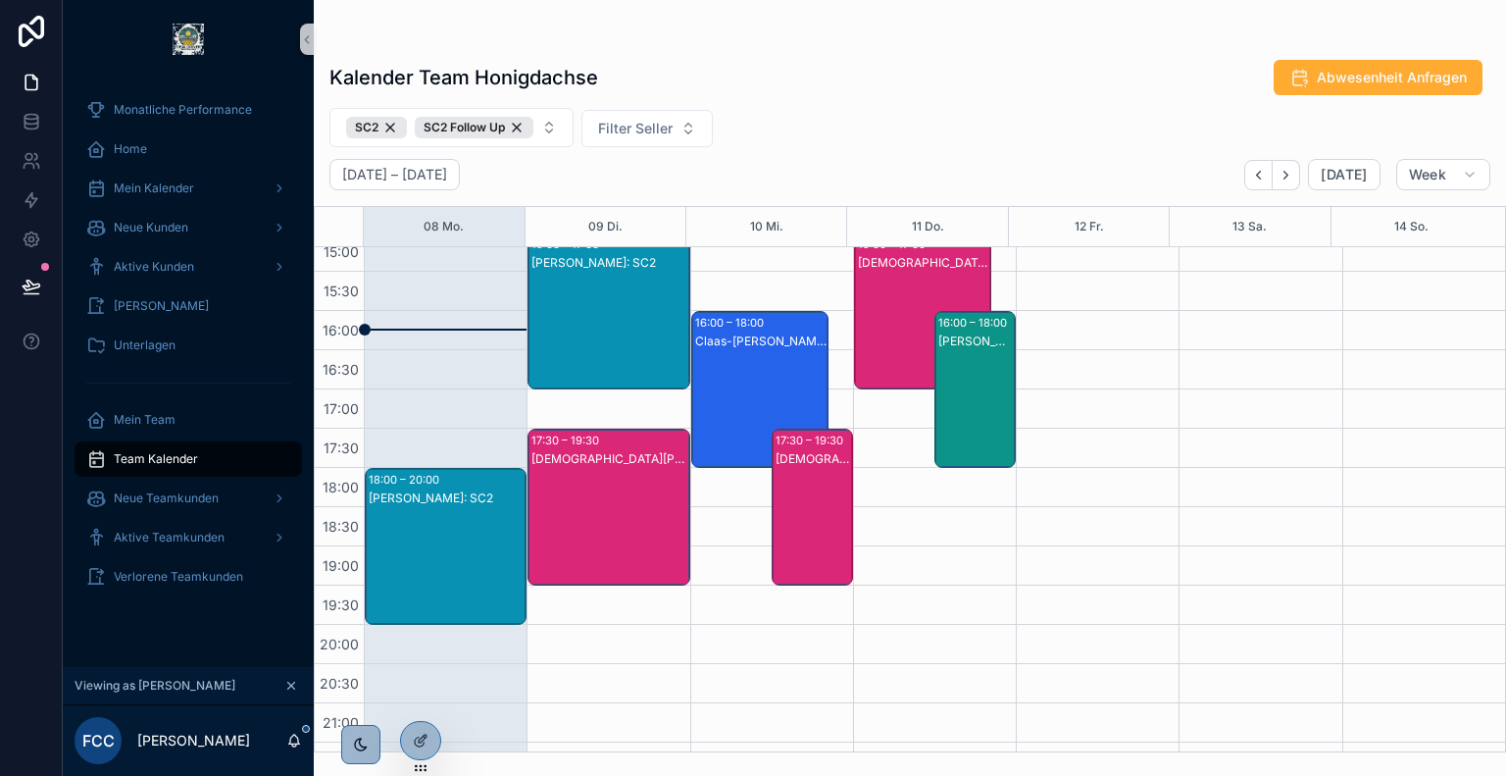
scroll to position [749, 0]
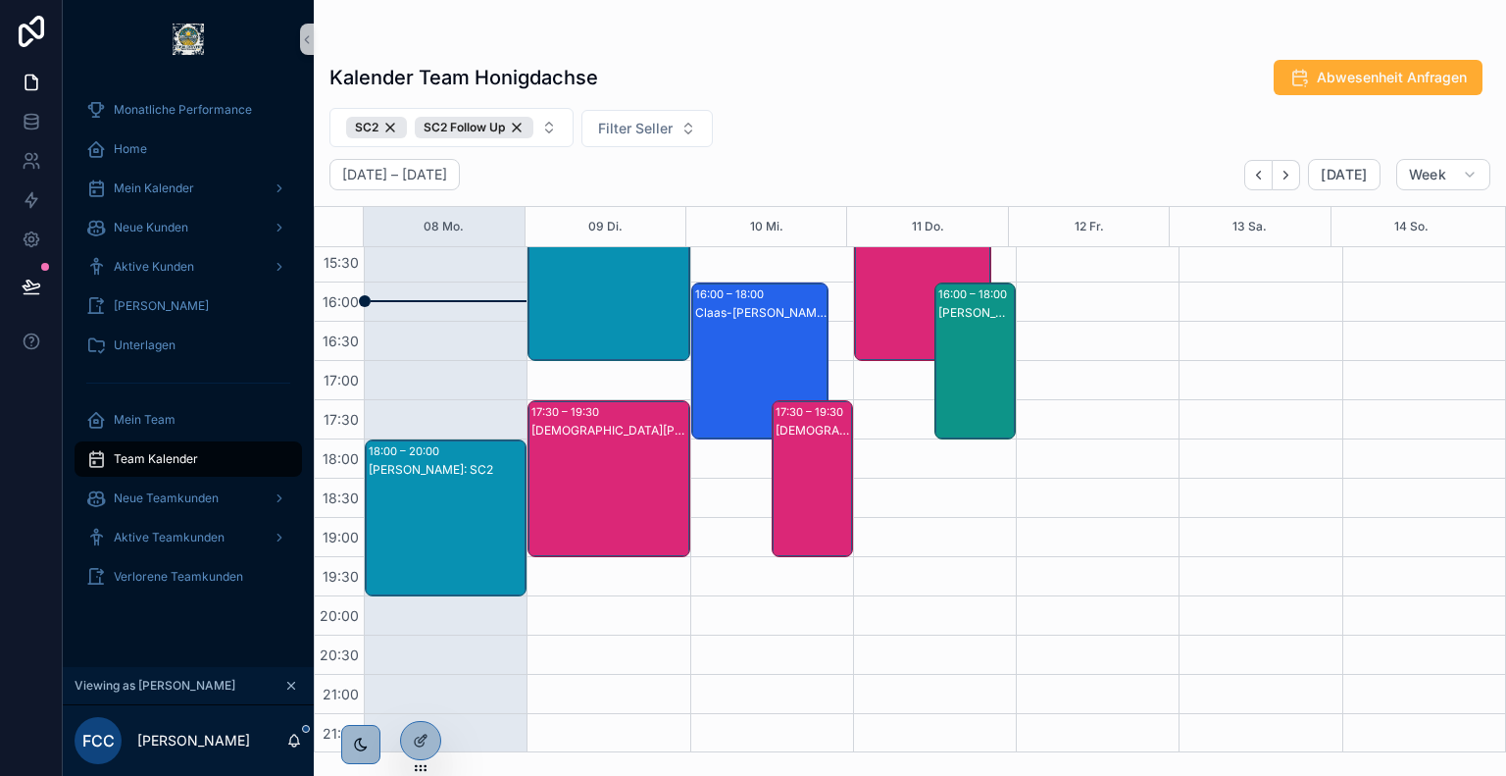
click at [413, 503] on div "Jose Rubiano Mora: SC2" at bounding box center [447, 537] width 156 height 153
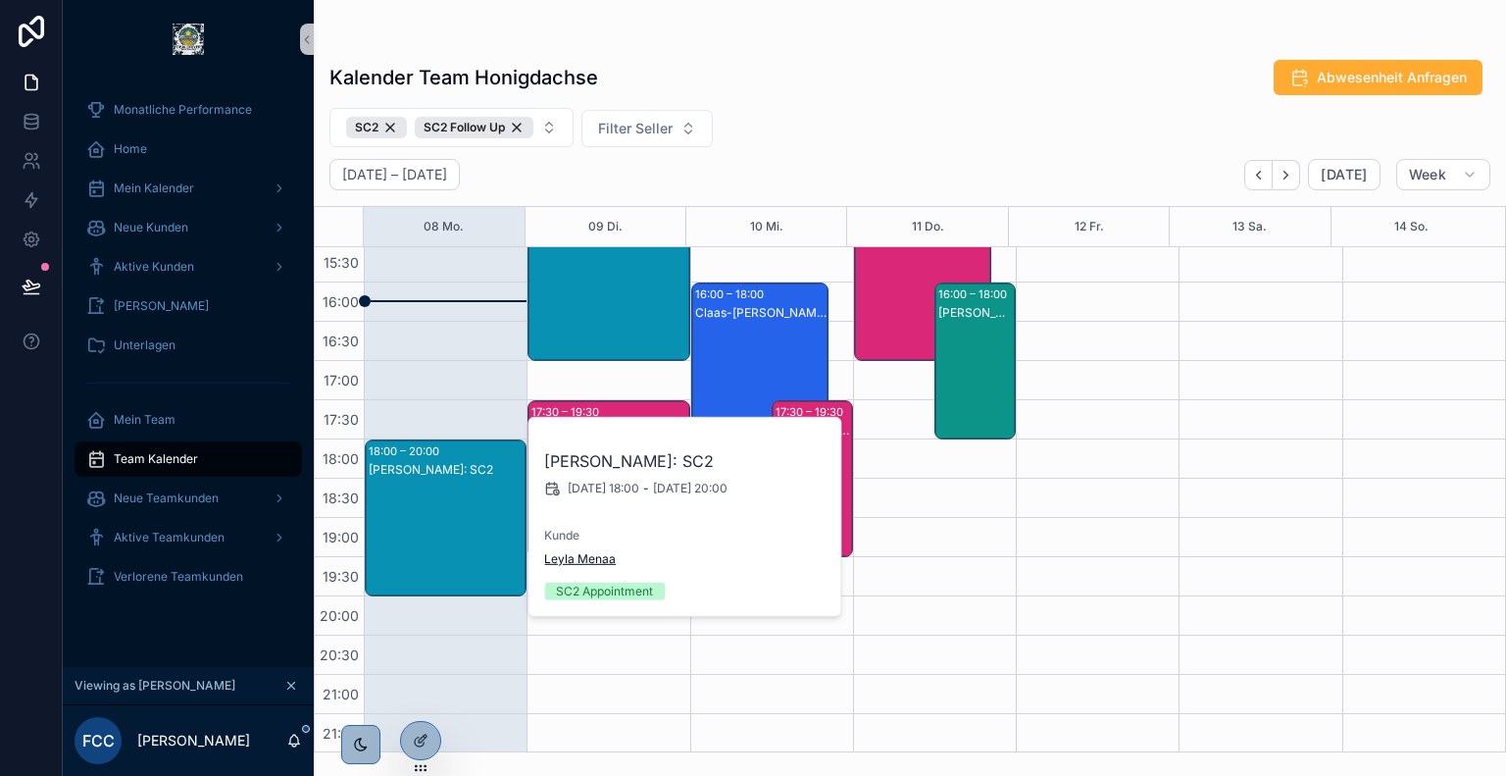
click at [578, 555] on span "Leyla Menaa" at bounding box center [580, 559] width 72 height 16
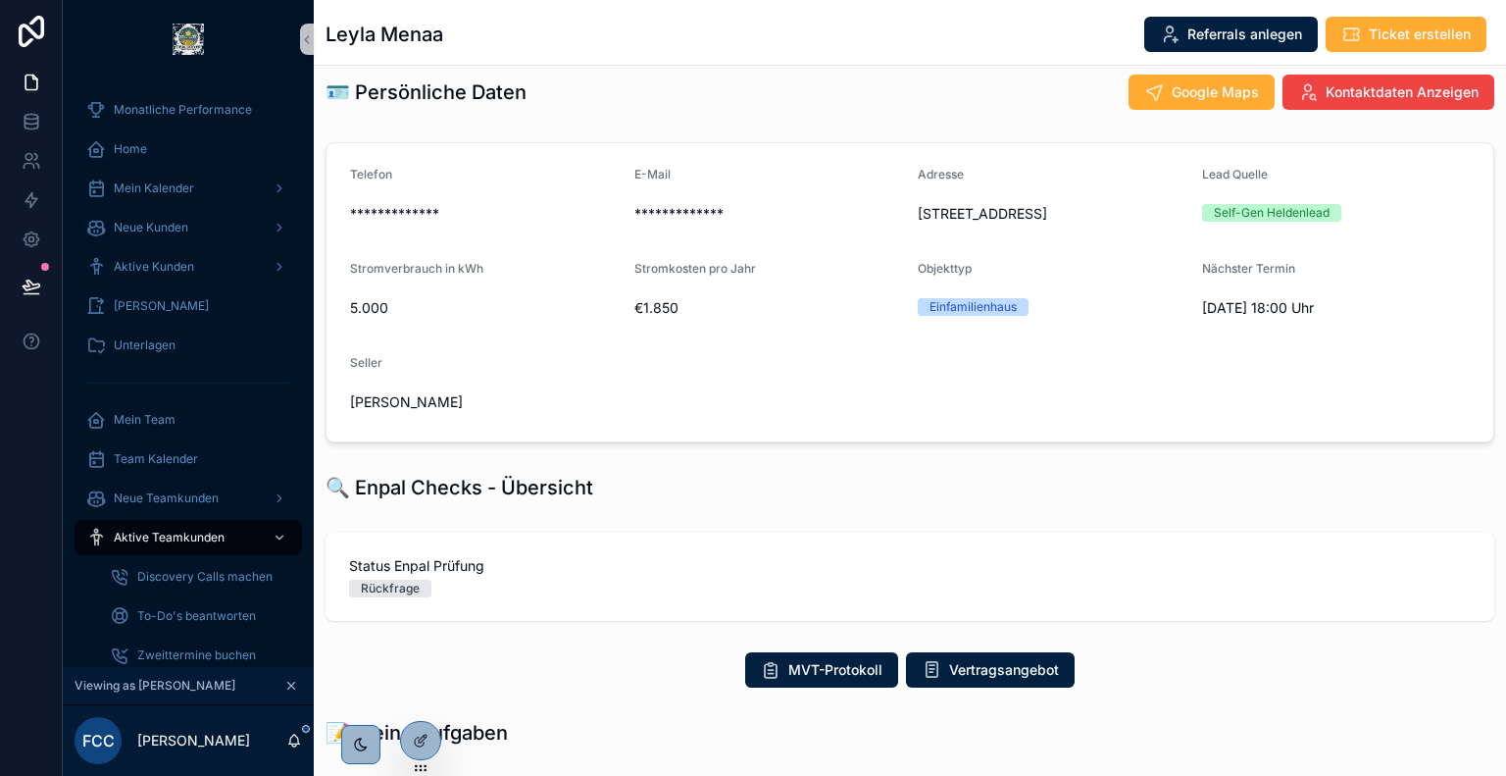
scroll to position [55, 0]
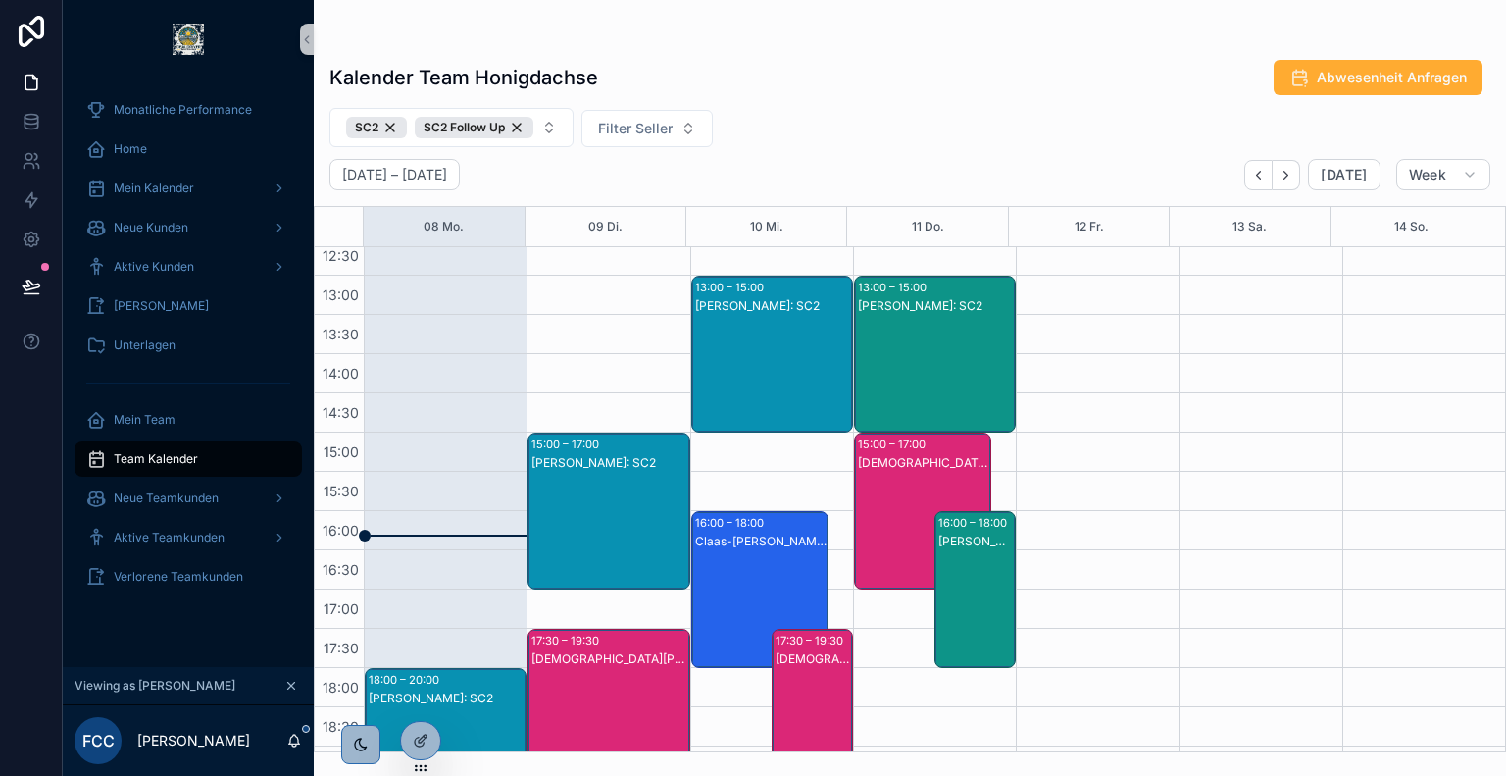
scroll to position [584, 0]
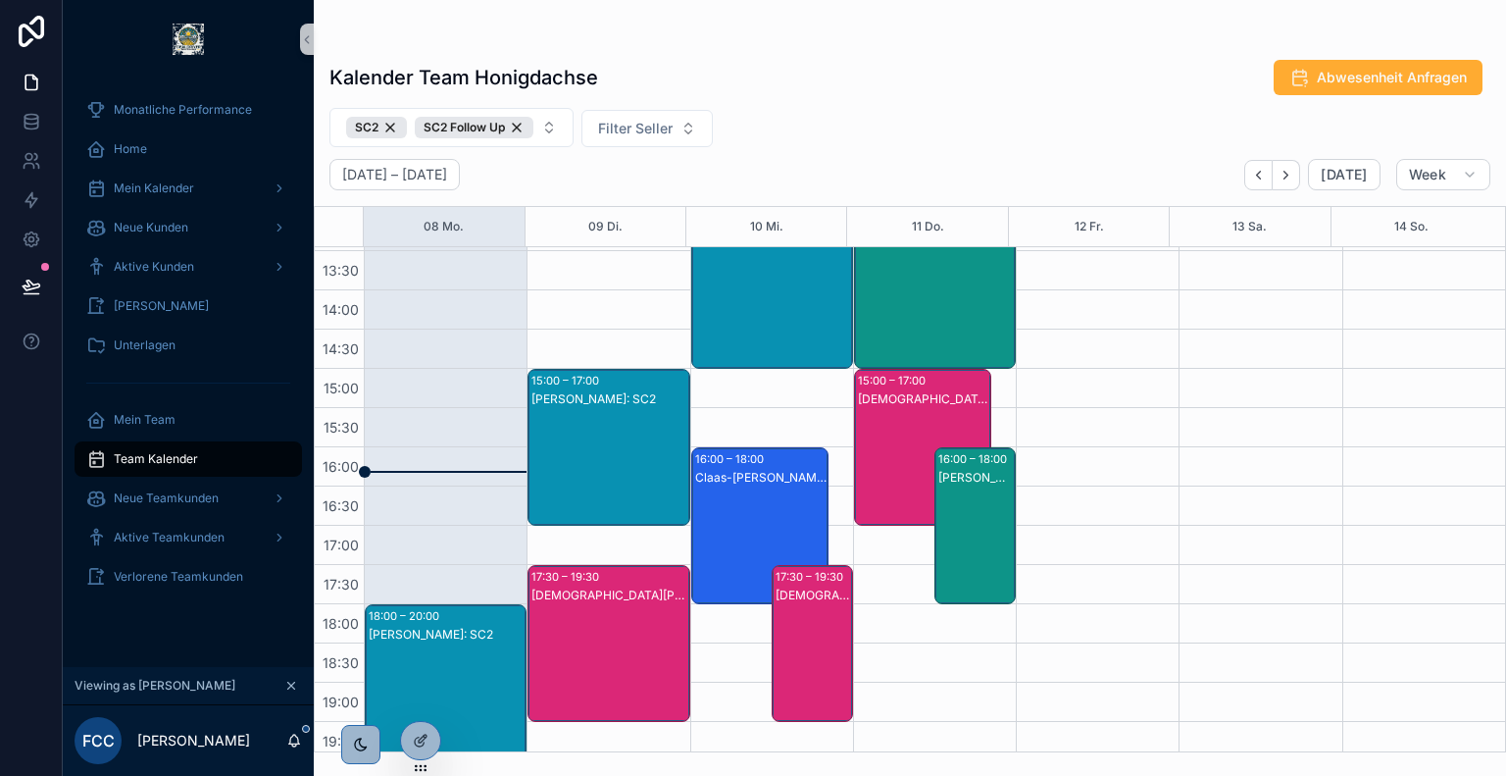
click at [625, 446] on div "Jose Rubiano Mora: SC2" at bounding box center [609, 466] width 156 height 153
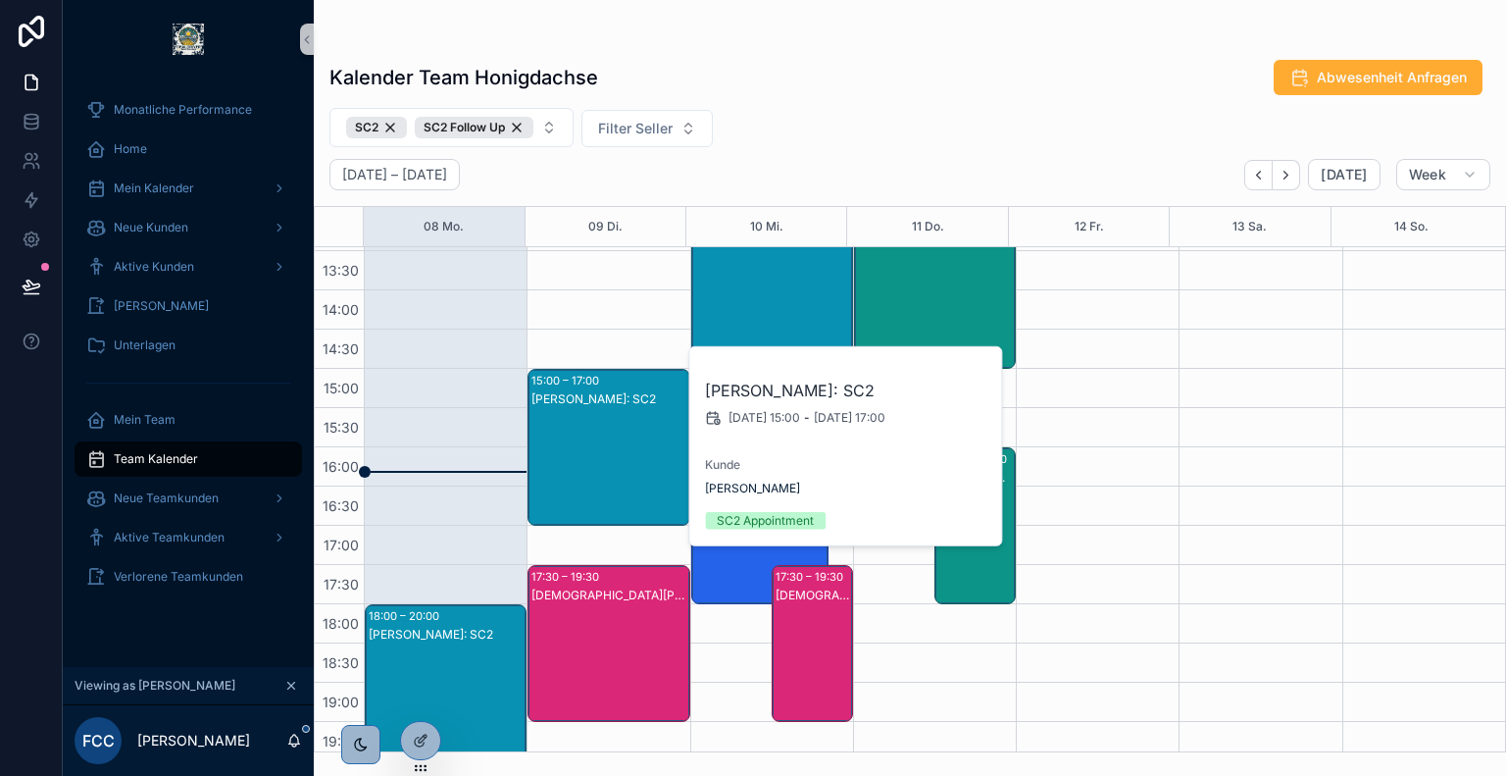
click at [585, 612] on div "Christian Kauk: SC2" at bounding box center [609, 662] width 156 height 153
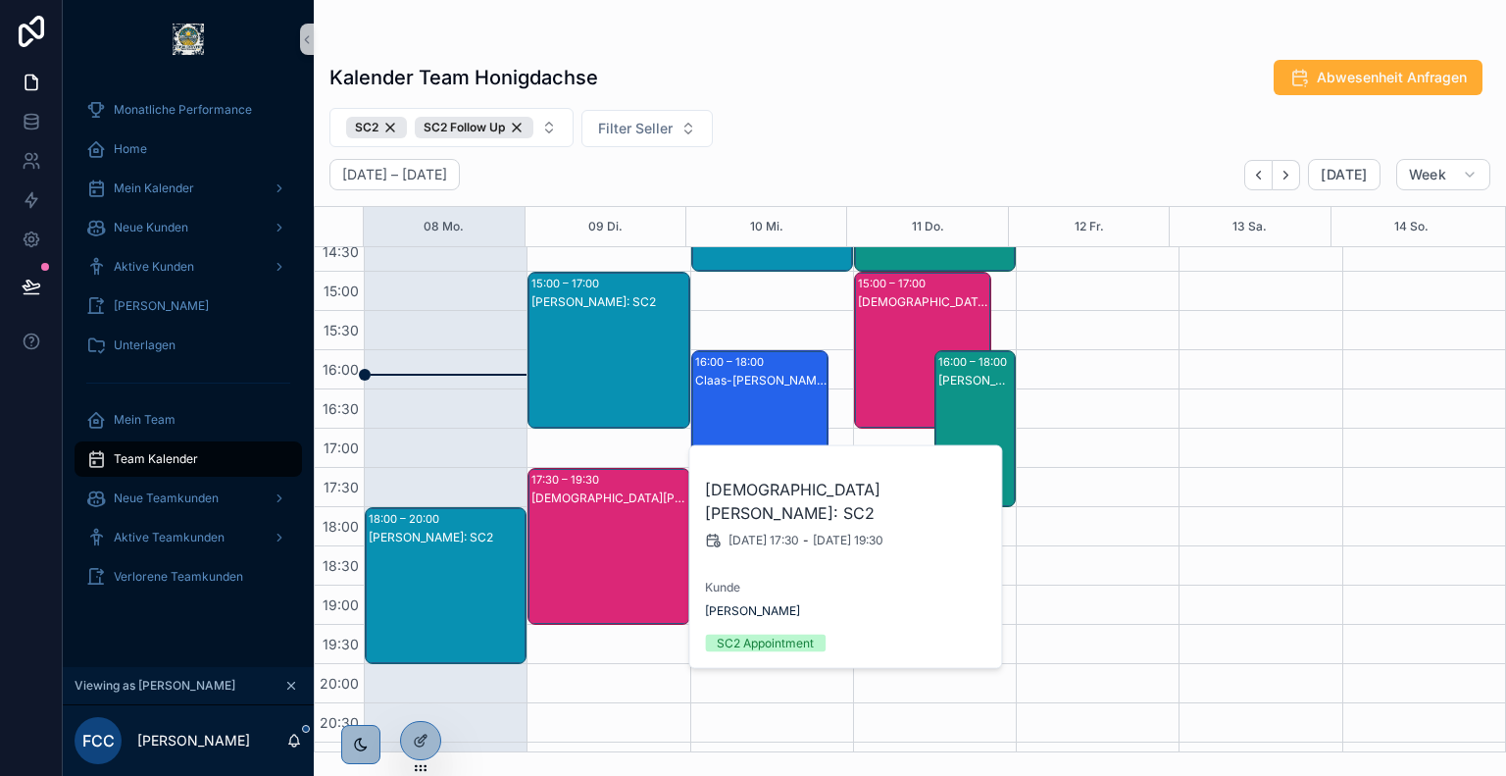
scroll to position [682, 0]
click at [827, 176] on div "September 08 – 14 Today Week" at bounding box center [910, 174] width 1192 height 31
